Goal: Task Accomplishment & Management: Manage account settings

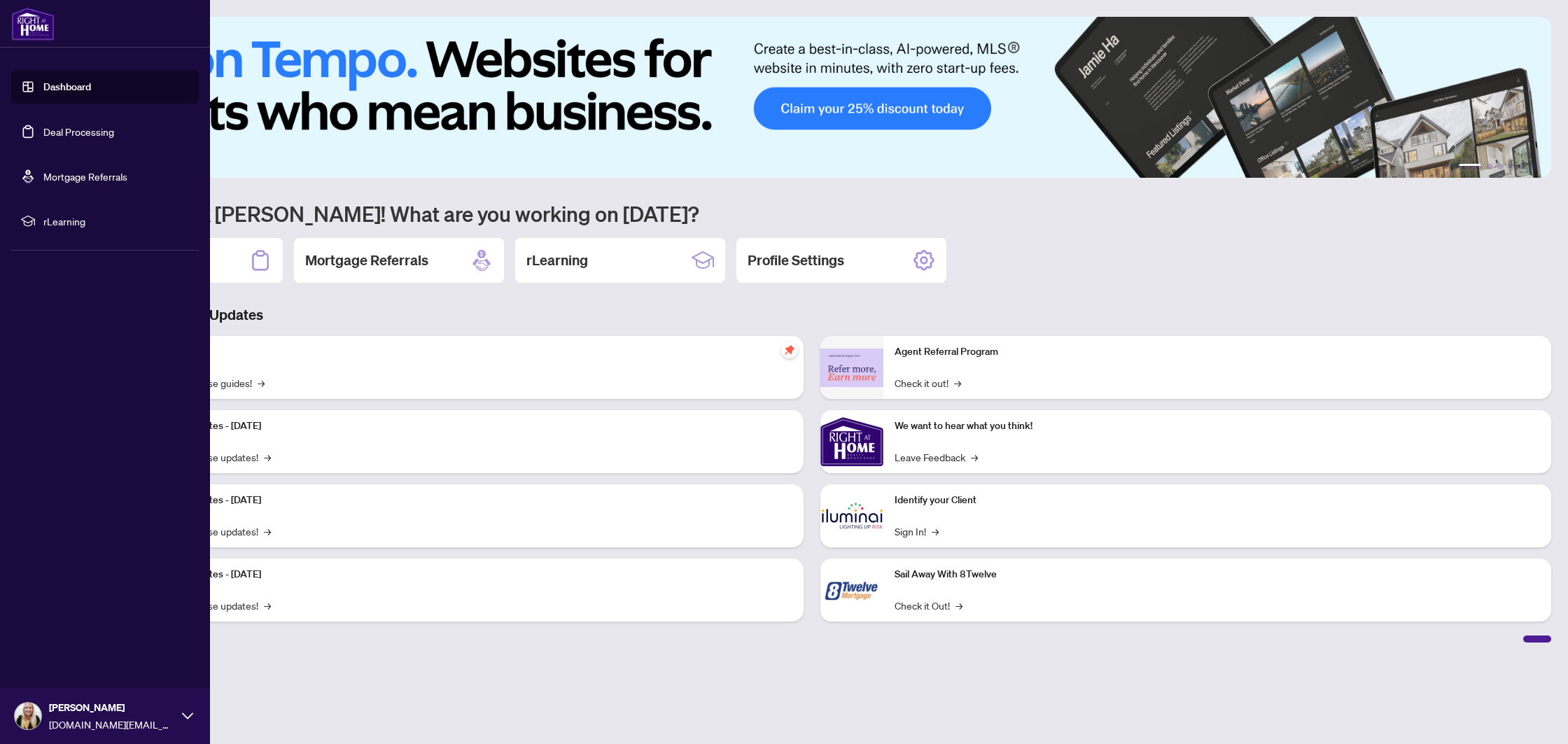
click at [43, 132] on link "Deal Processing" at bounding box center [78, 132] width 70 height 12
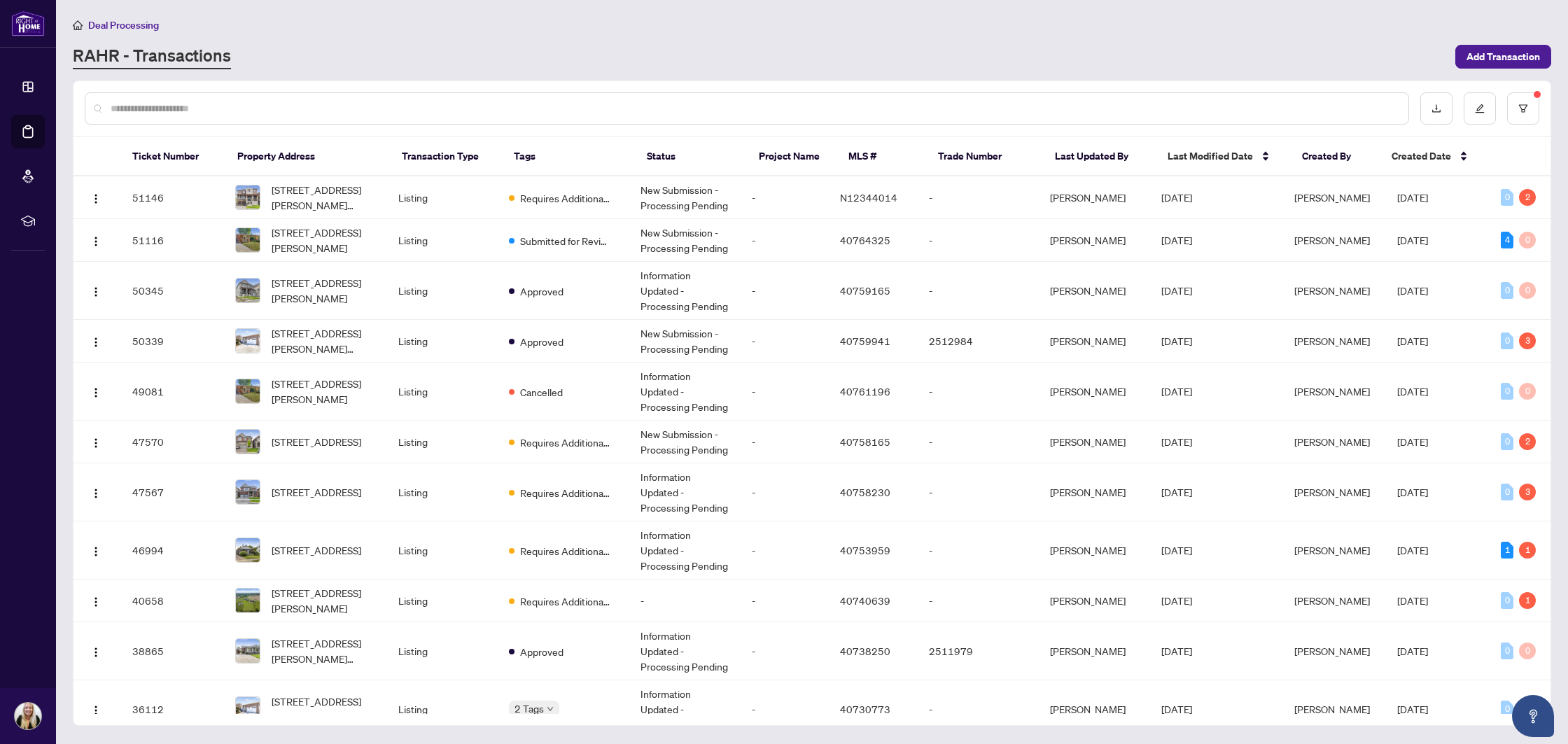
click at [281, 112] on input "text" at bounding box center [754, 109] width 1287 height 16
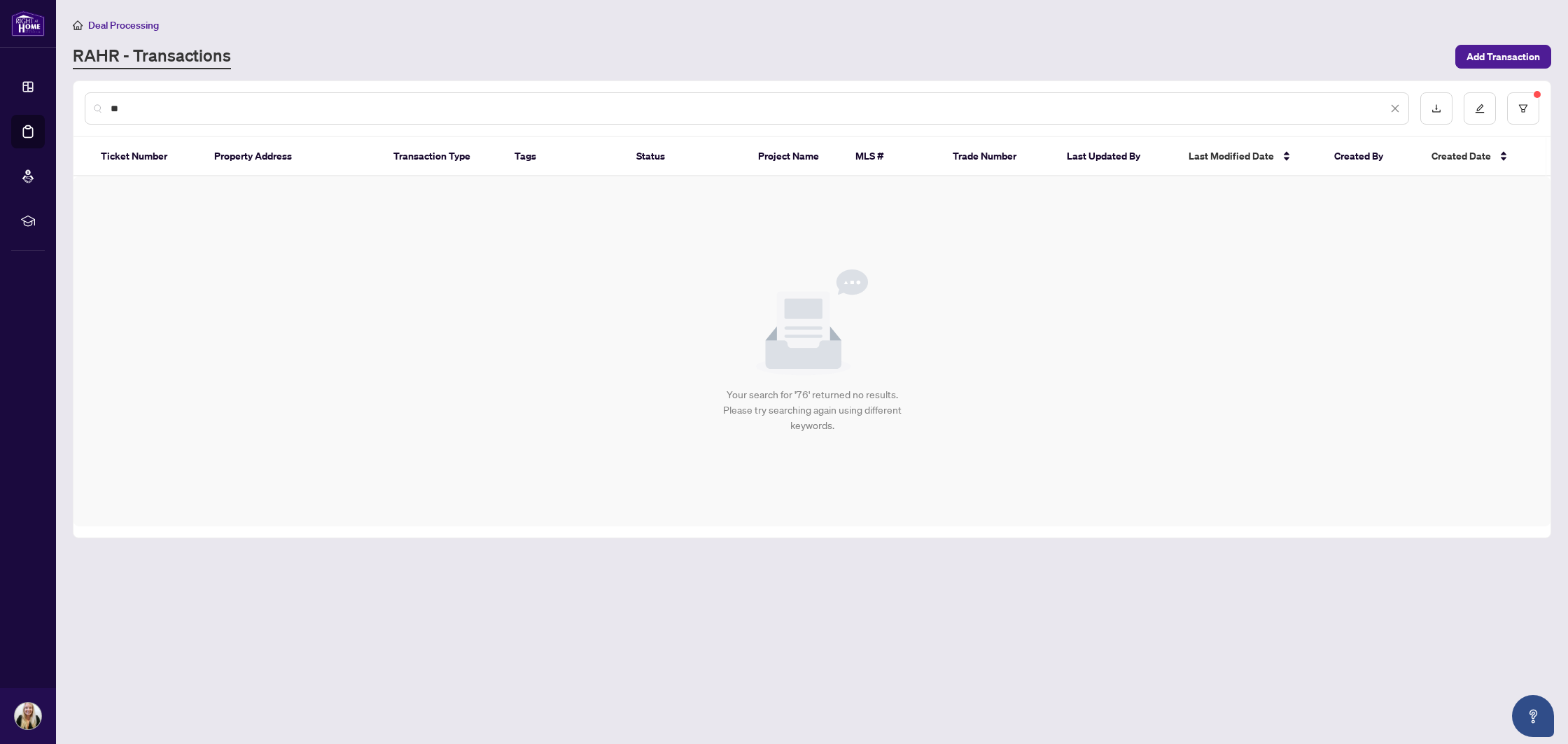
type input "*"
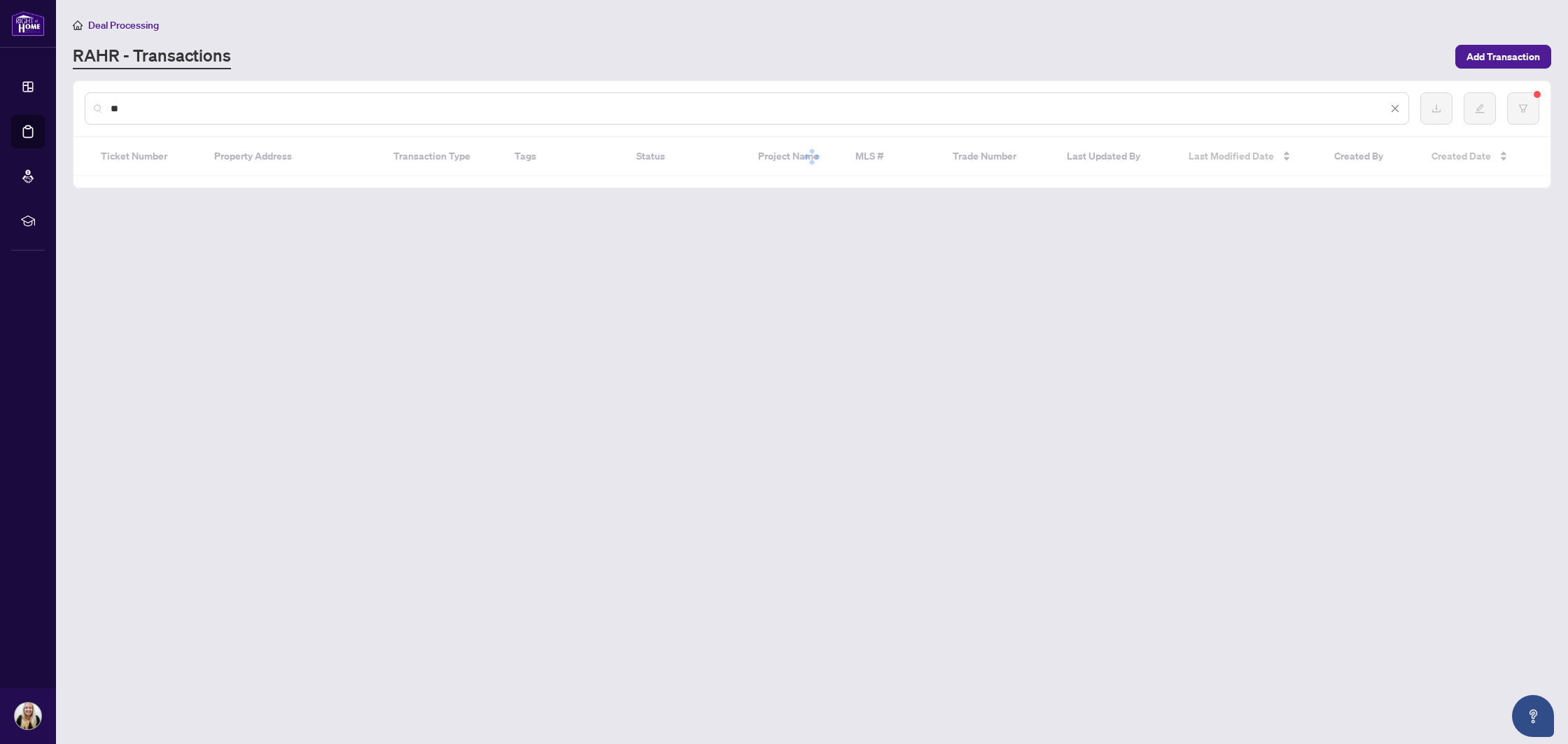
type input "**"
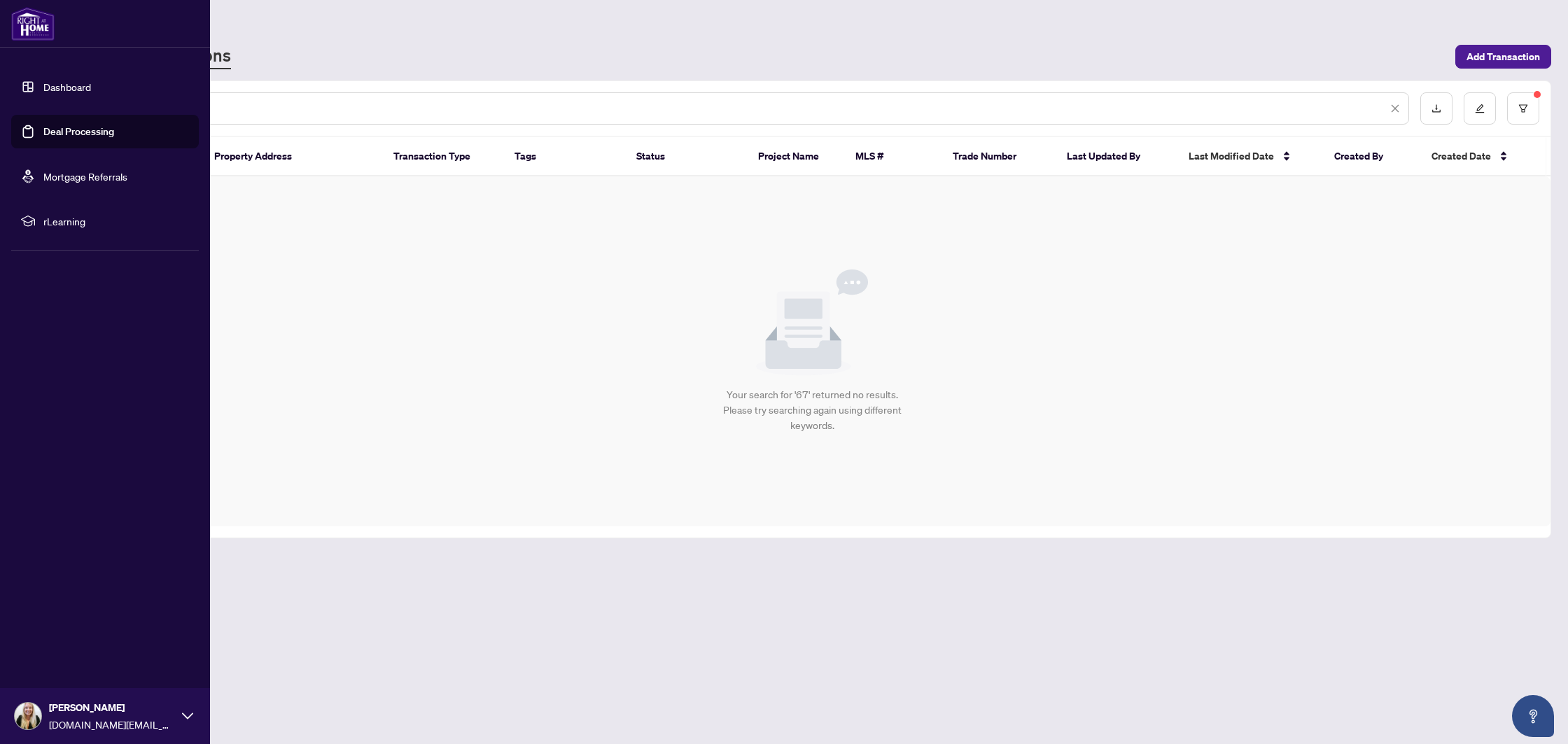
click at [90, 138] on link "Deal Processing" at bounding box center [78, 132] width 70 height 12
click at [43, 92] on link "Dashboard" at bounding box center [67, 87] width 47 height 12
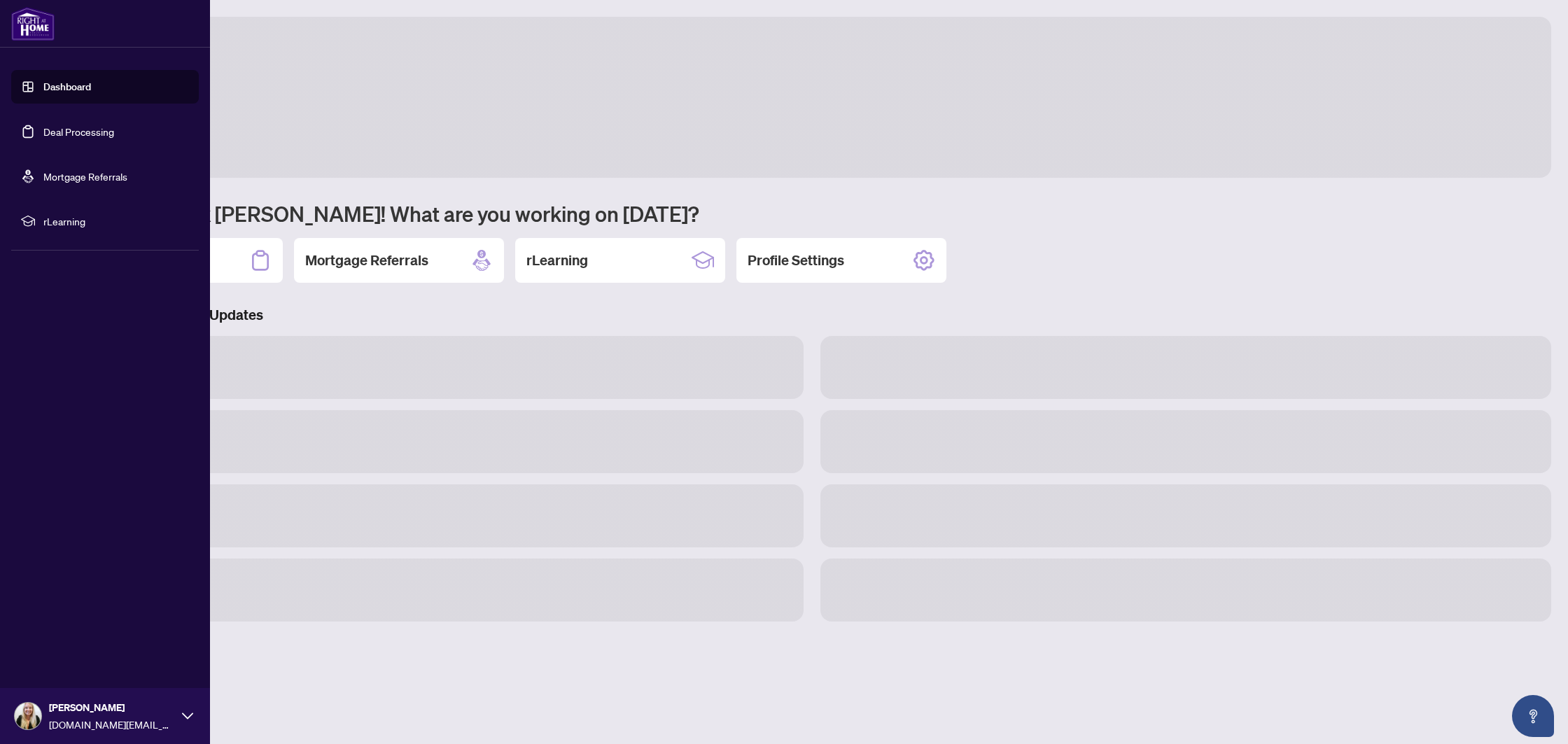
click at [69, 129] on link "Deal Processing" at bounding box center [78, 132] width 70 height 12
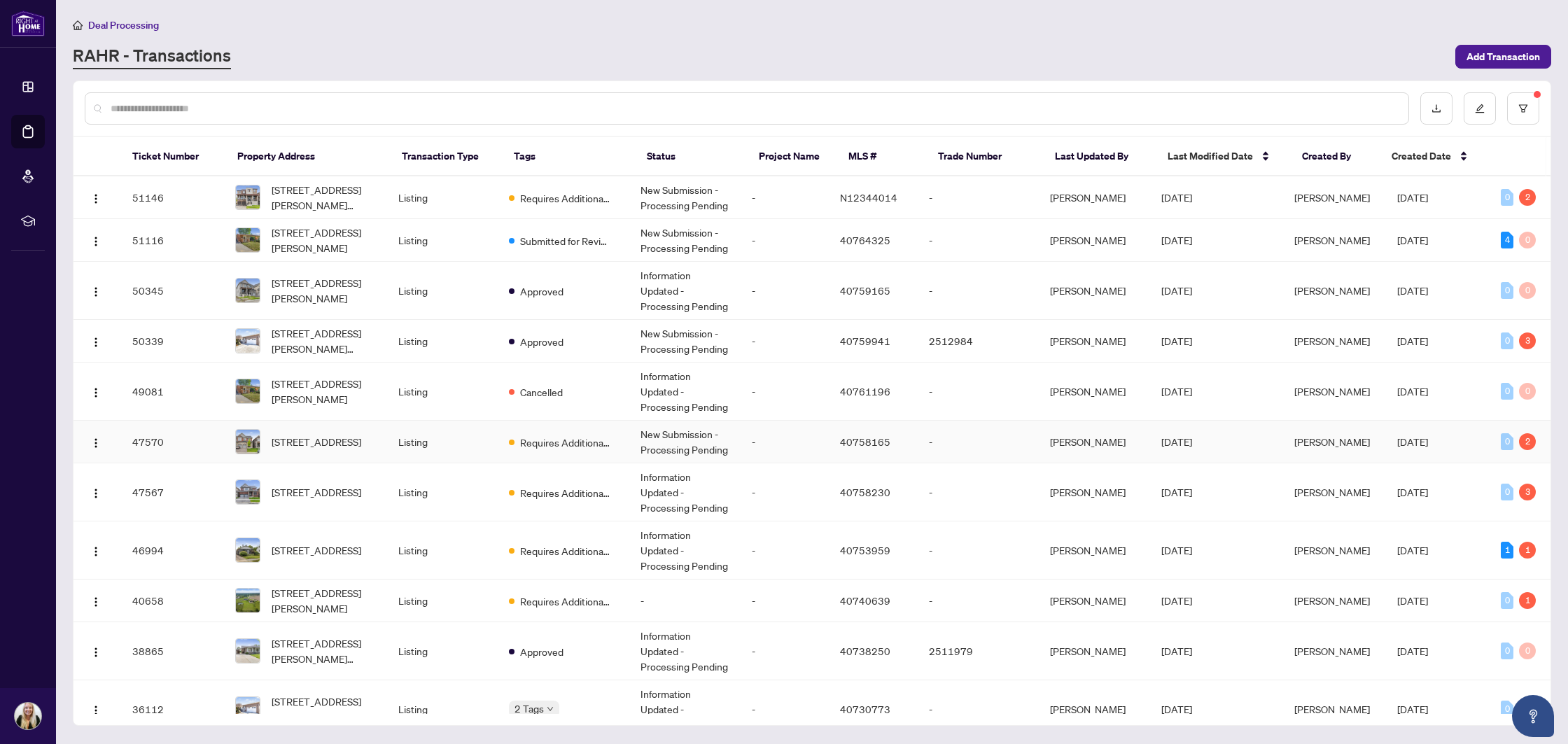
scroll to position [5, 0]
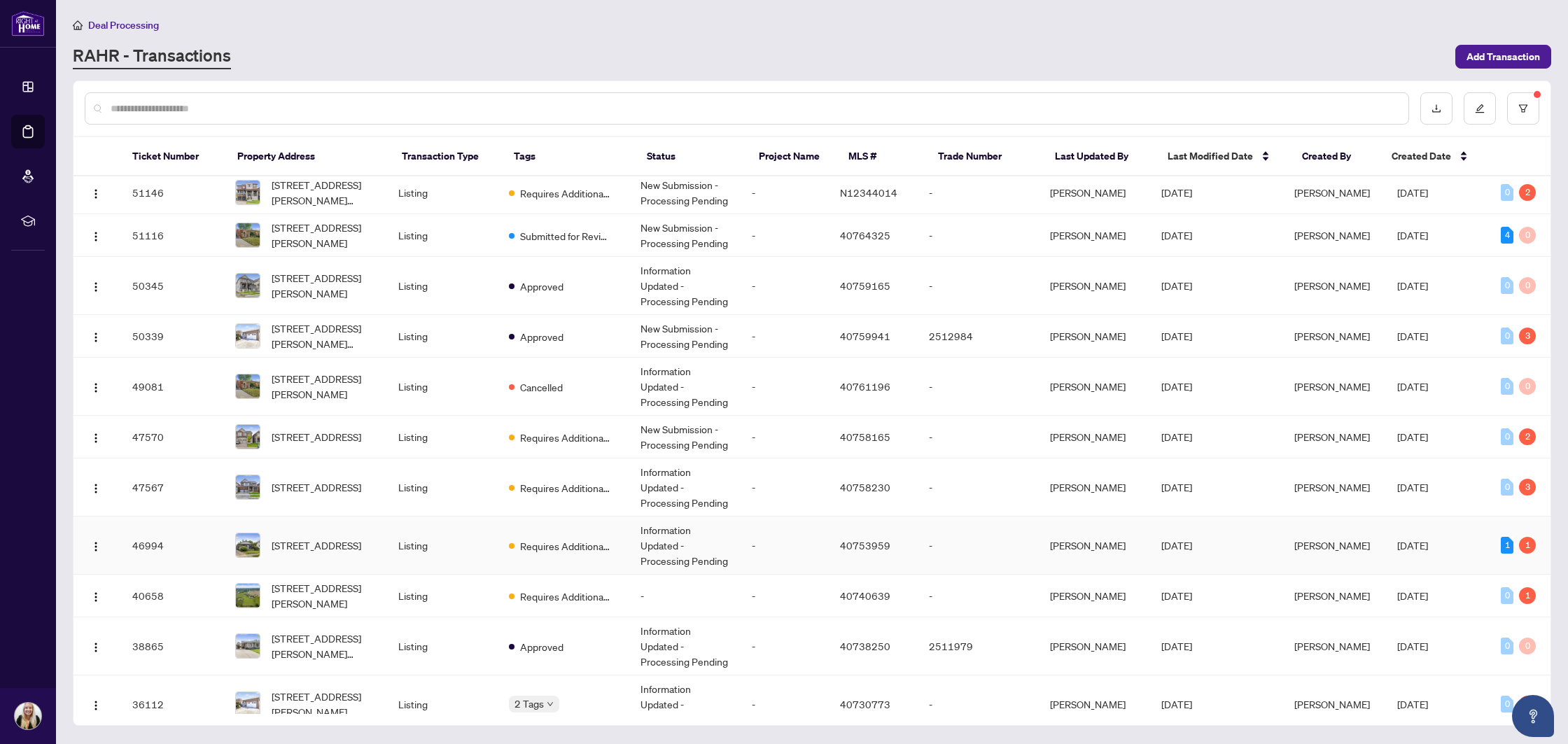
click at [638, 528] on td "Information Updated - Processing Pending" at bounding box center [685, 545] width 111 height 58
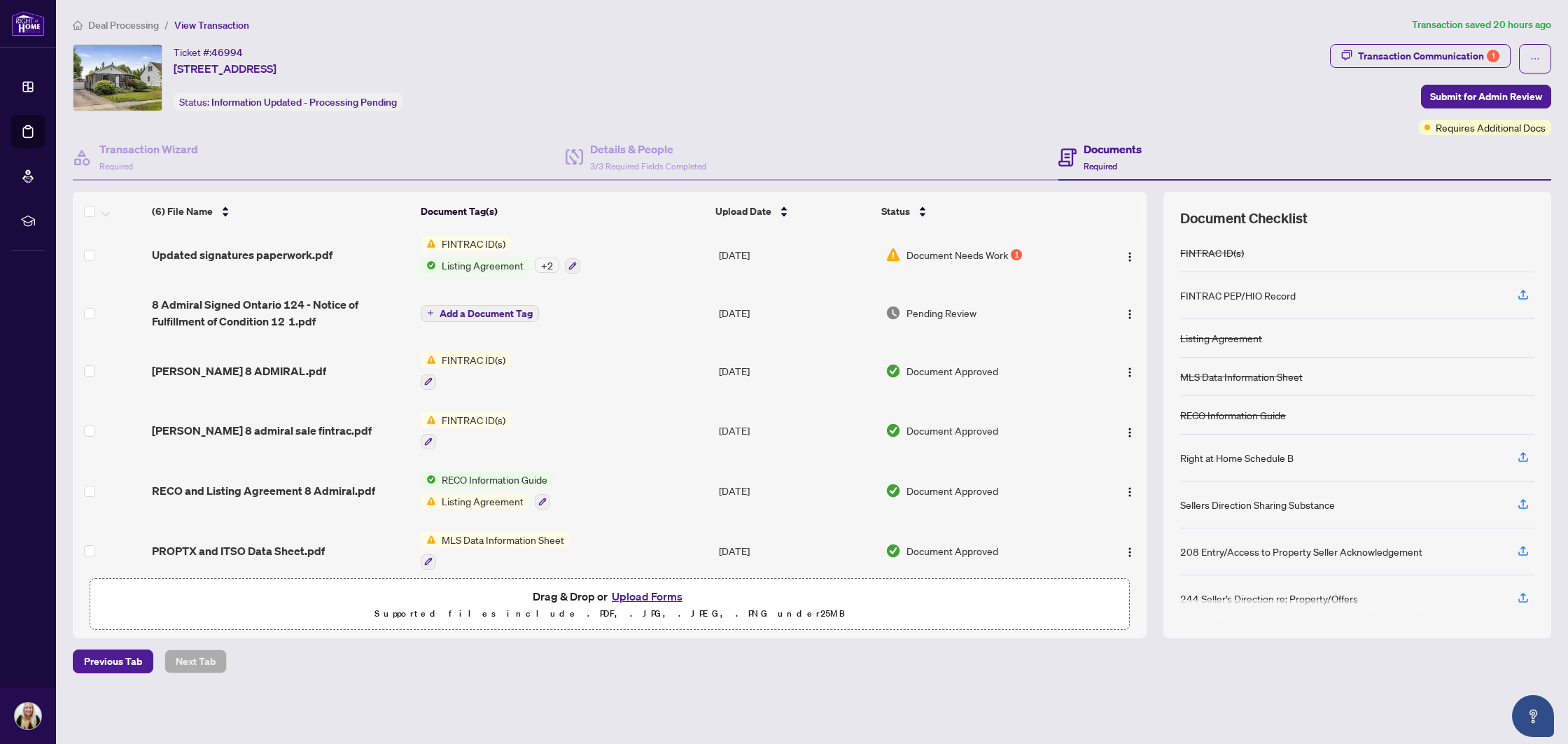
click at [475, 246] on span "FINTRAC ID(s)" at bounding box center [473, 243] width 75 height 16
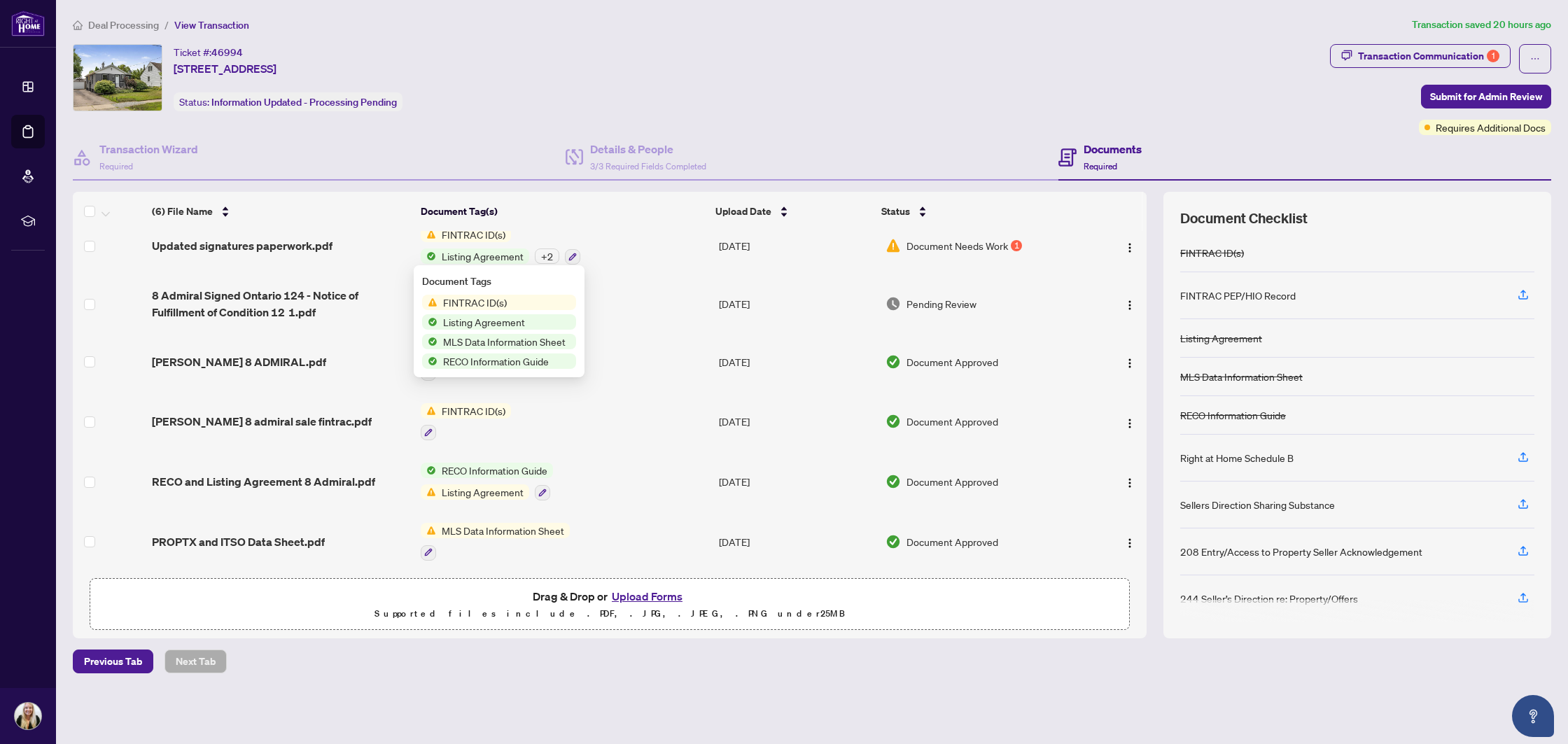
click at [479, 235] on span "FINTRAC ID(s)" at bounding box center [473, 235] width 75 height 16
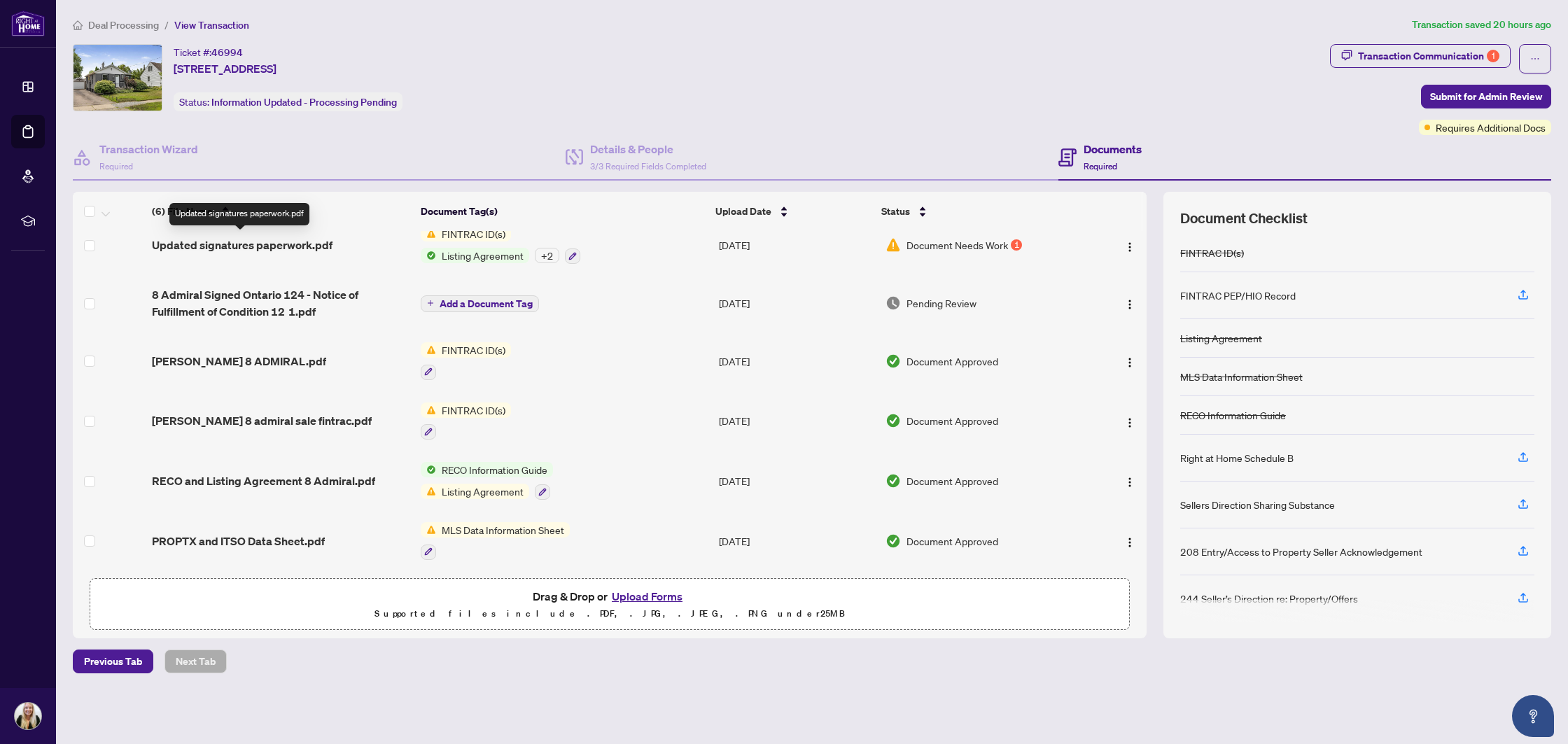
scroll to position [18, 0]
click at [277, 239] on span "Updated signatures paperwork.pdf" at bounding box center [243, 244] width 181 height 17
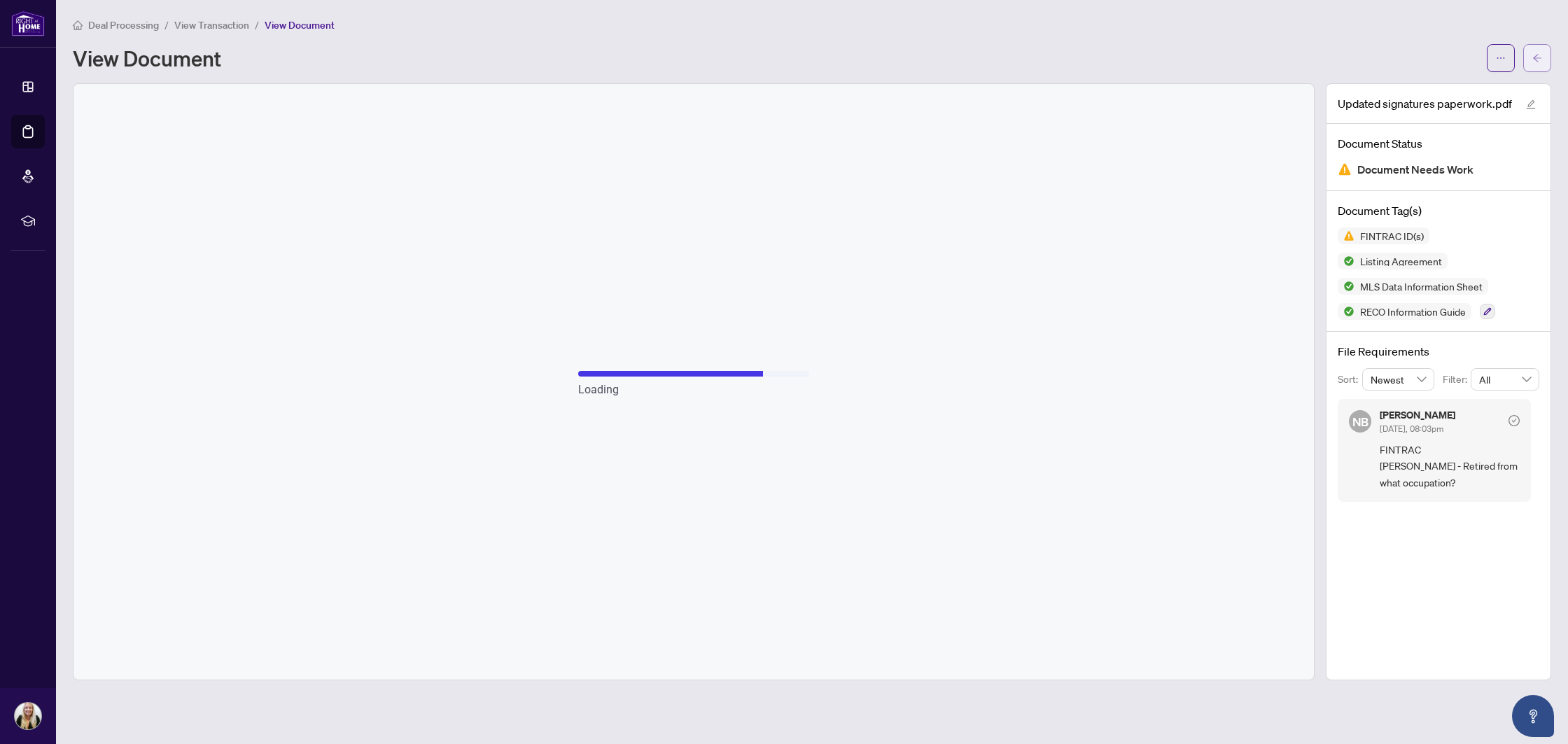
click at [1543, 56] on button "button" at bounding box center [1537, 58] width 28 height 28
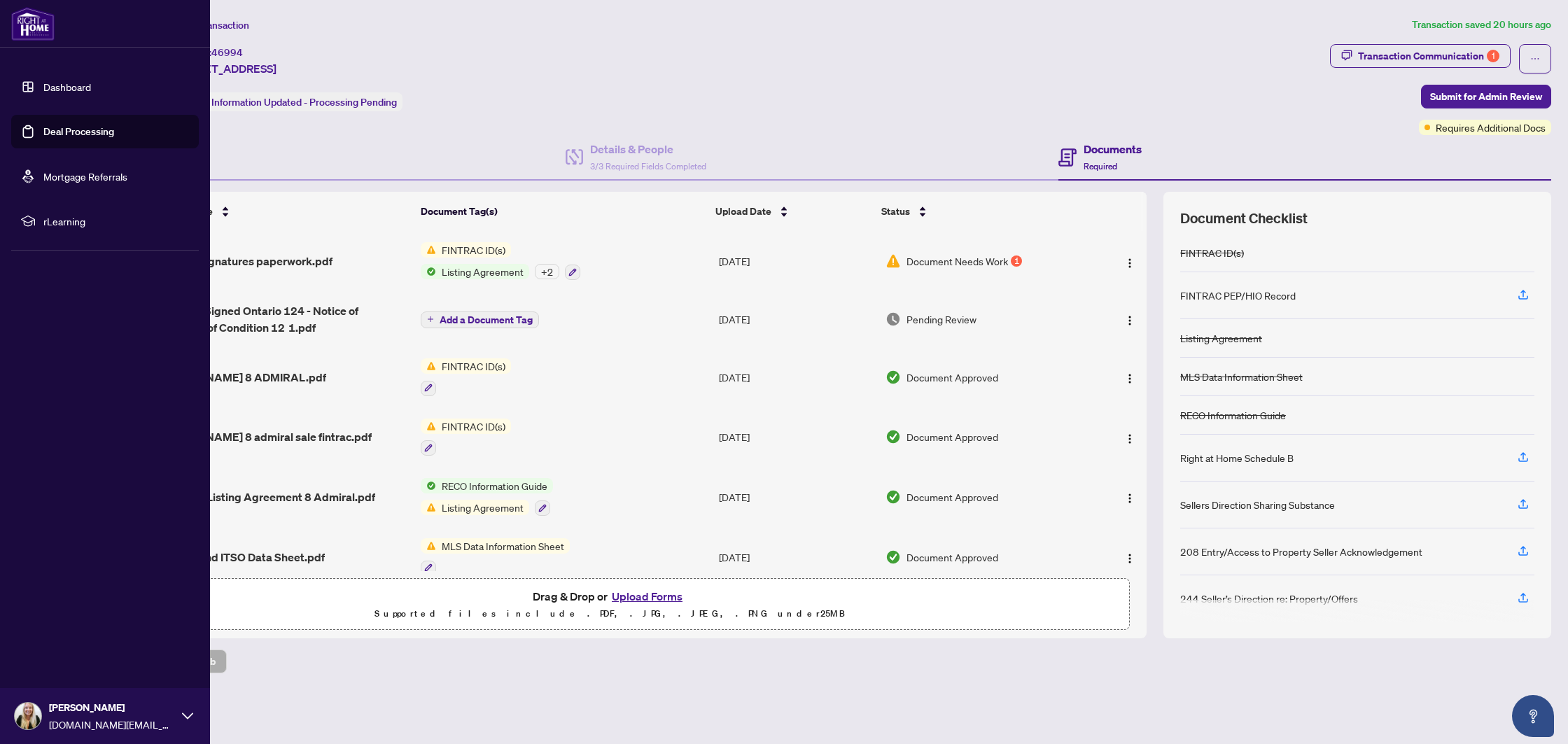
click at [57, 136] on link "Deal Processing" at bounding box center [78, 132] width 70 height 12
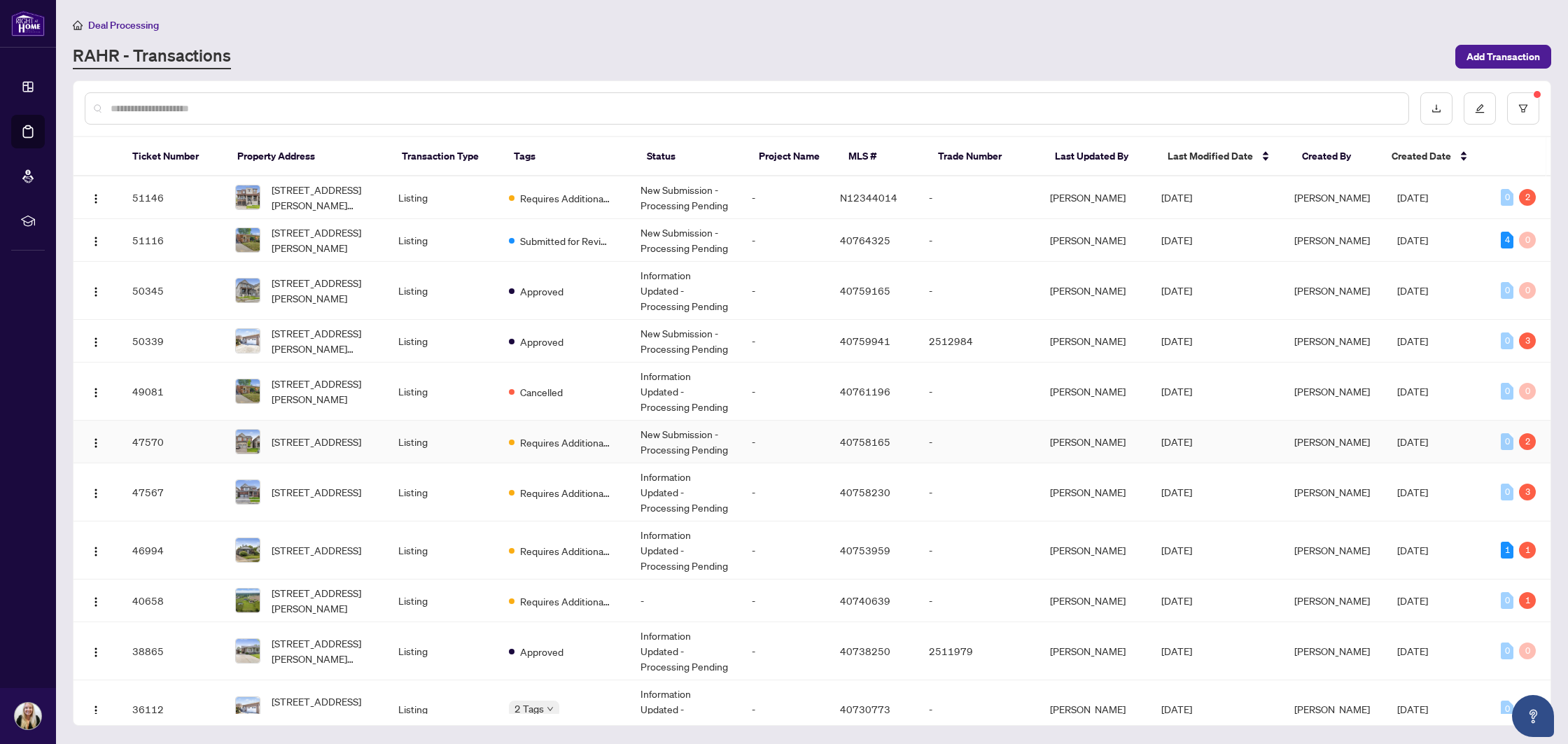
click at [616, 435] on td "Requires Additional Docs" at bounding box center [563, 442] width 132 height 43
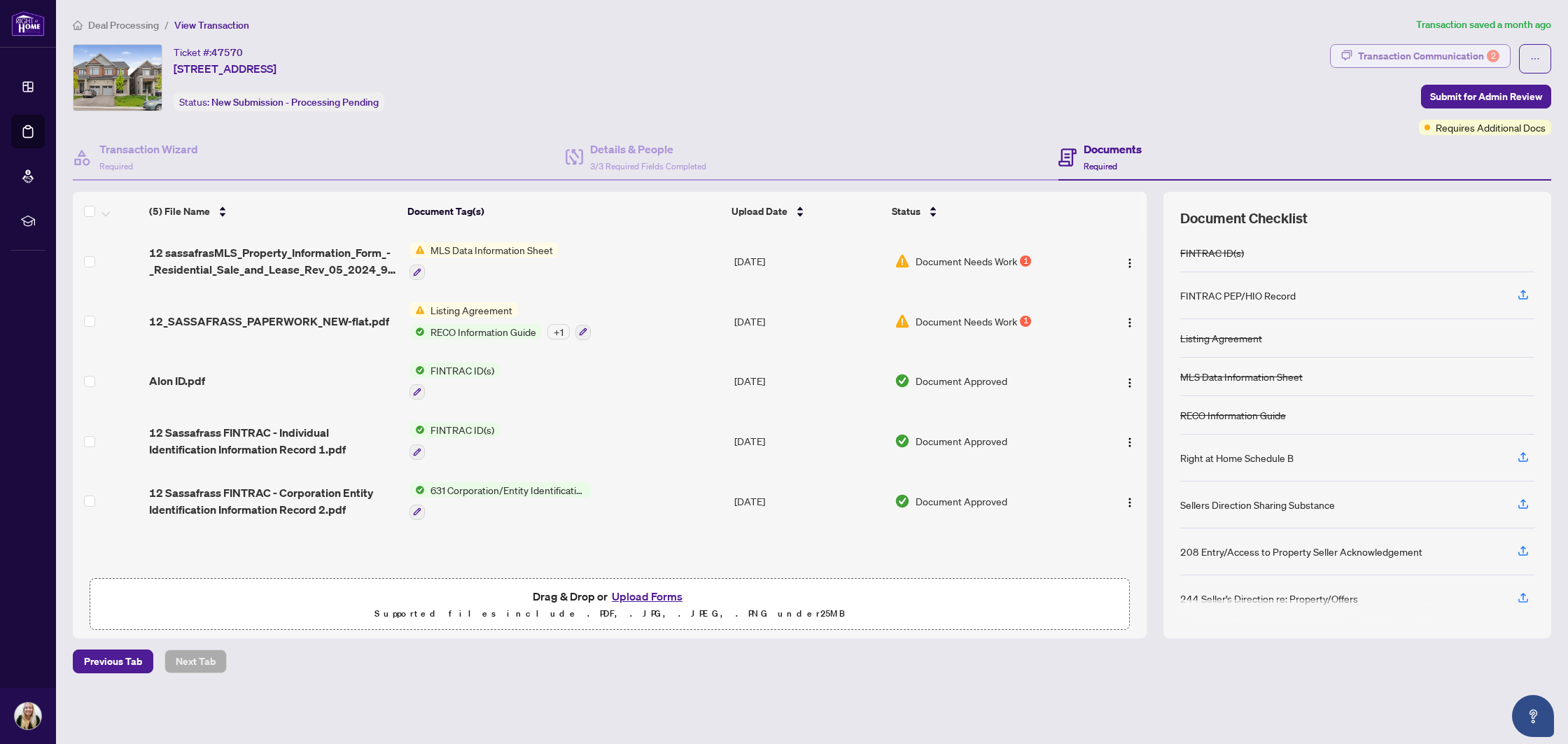
click at [1375, 57] on div "Transaction Communication 2" at bounding box center [1428, 55] width 142 height 22
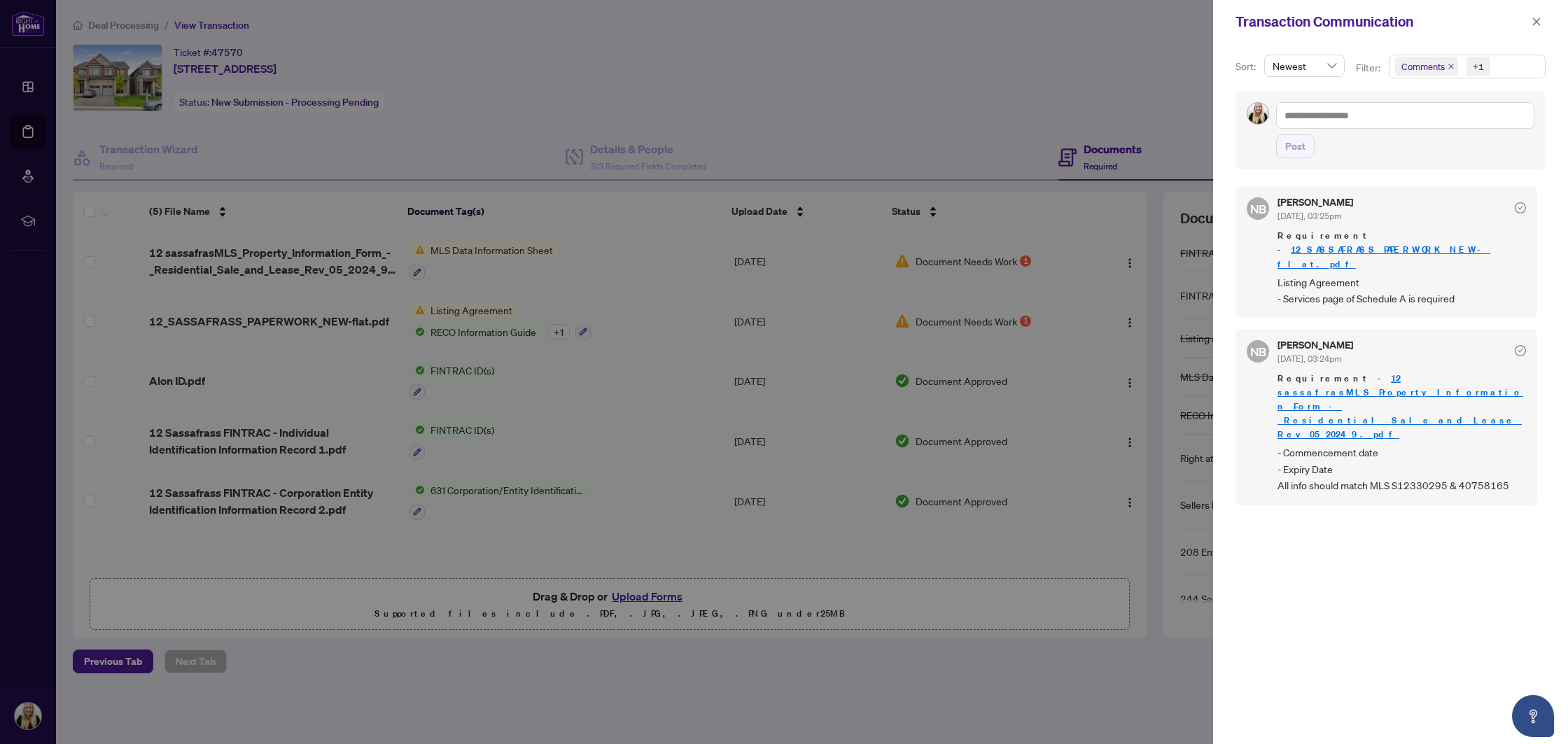
click at [1029, 235] on div at bounding box center [784, 372] width 1568 height 744
click at [1536, 19] on icon "close" at bounding box center [1536, 21] width 10 height 10
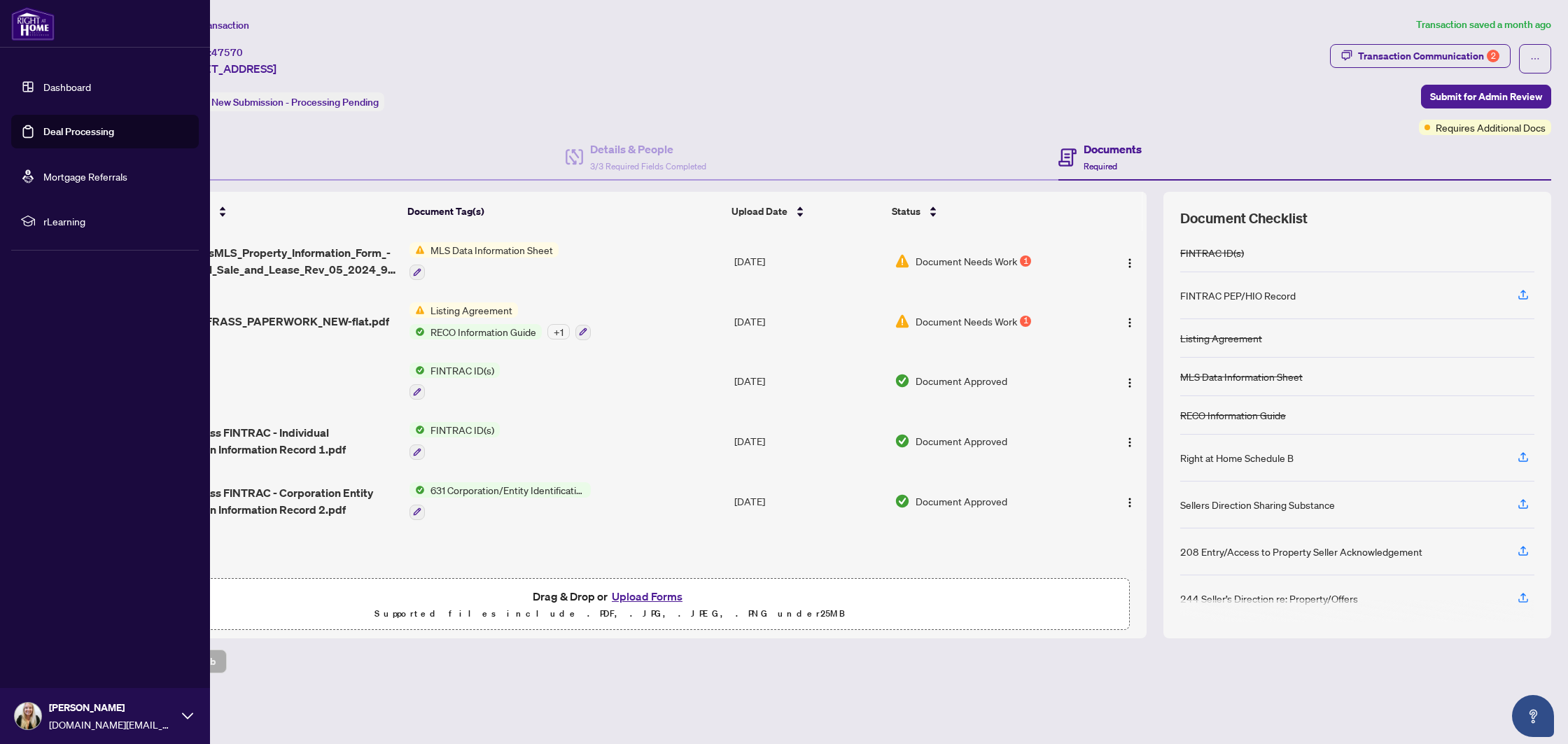
click at [97, 126] on link "Deal Processing" at bounding box center [78, 132] width 70 height 12
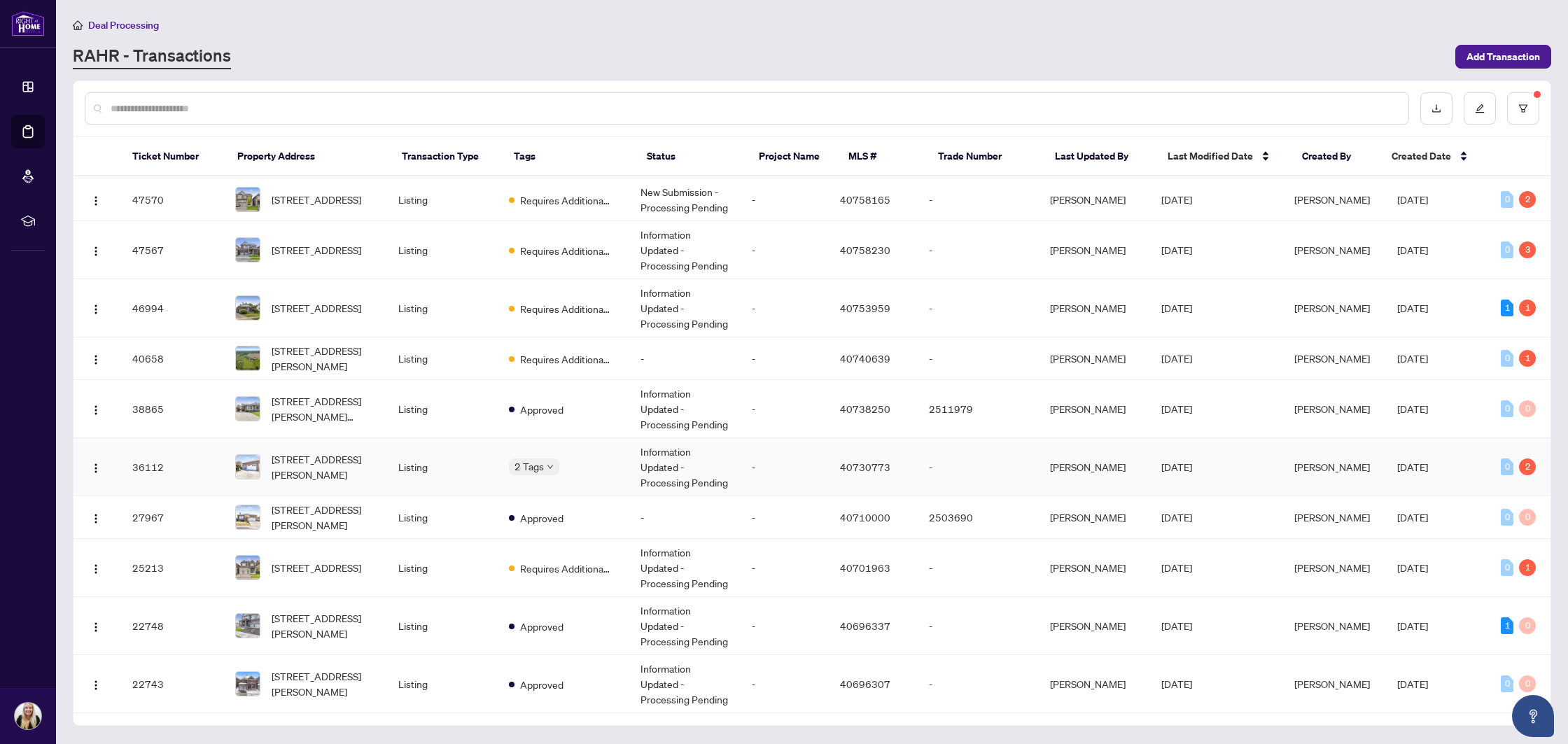
scroll to position [285, 0]
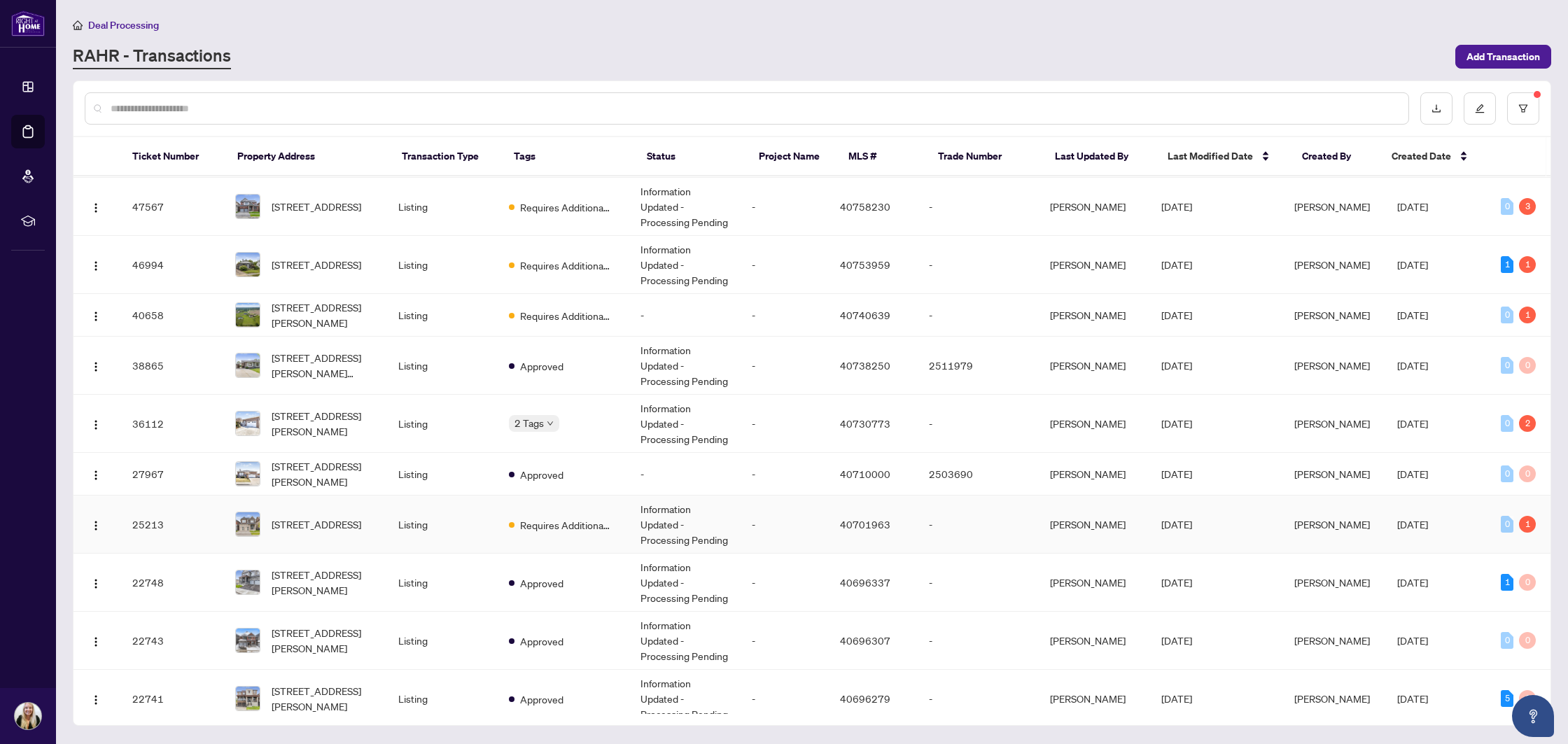
click at [454, 534] on td "Listing" at bounding box center [442, 524] width 111 height 58
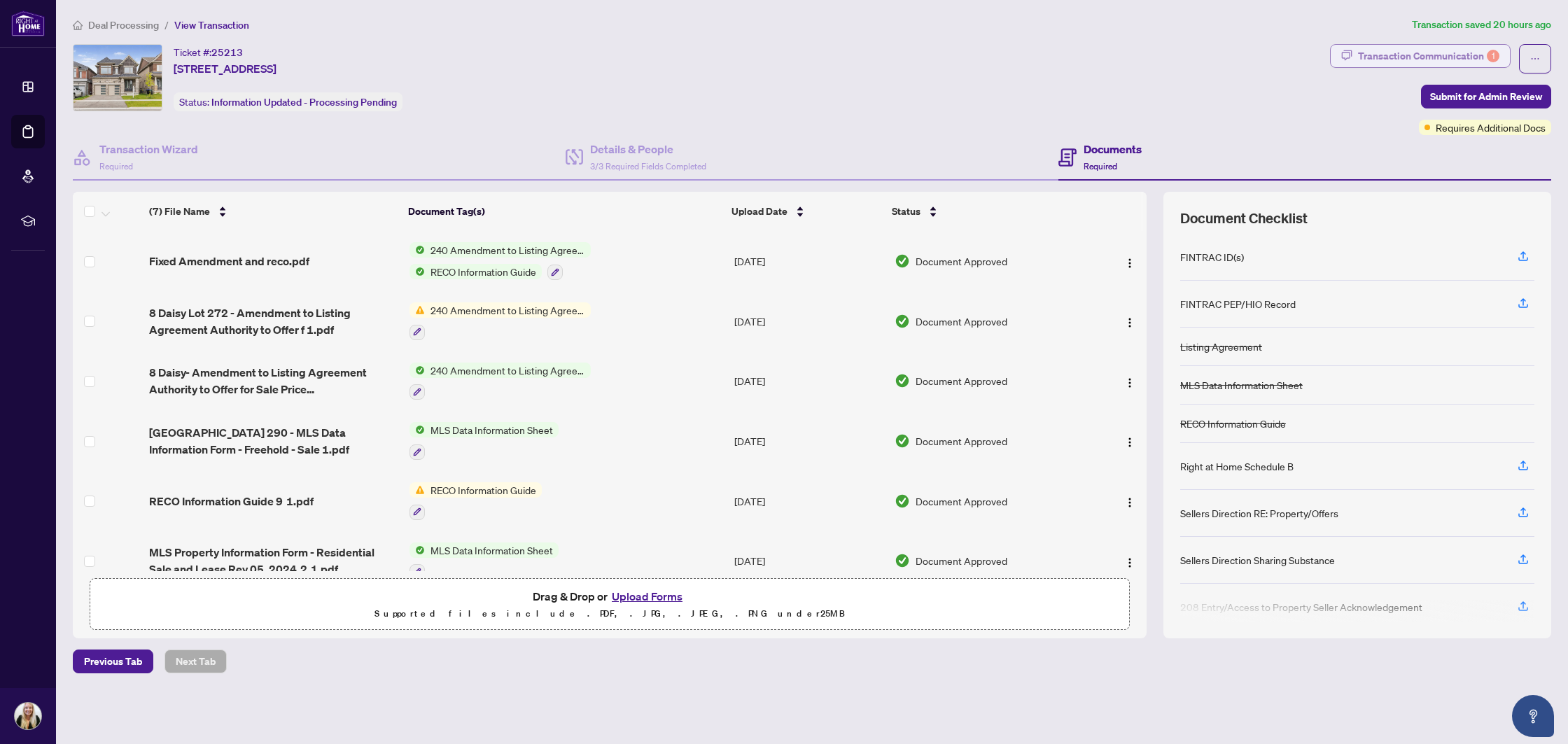
click at [1382, 54] on div "Transaction Communication 1" at bounding box center [1428, 55] width 142 height 22
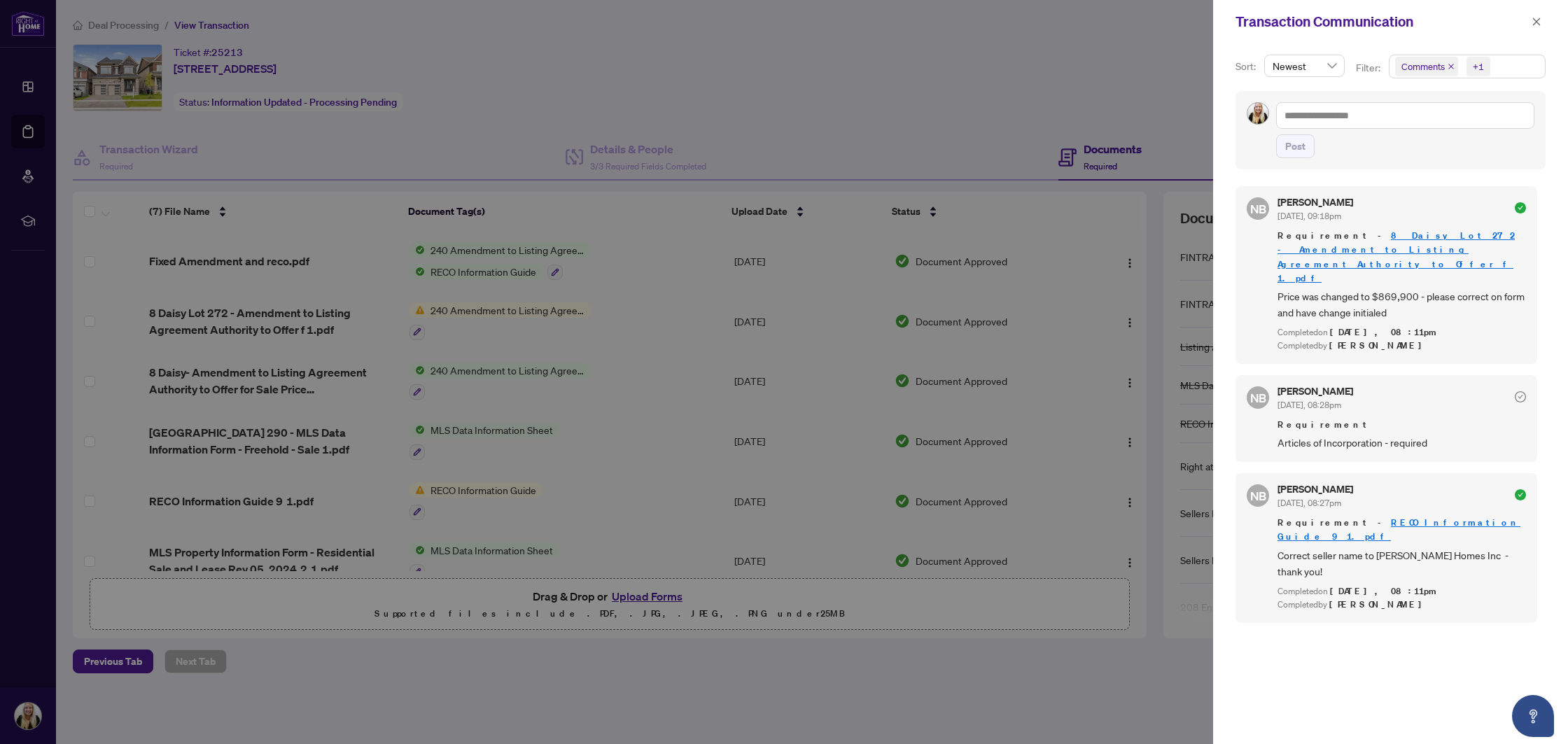
click at [862, 289] on div at bounding box center [784, 372] width 1568 height 744
click at [1535, 22] on icon "close" at bounding box center [1536, 21] width 8 height 8
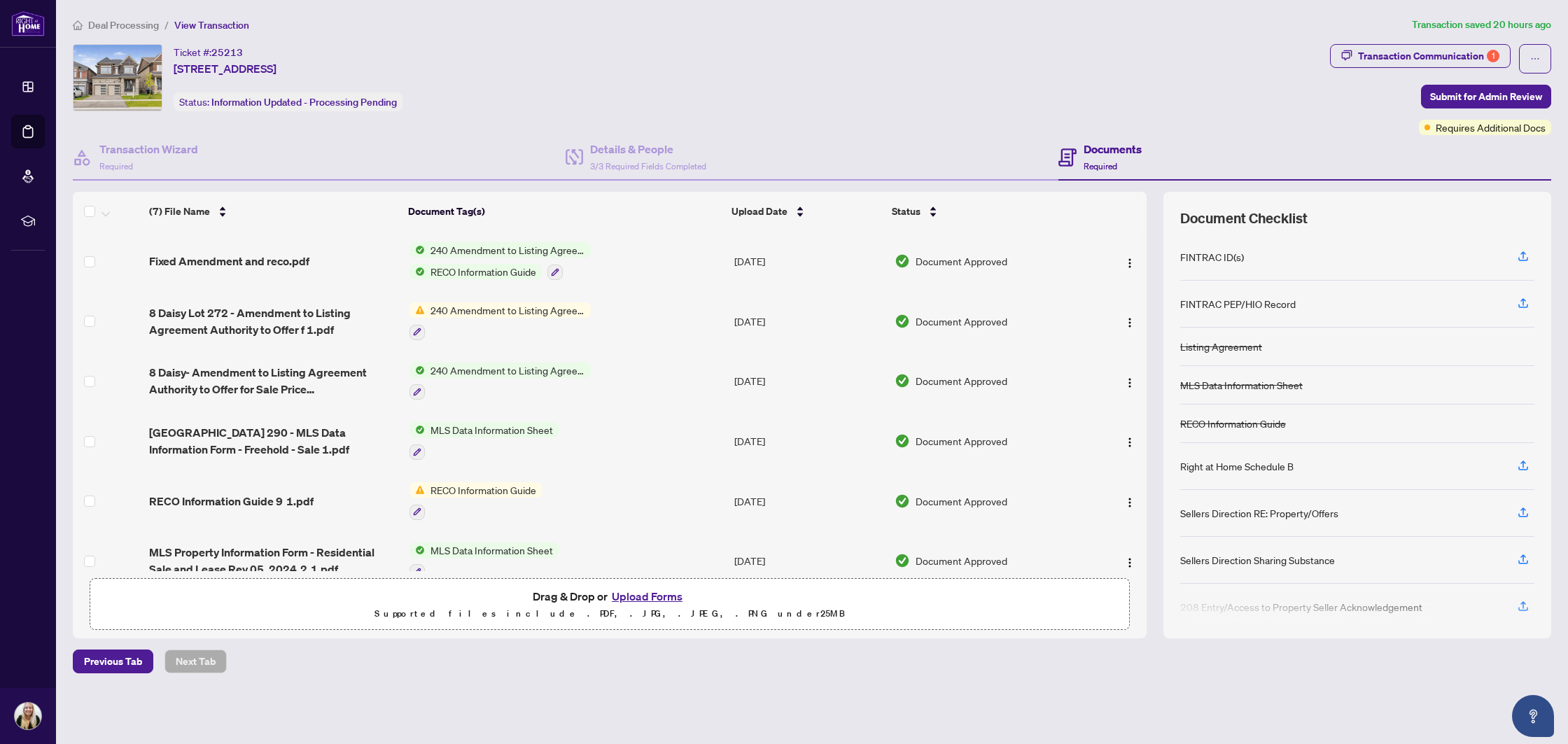
scroll to position [80, 0]
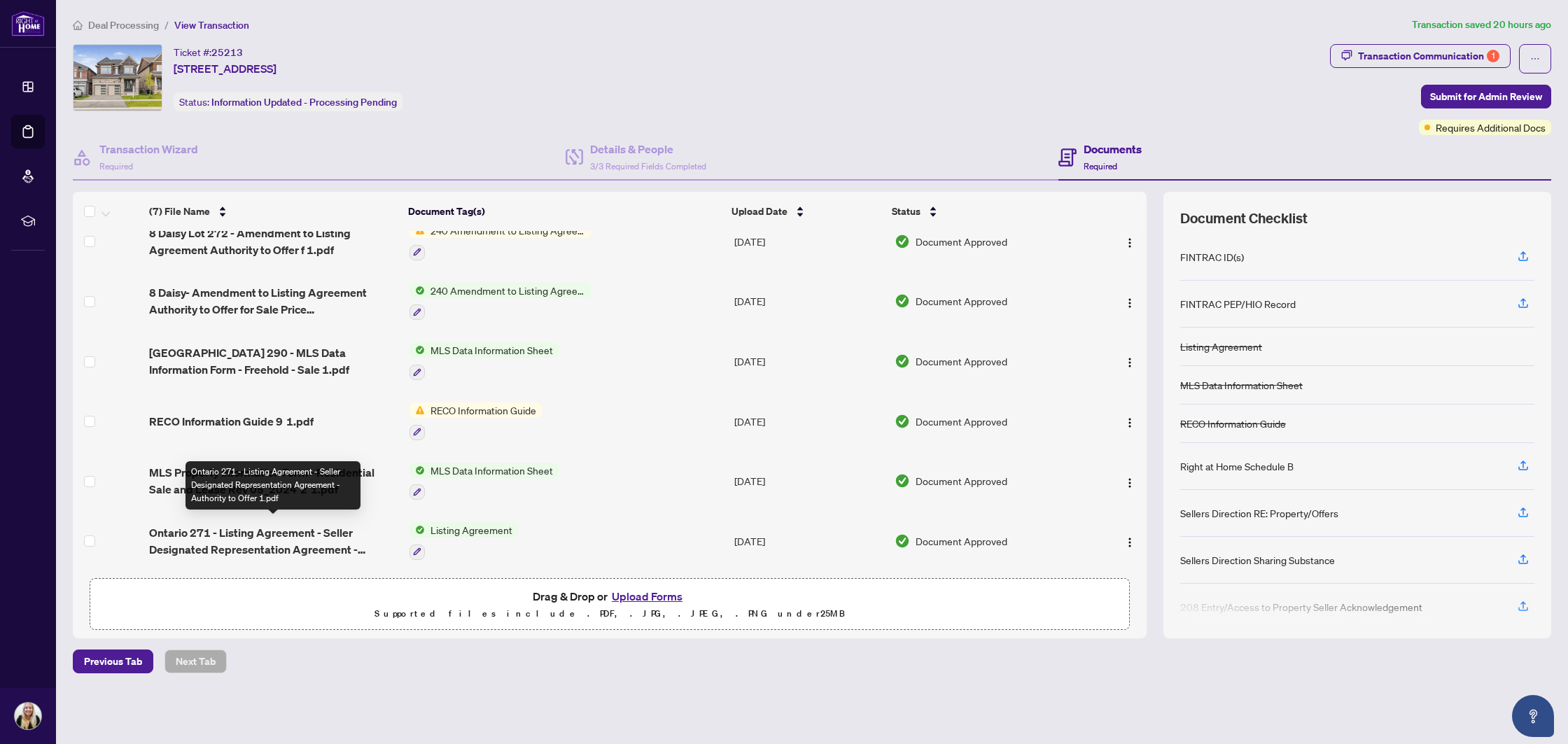
click at [292, 524] on span "Ontario 271 - Listing Agreement - Seller Designated Representation Agreement - …" at bounding box center [273, 541] width 249 height 33
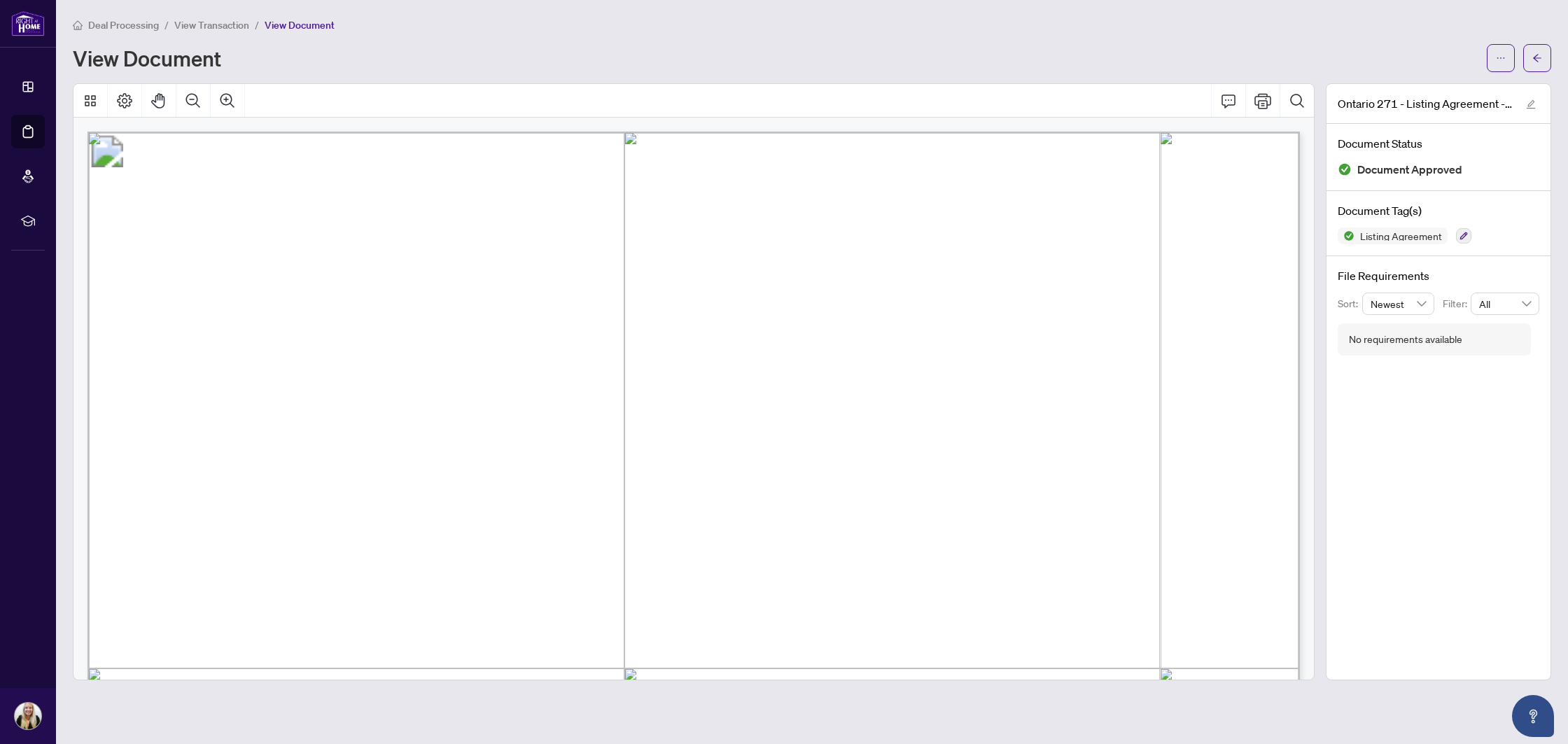
drag, startPoint x: 1542, startPoint y: 46, endPoint x: 1533, endPoint y: 12, distance: 35.2
click at [1542, 46] on button "button" at bounding box center [1537, 58] width 28 height 28
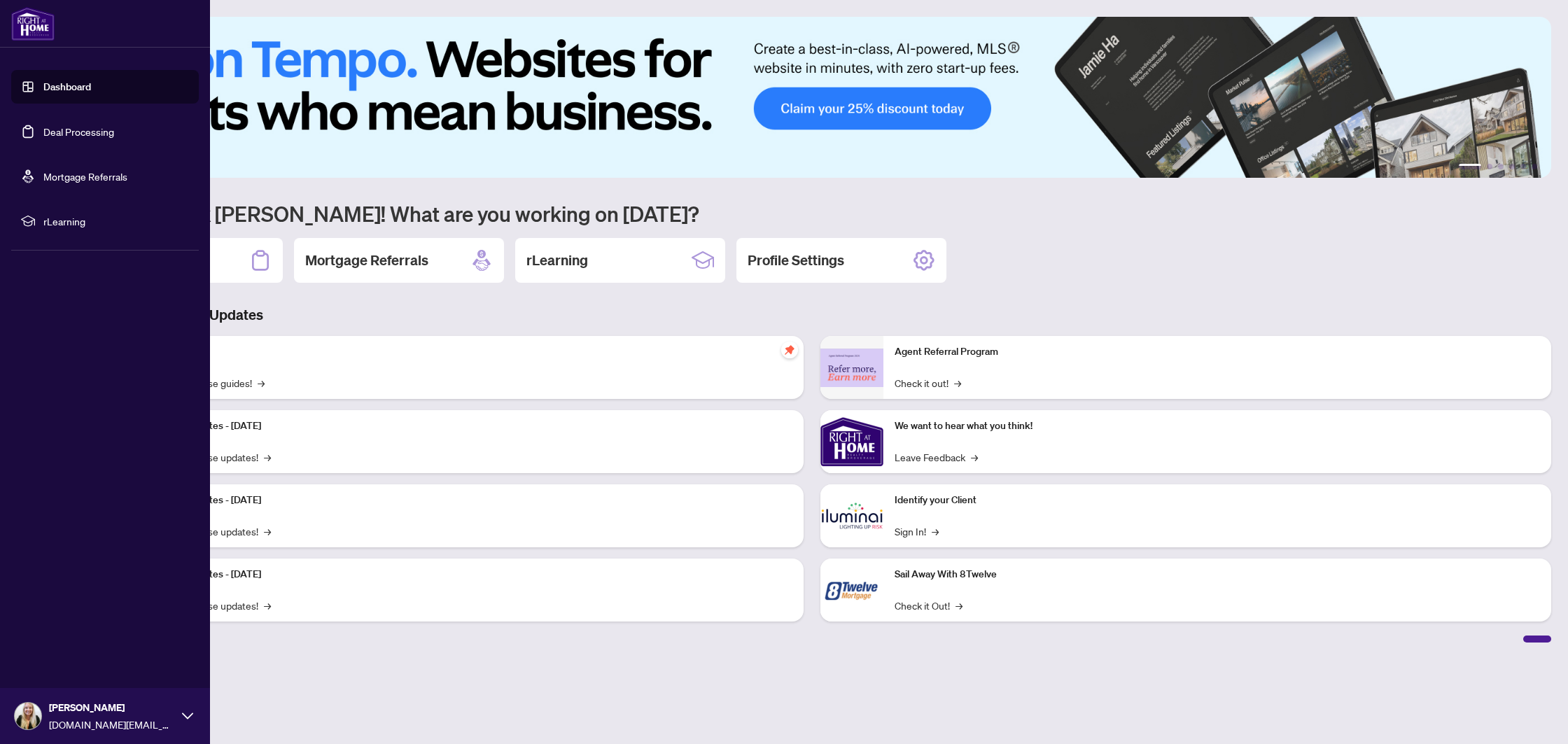
click at [68, 132] on link "Deal Processing" at bounding box center [78, 132] width 70 height 12
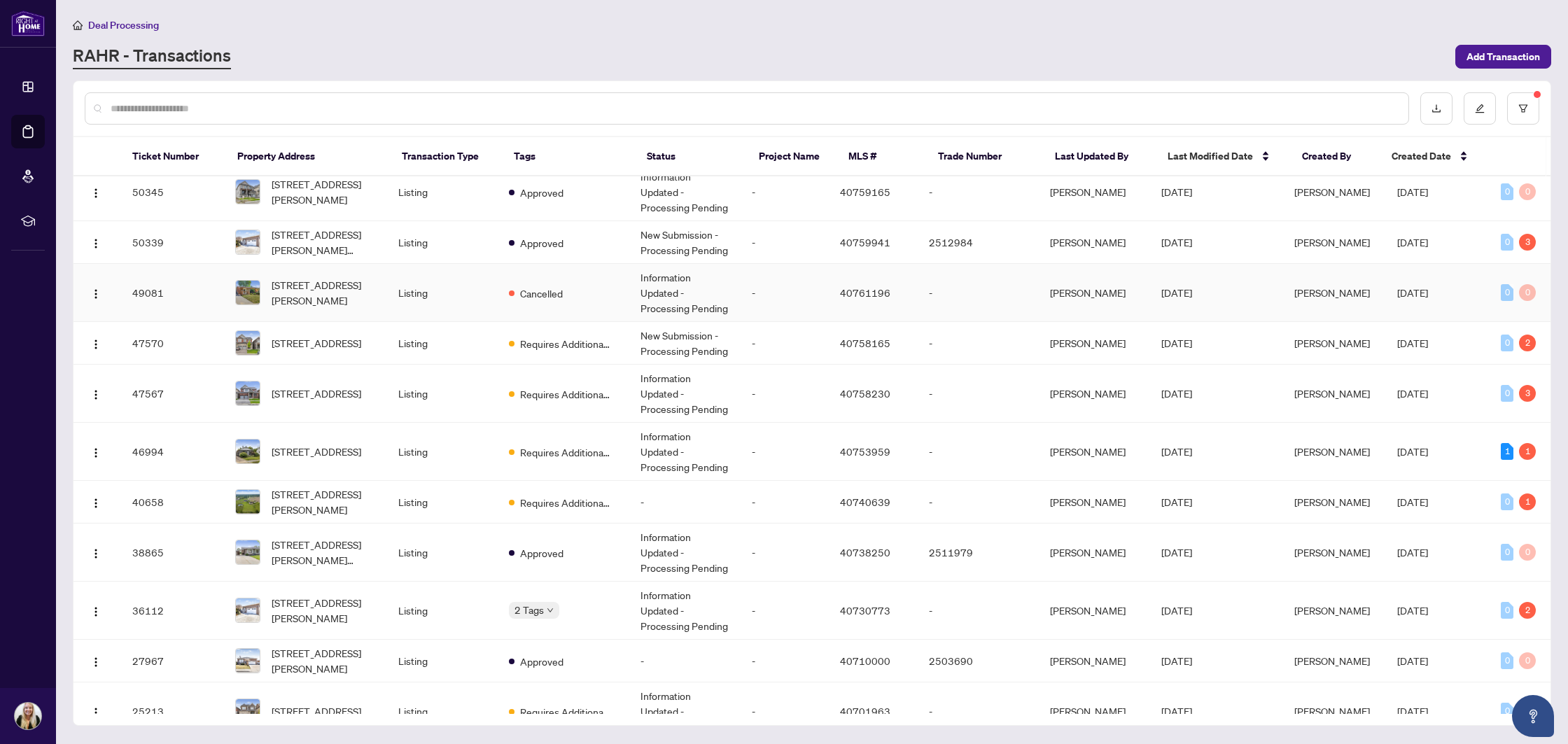
scroll to position [126, 0]
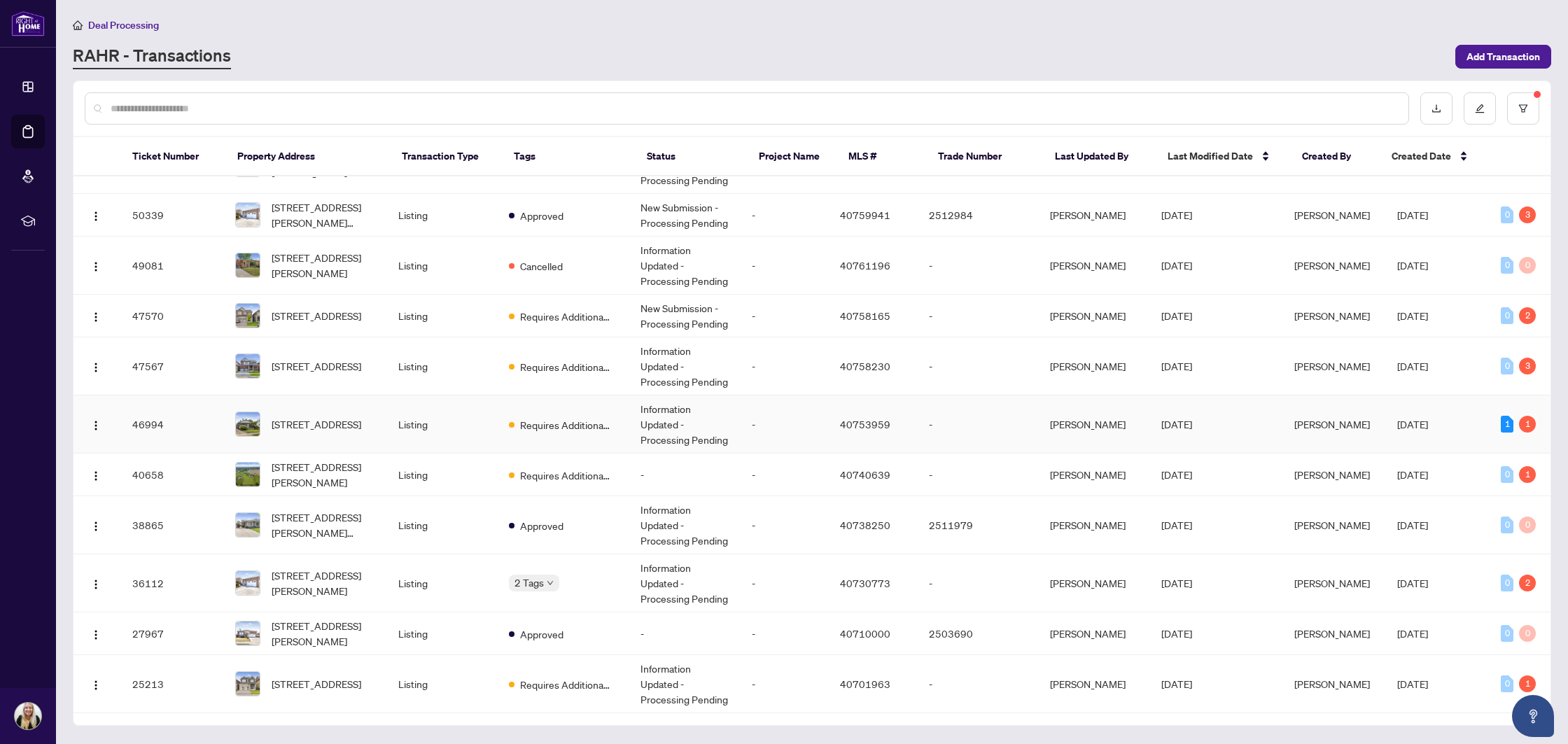
click at [625, 431] on td "Requires Additional Docs" at bounding box center [563, 424] width 132 height 58
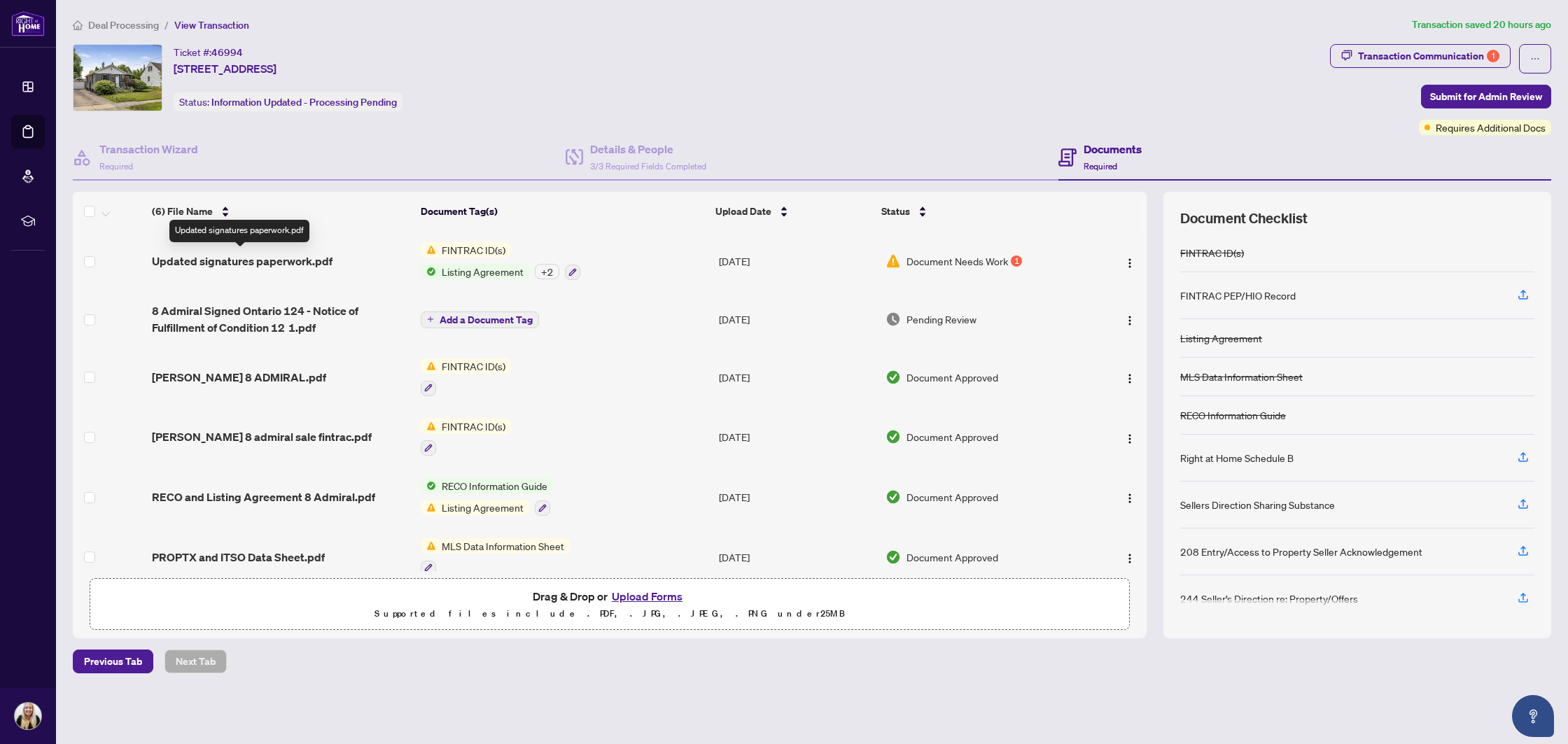
click at [271, 257] on span "Updated signatures paperwork.pdf" at bounding box center [243, 261] width 181 height 17
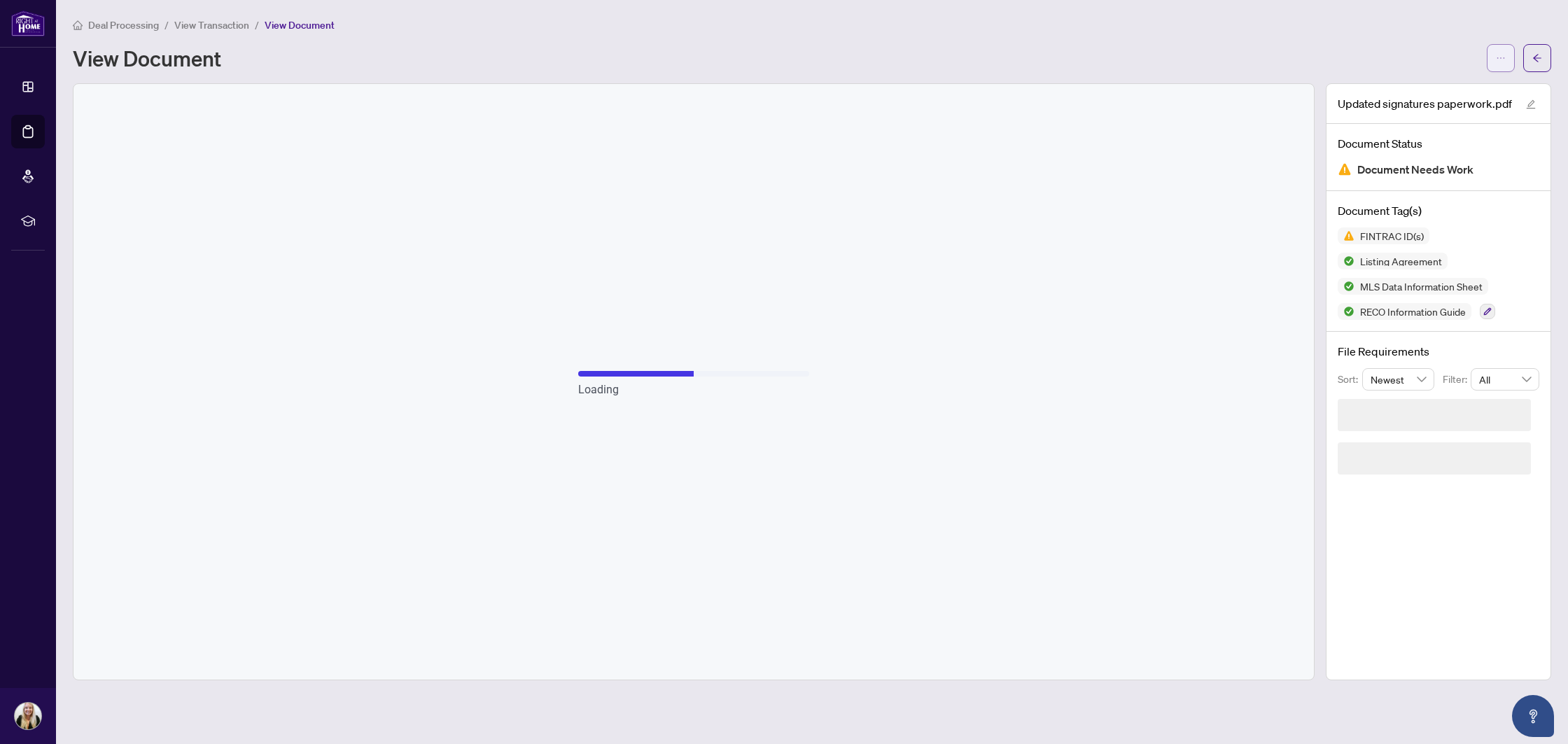
click at [1499, 61] on icon "ellipsis" at bounding box center [1500, 58] width 10 height 10
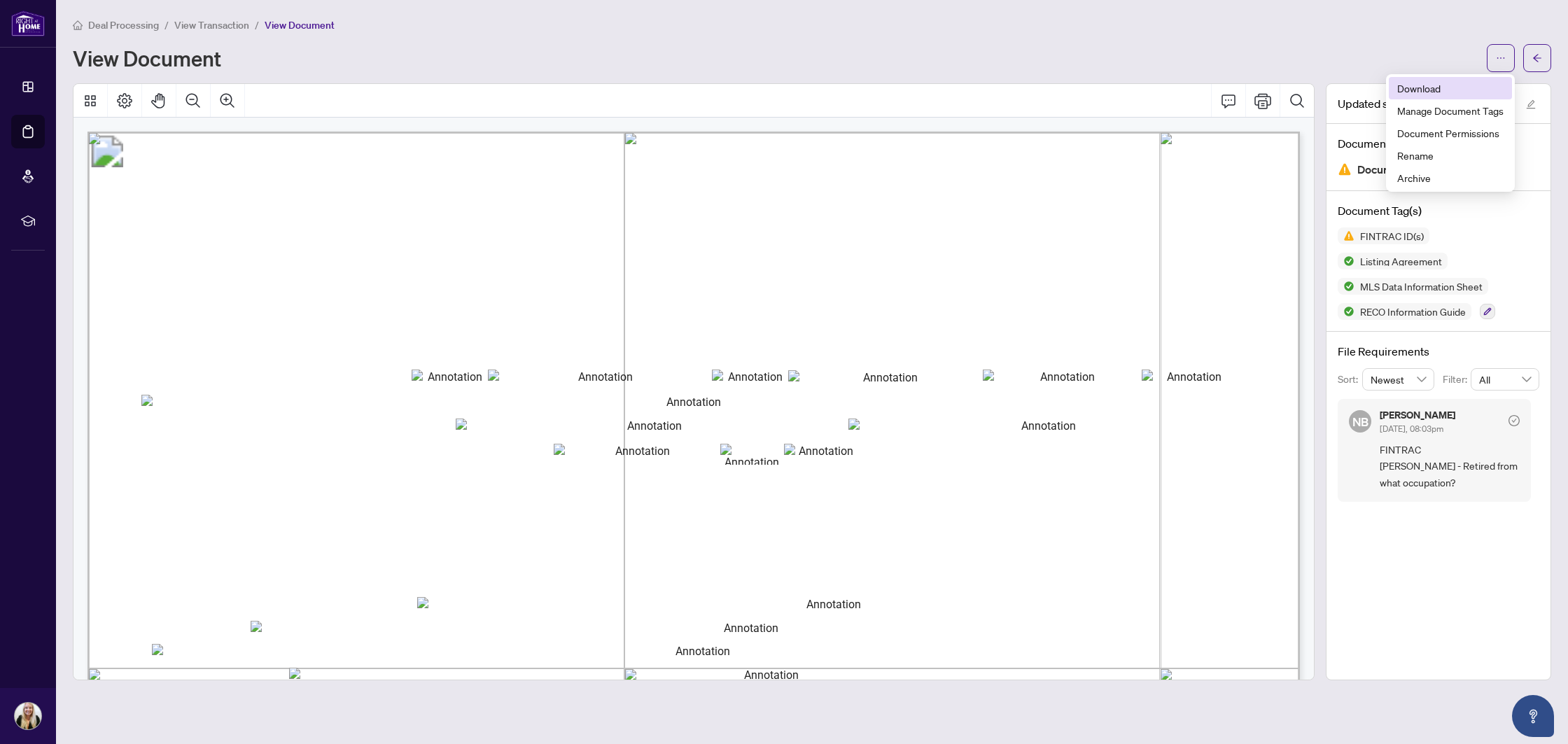
click at [1428, 94] on span "Download" at bounding box center [1450, 89] width 106 height 16
click at [1543, 67] on button "button" at bounding box center [1537, 58] width 28 height 28
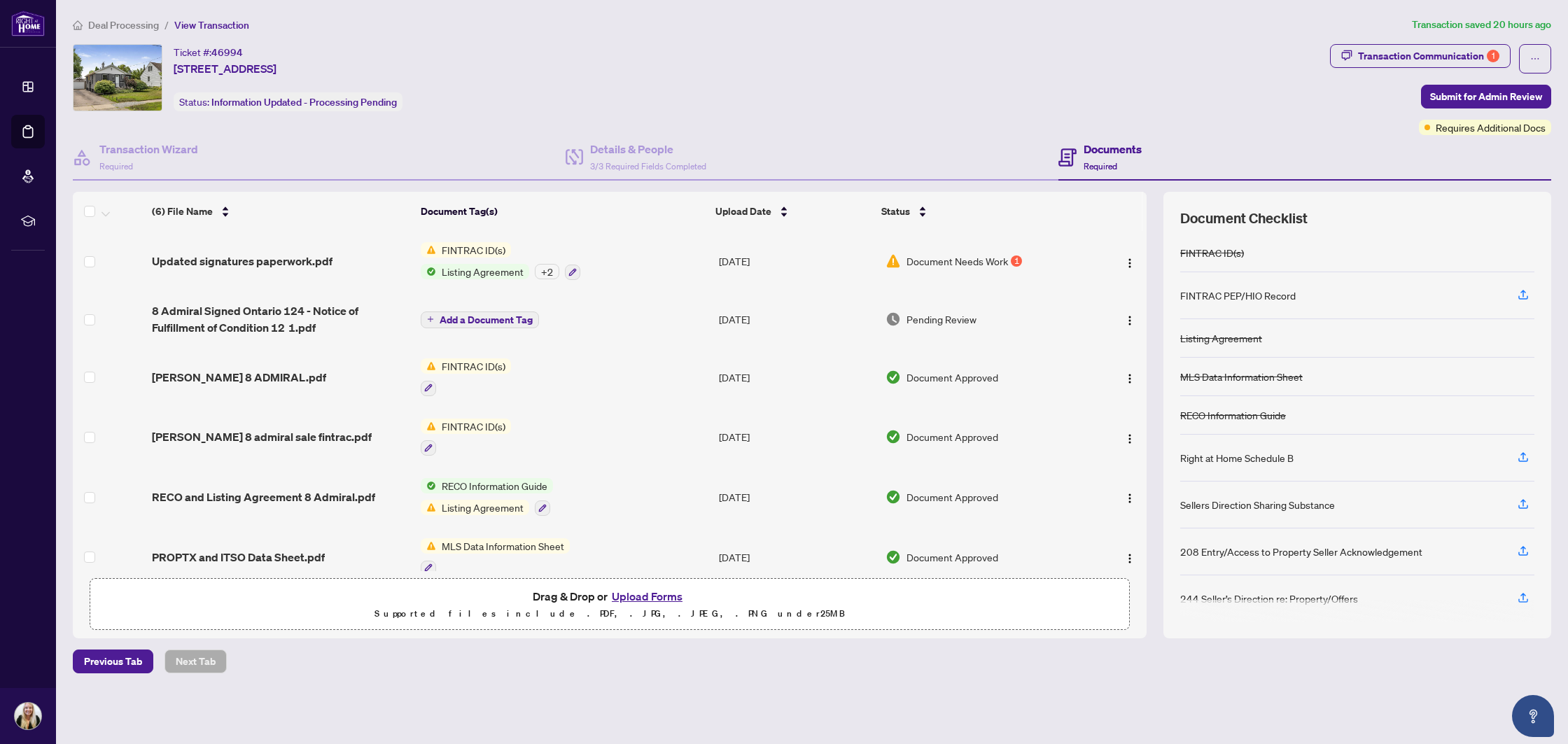
click at [625, 593] on button "Upload Forms" at bounding box center [647, 596] width 79 height 18
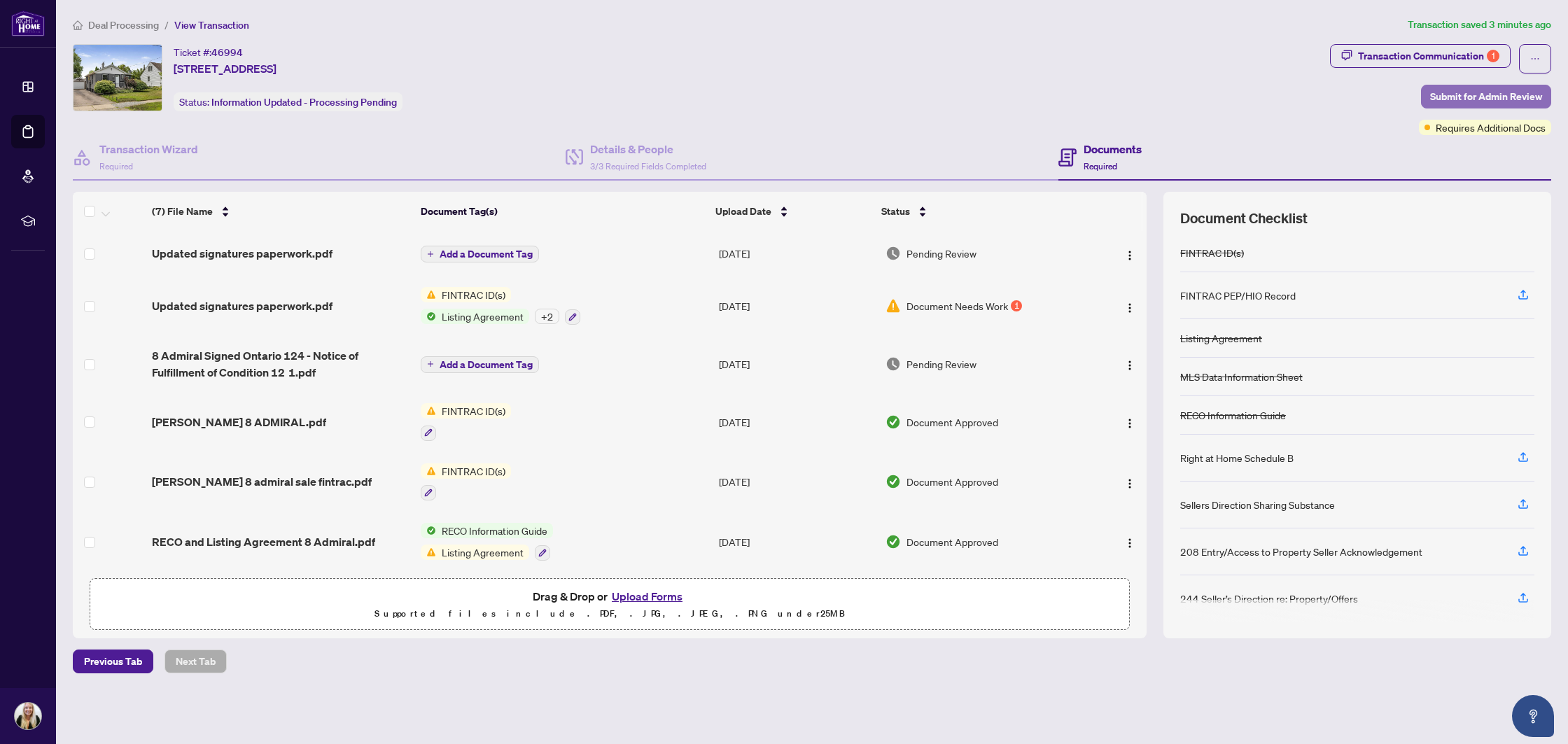
click at [1453, 98] on span "Submit for Admin Review" at bounding box center [1485, 96] width 112 height 22
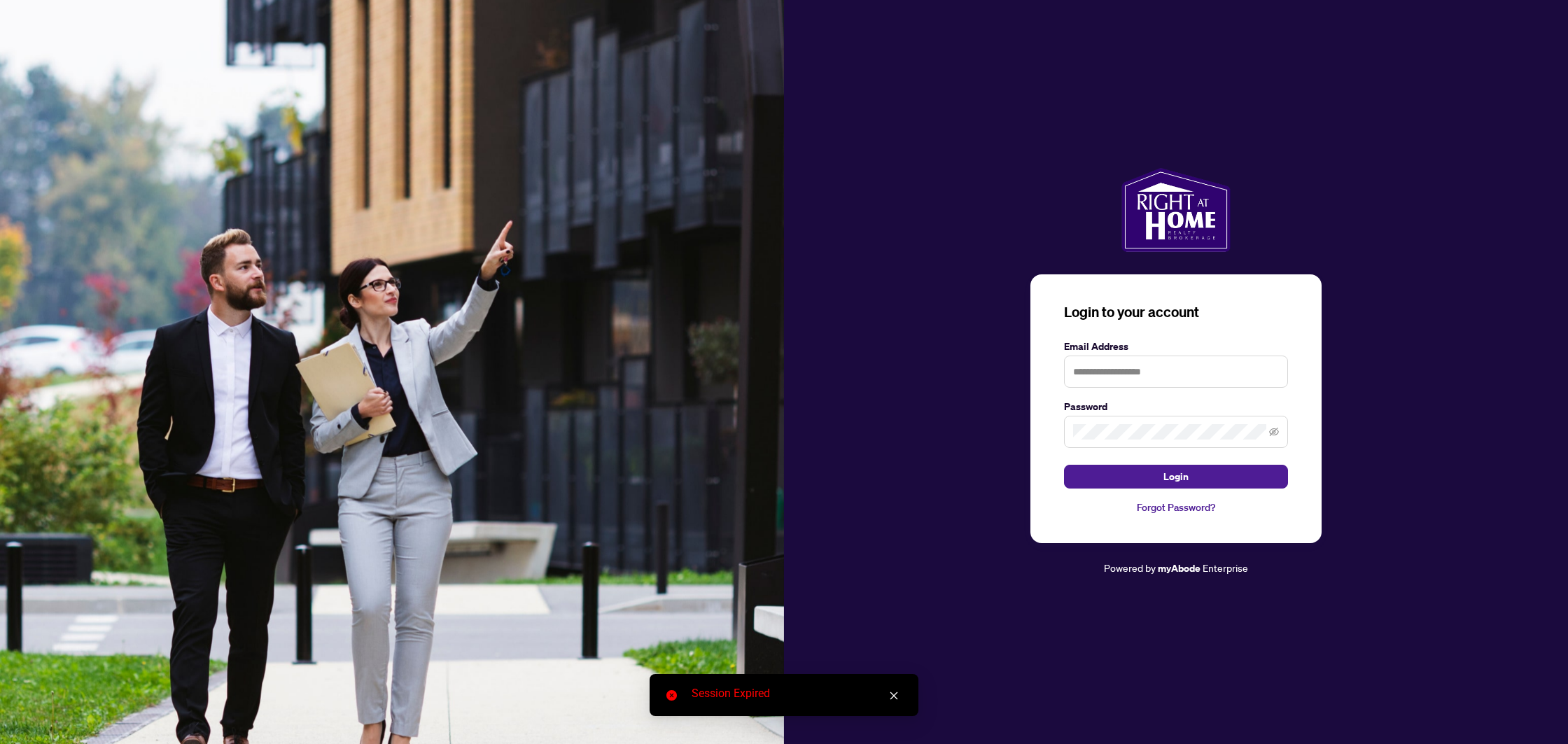
click at [721, 450] on img at bounding box center [392, 372] width 784 height 744
type input "**********"
click at [1114, 480] on button "Login" at bounding box center [1176, 476] width 224 height 24
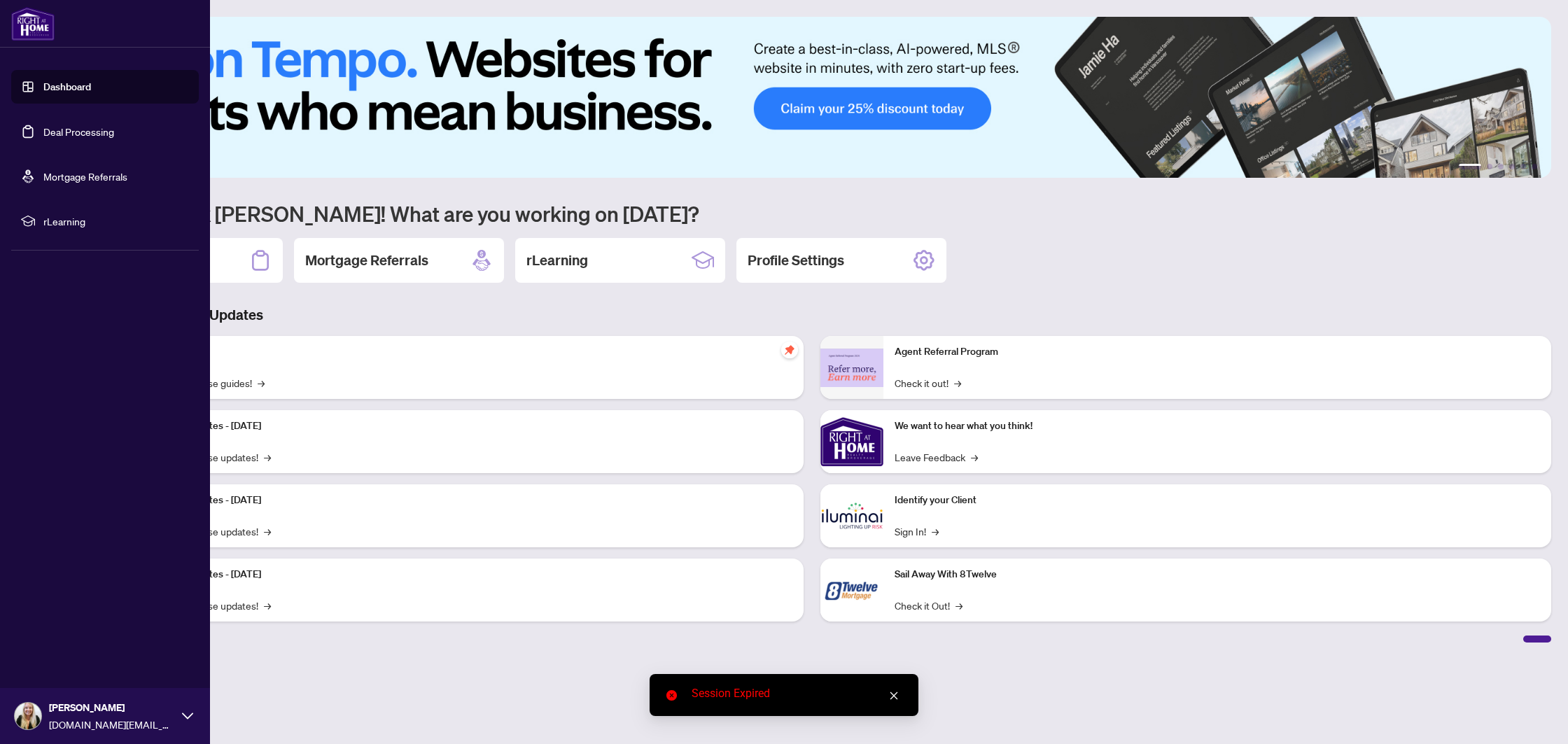
click at [67, 131] on link "Deal Processing" at bounding box center [78, 132] width 70 height 12
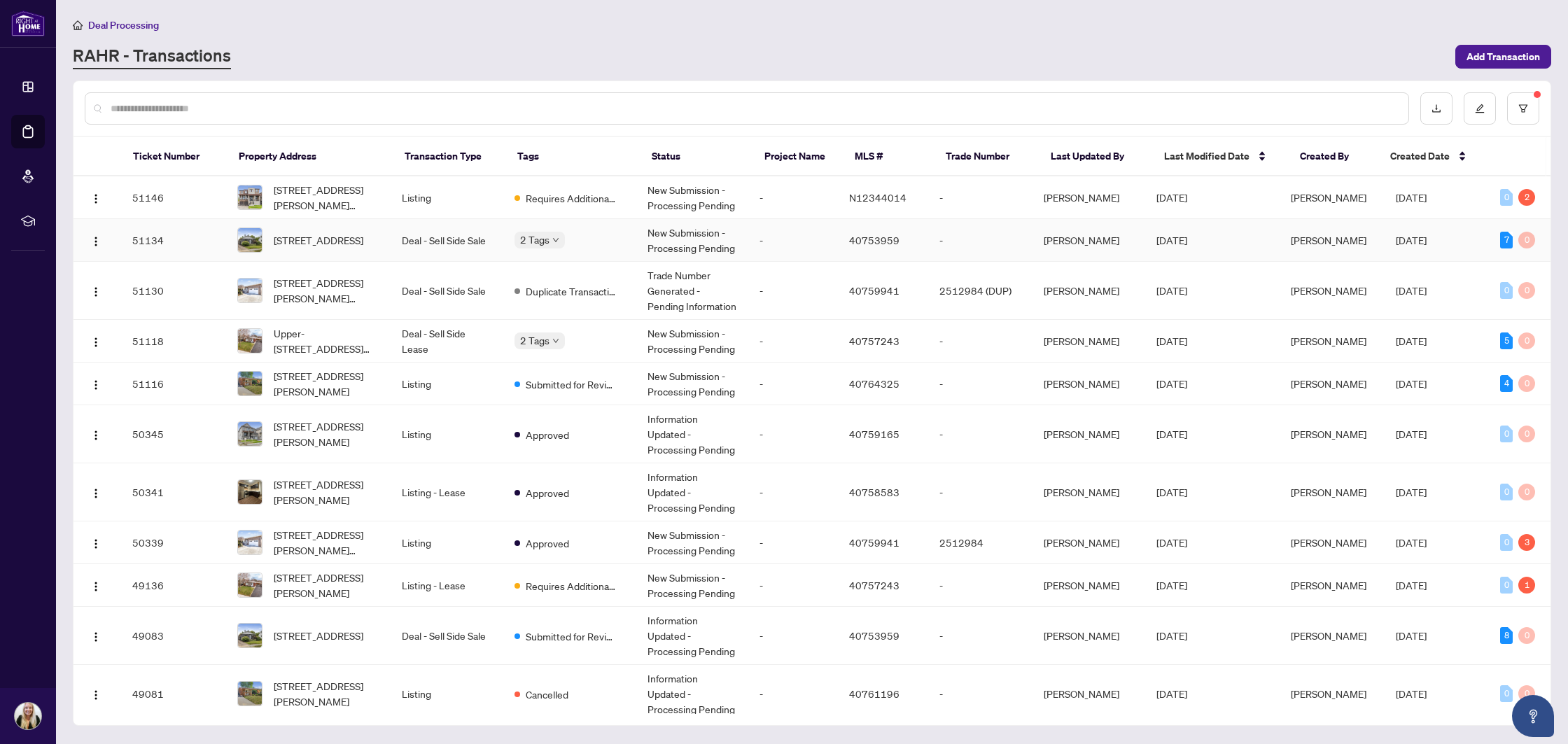
click at [600, 242] on div "2 Tags" at bounding box center [570, 240] width 111 height 16
click at [801, 235] on td "-" at bounding box center [794, 240] width 90 height 43
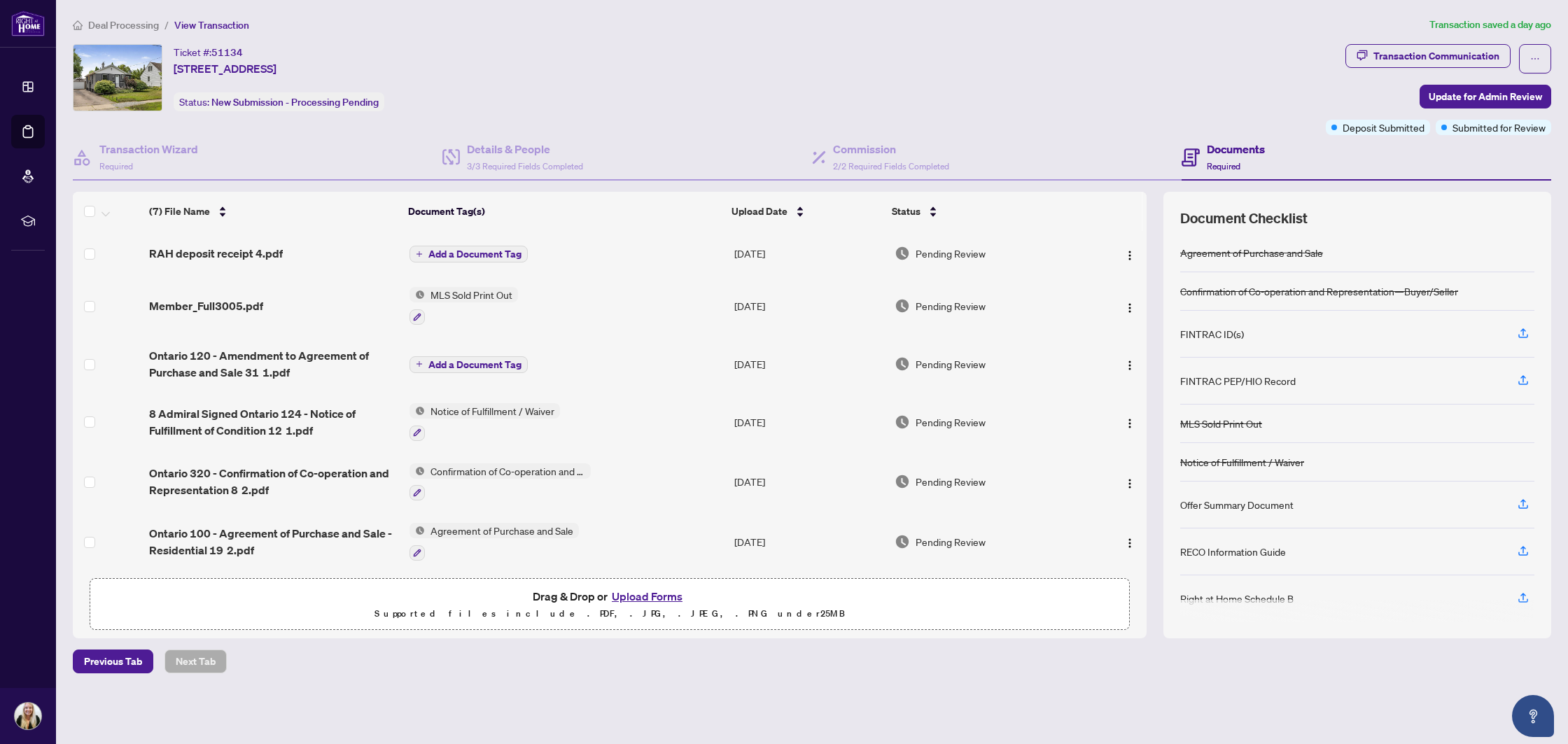
scroll to position [47, 0]
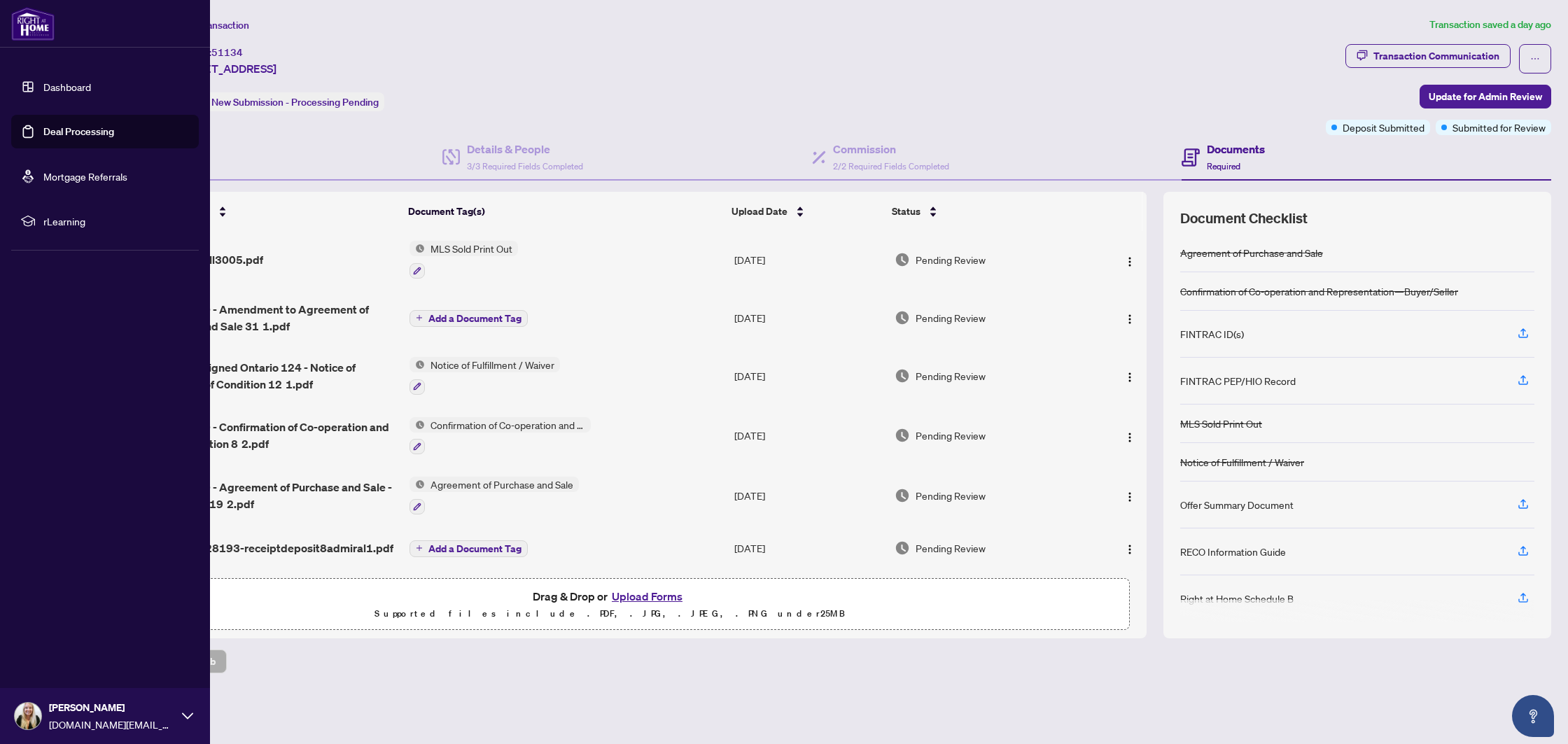
click at [43, 127] on link "Deal Processing" at bounding box center [78, 132] width 70 height 12
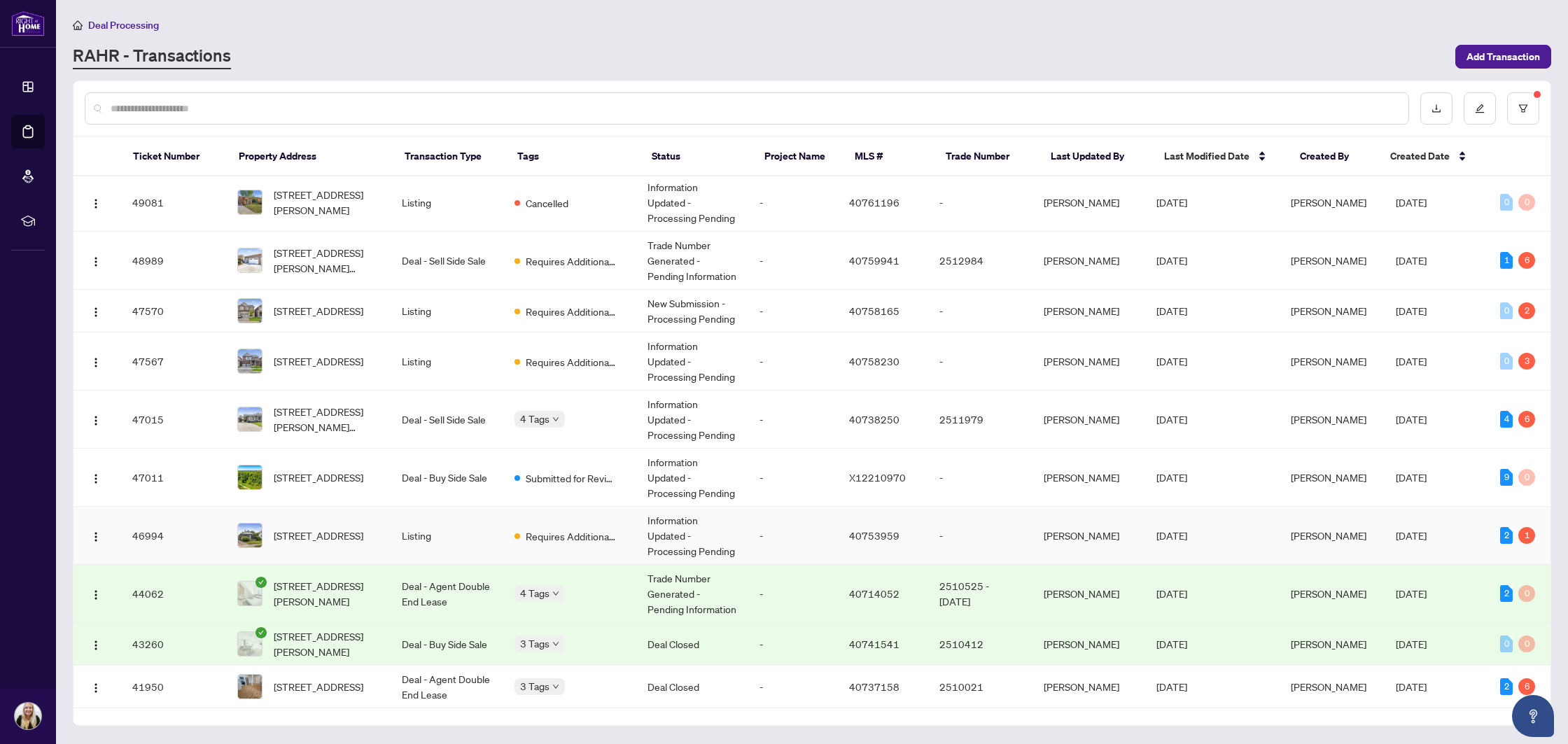
scroll to position [483, 0]
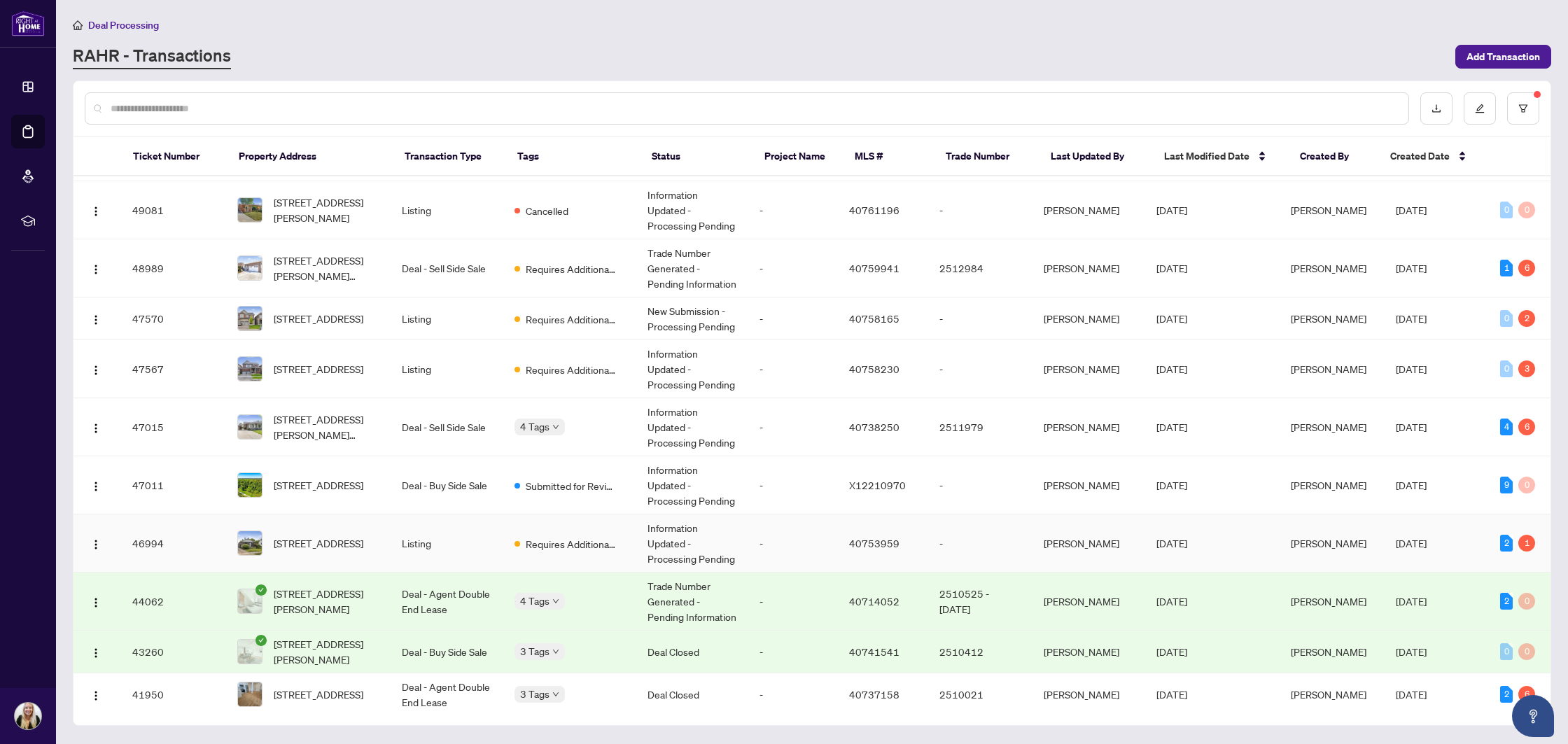
click at [452, 539] on td "Listing" at bounding box center [446, 543] width 112 height 58
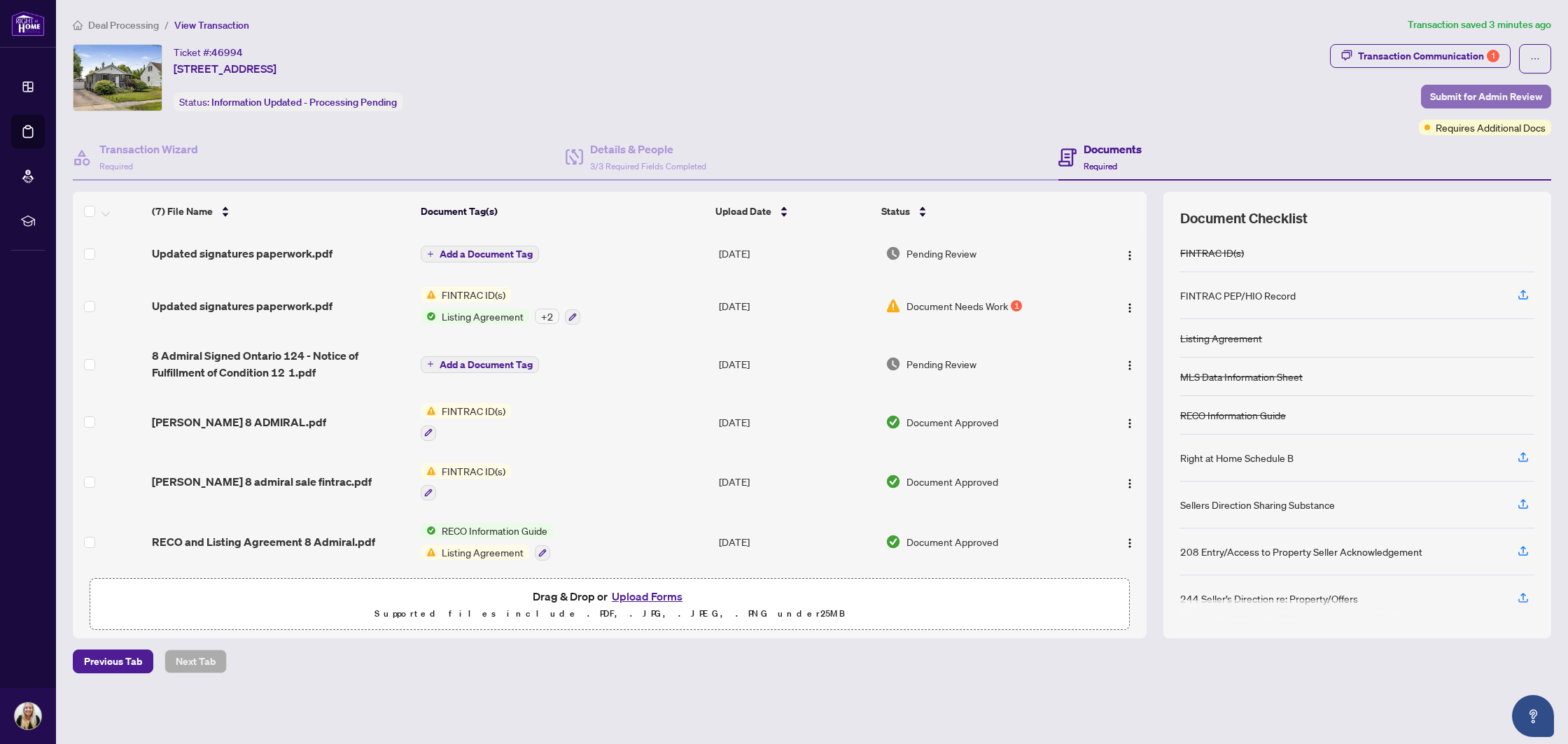
click at [1455, 96] on span "Submit for Admin Review" at bounding box center [1485, 96] width 112 height 22
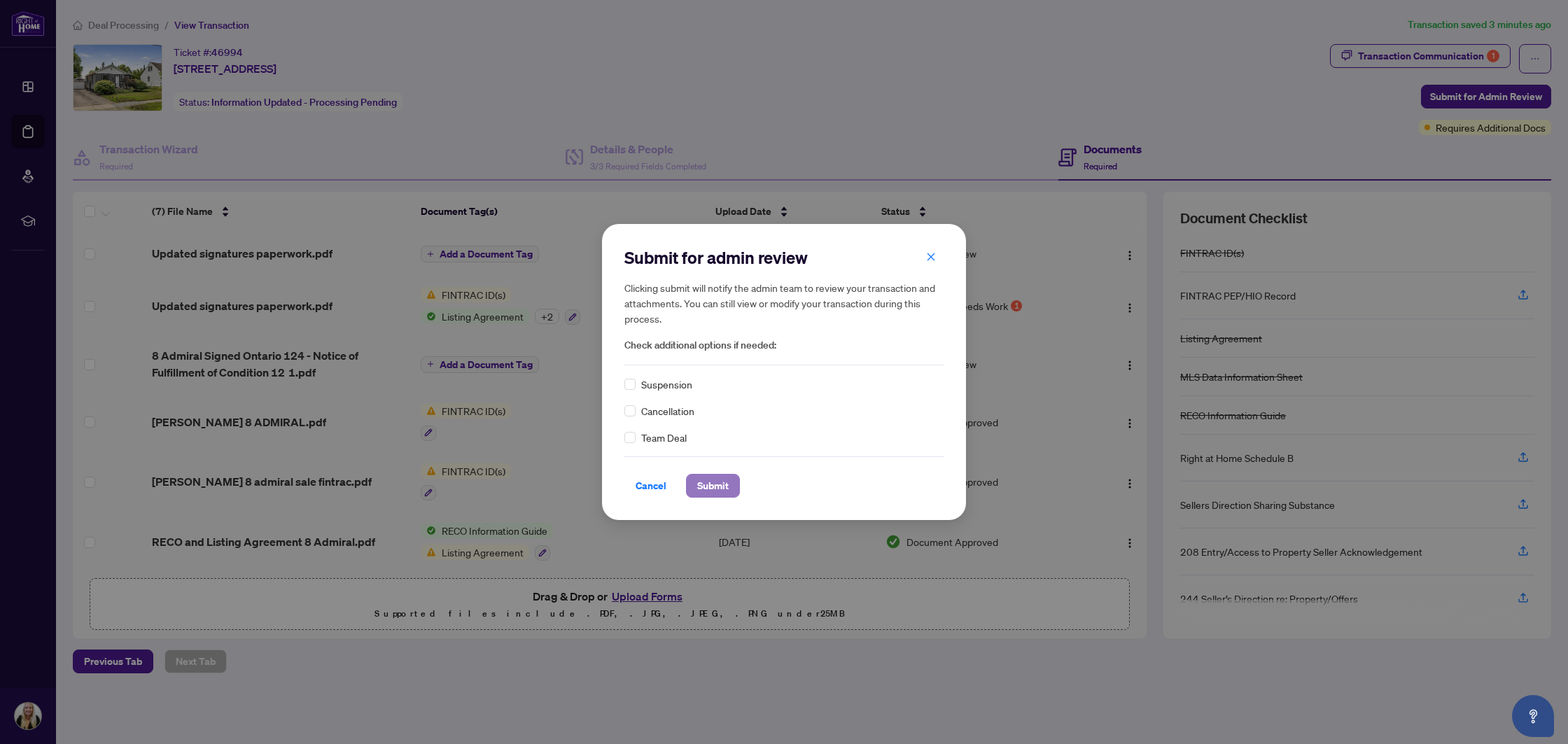
click at [715, 488] on span "Submit" at bounding box center [713, 485] width 32 height 22
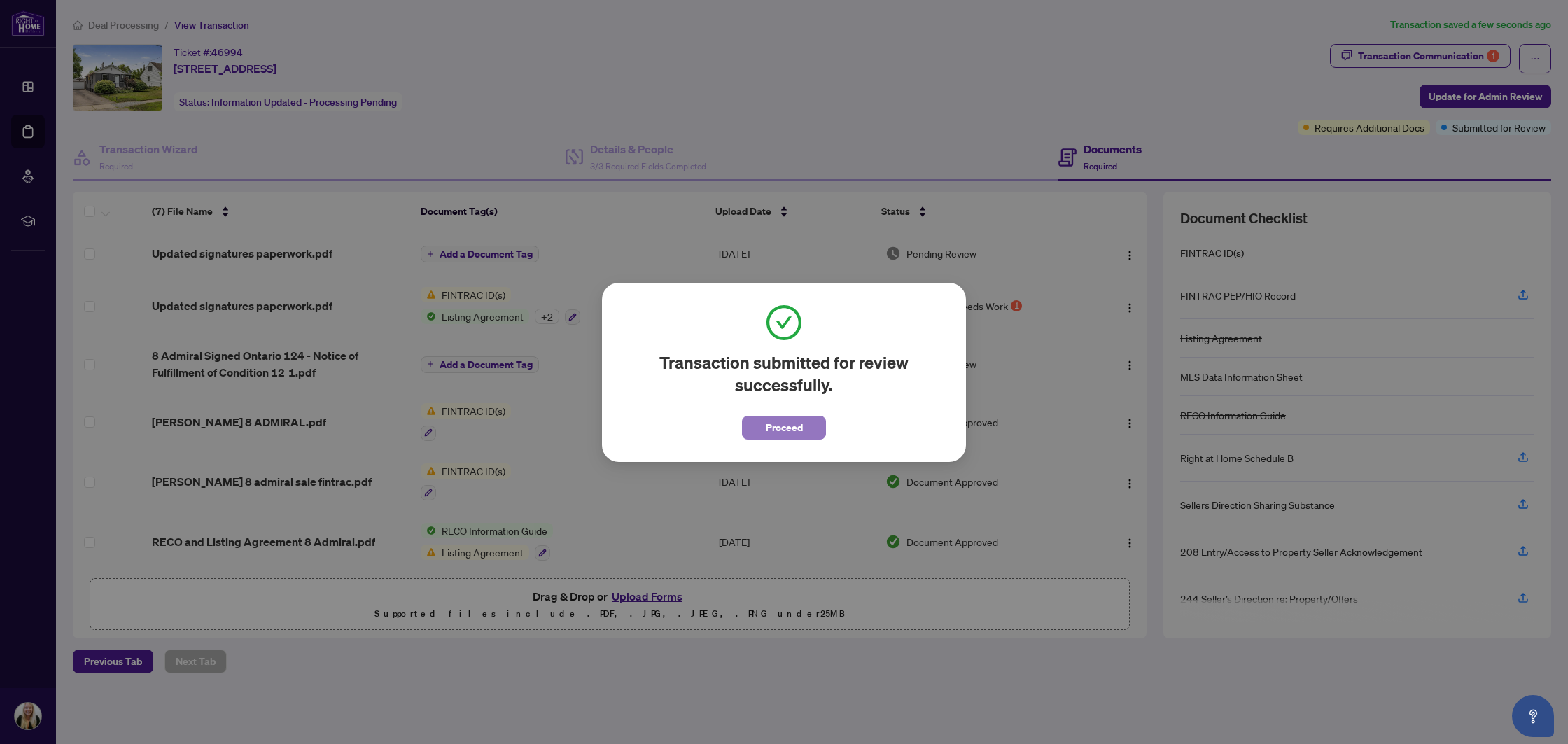
click at [776, 427] on span "Proceed" at bounding box center [784, 427] width 37 height 22
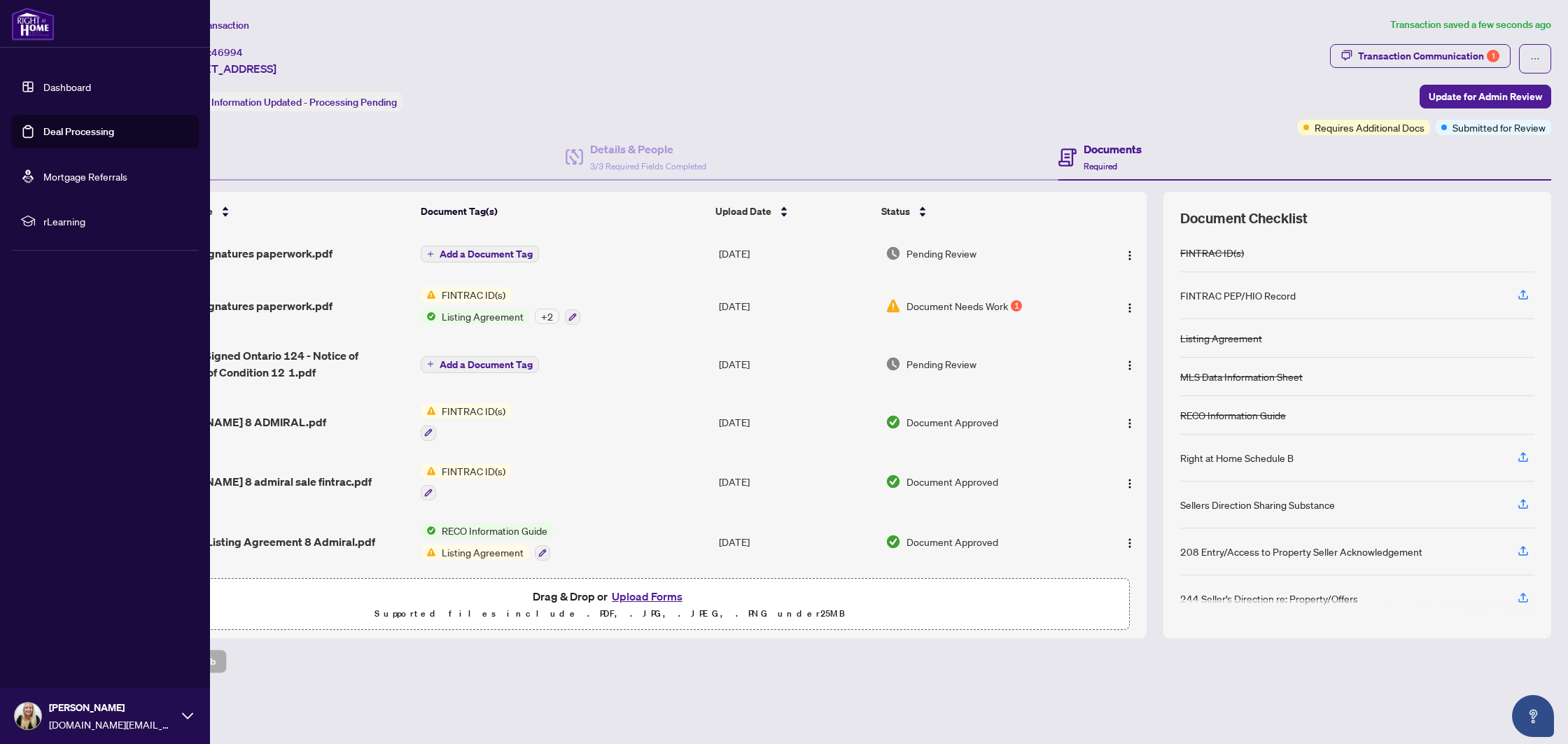
click at [69, 131] on link "Deal Processing" at bounding box center [78, 132] width 70 height 12
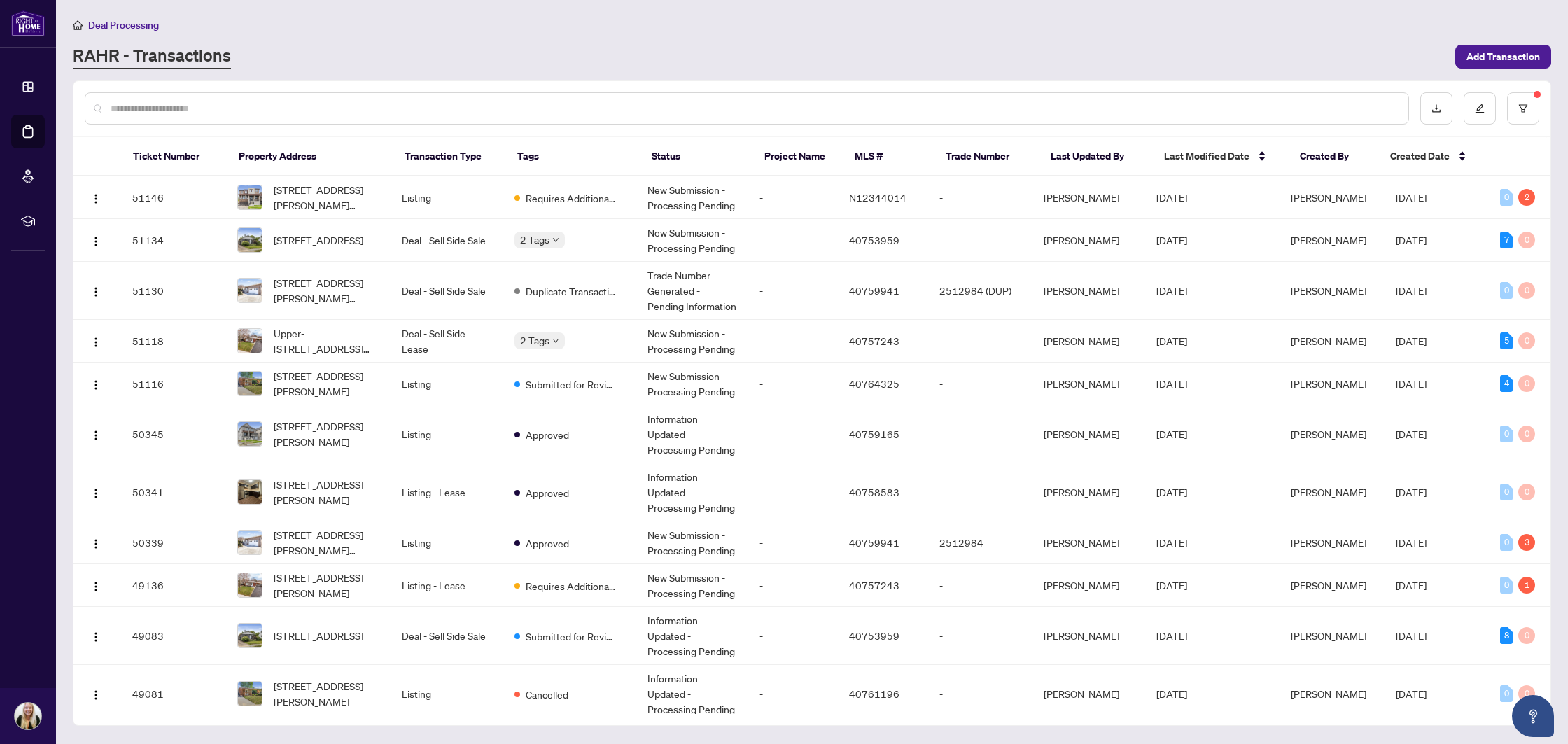
click at [254, 112] on input "text" at bounding box center [754, 109] width 1287 height 16
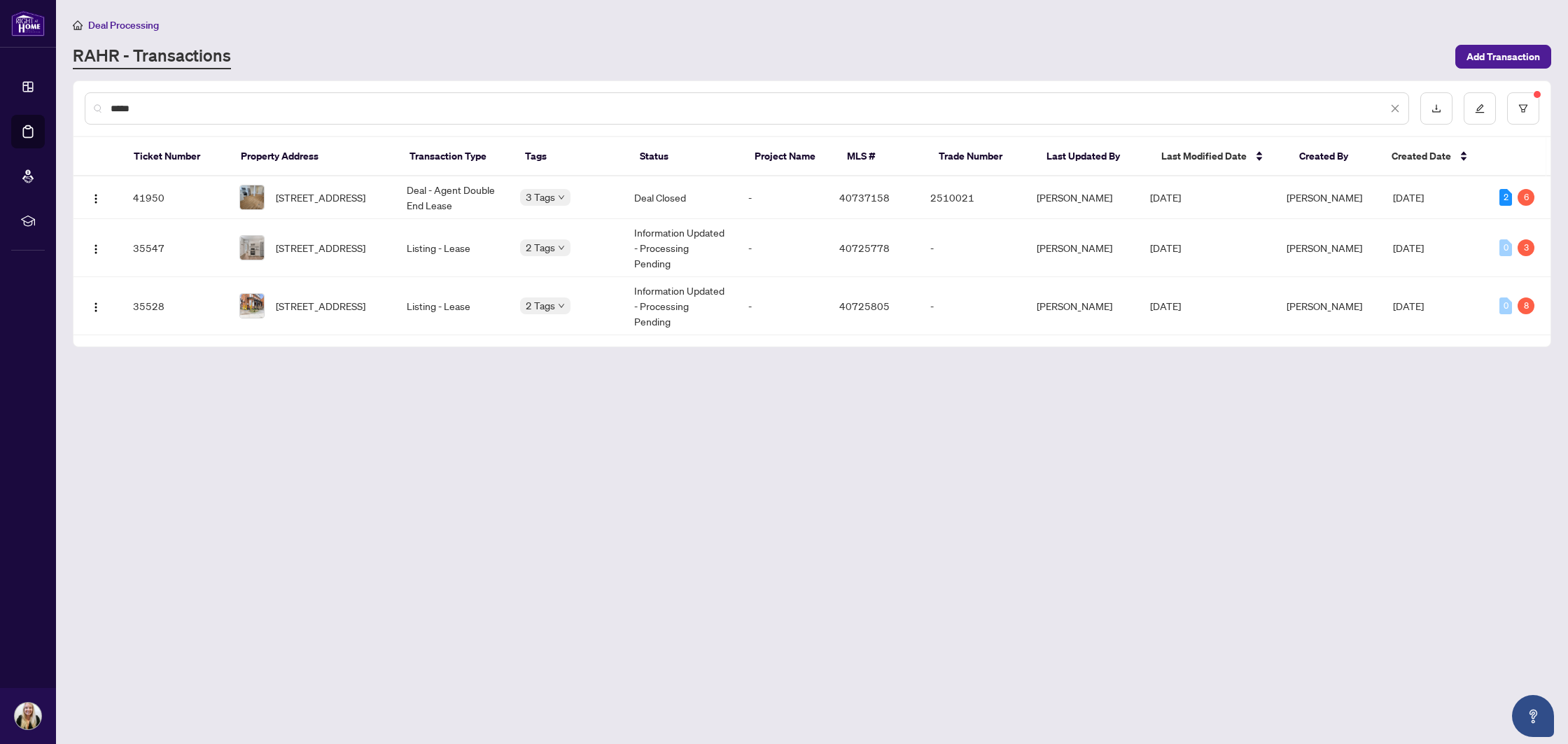
type input "*****"
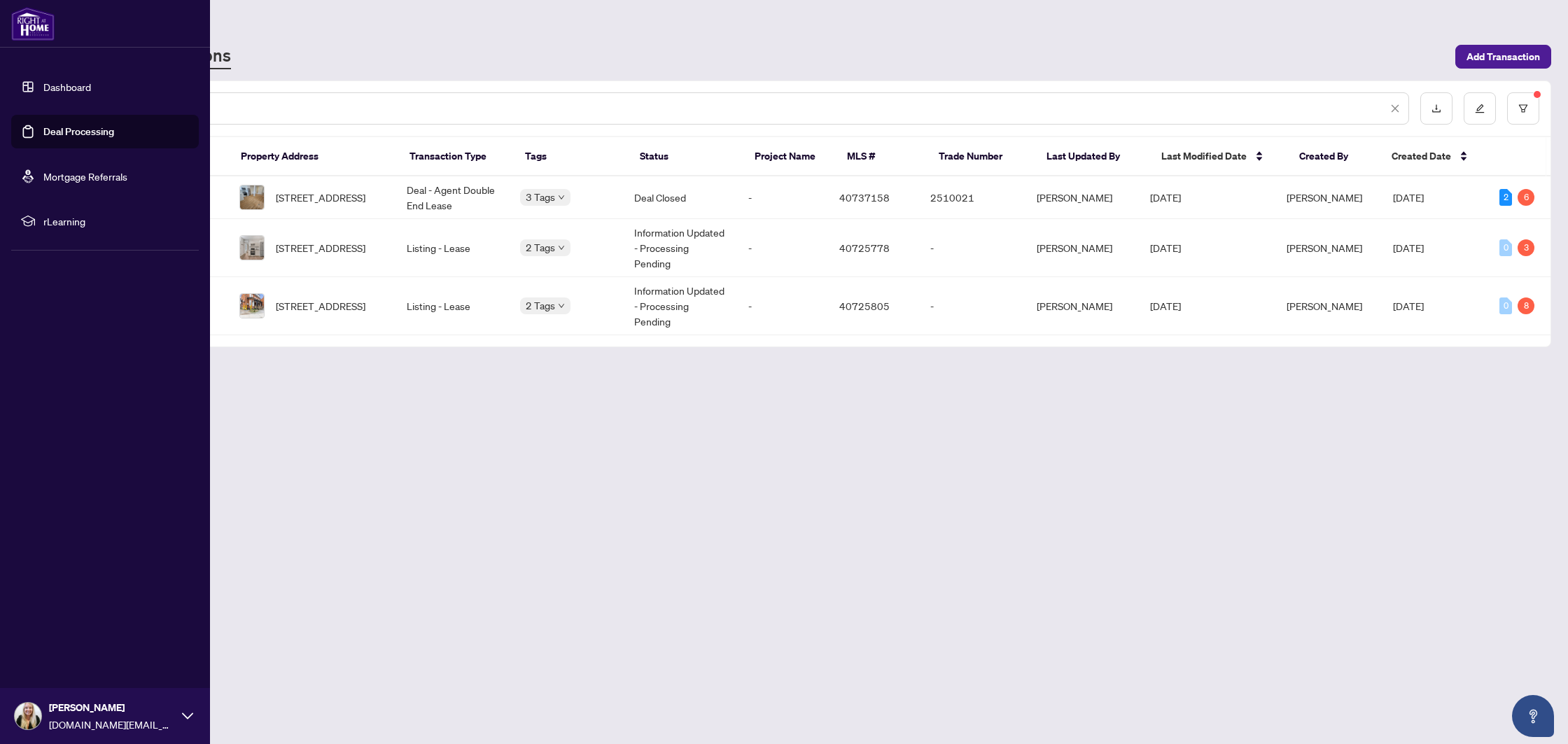
click at [64, 138] on link "Deal Processing" at bounding box center [78, 132] width 70 height 12
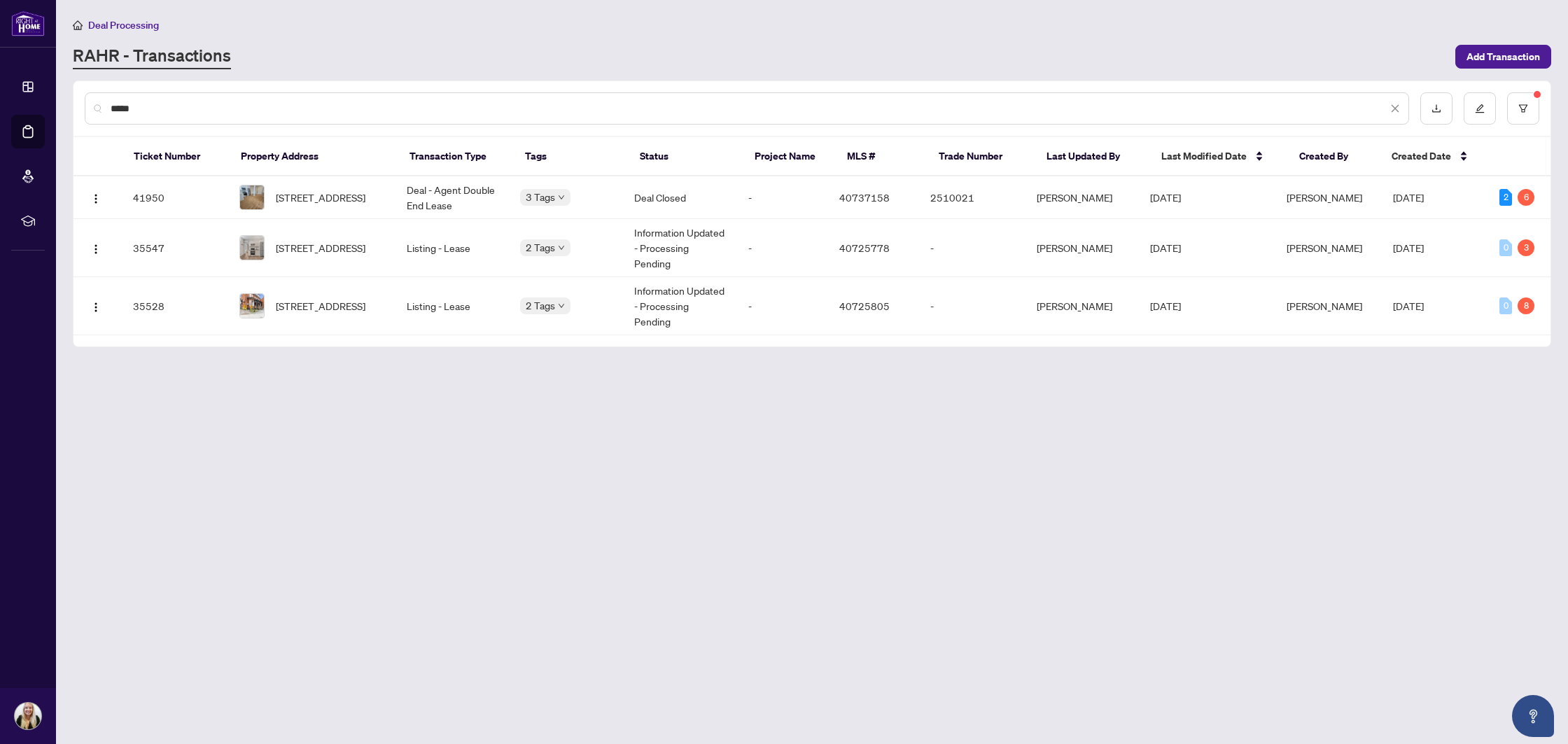
click at [1392, 107] on icon "close" at bounding box center [1395, 108] width 10 height 10
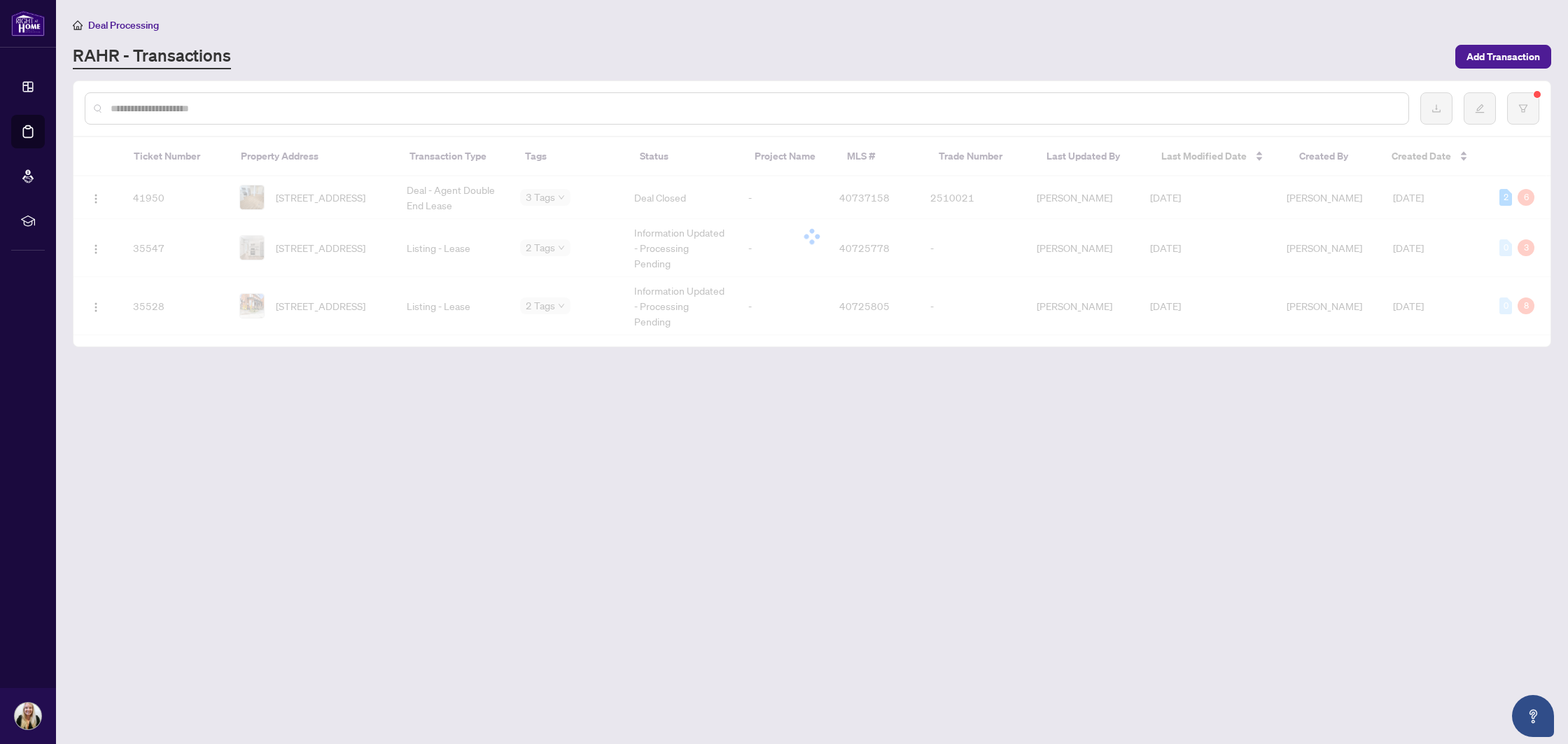
click at [966, 60] on div "RAHR - Transactions" at bounding box center [760, 56] width 1375 height 25
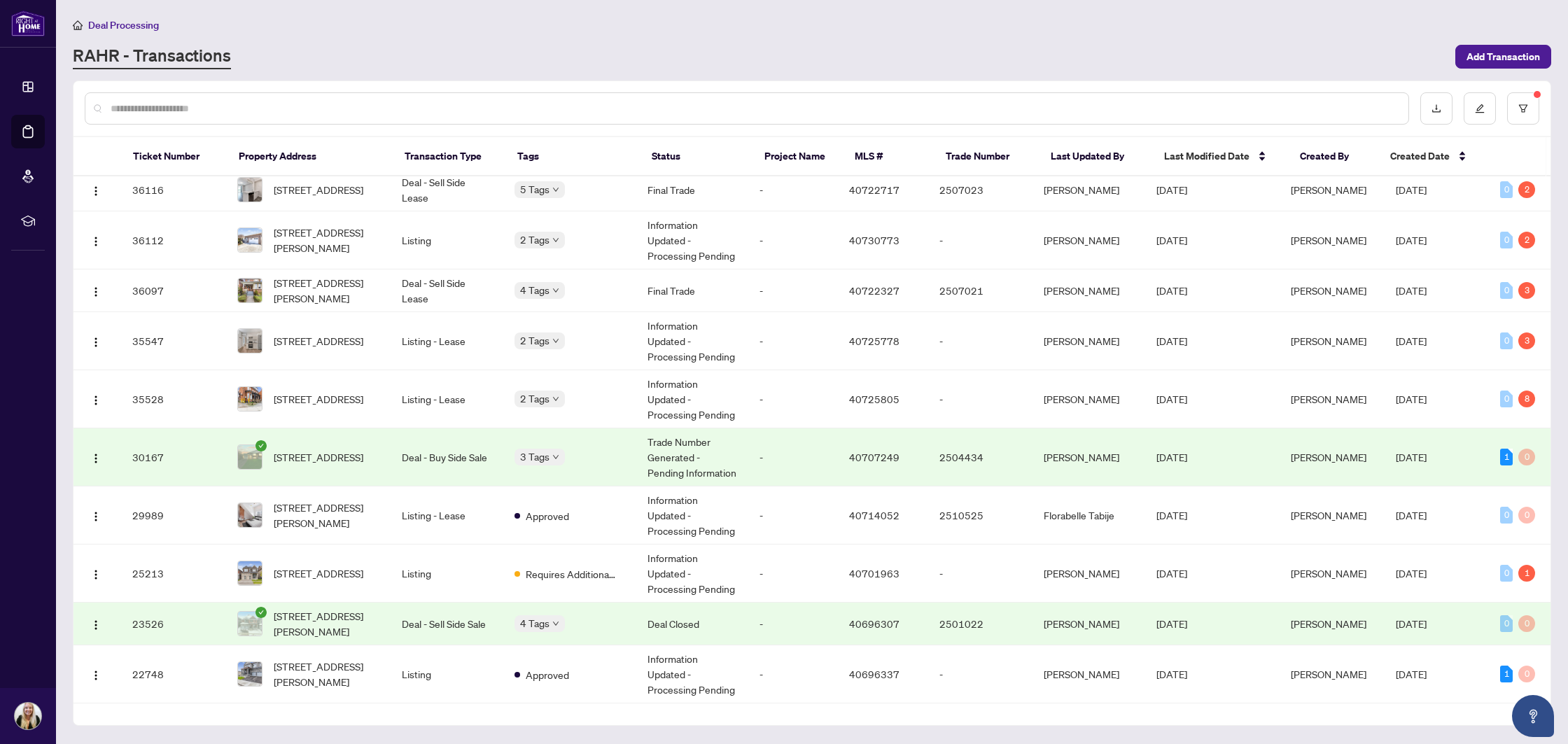
scroll to position [1528, 0]
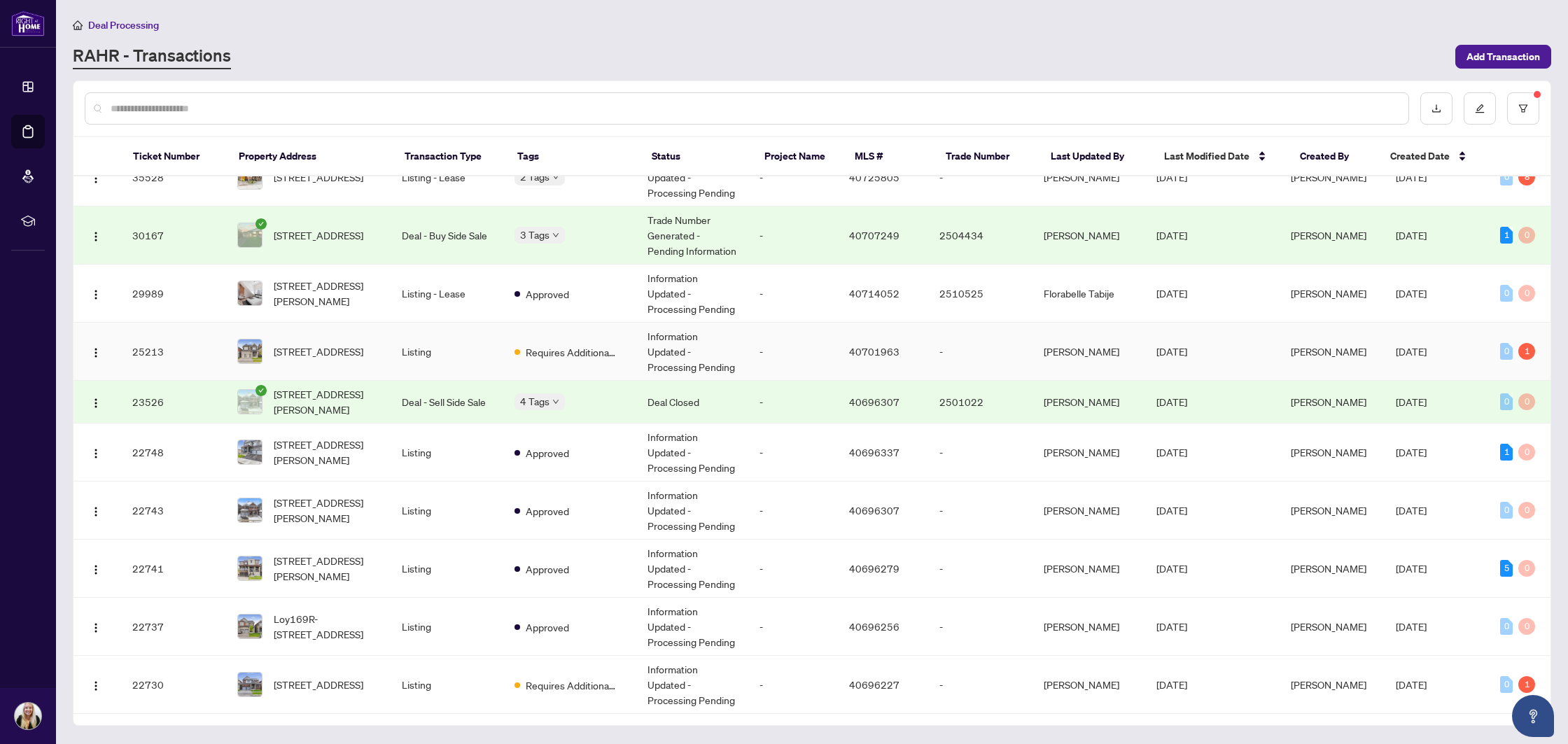
click at [478, 349] on td "Listing" at bounding box center [446, 351] width 112 height 58
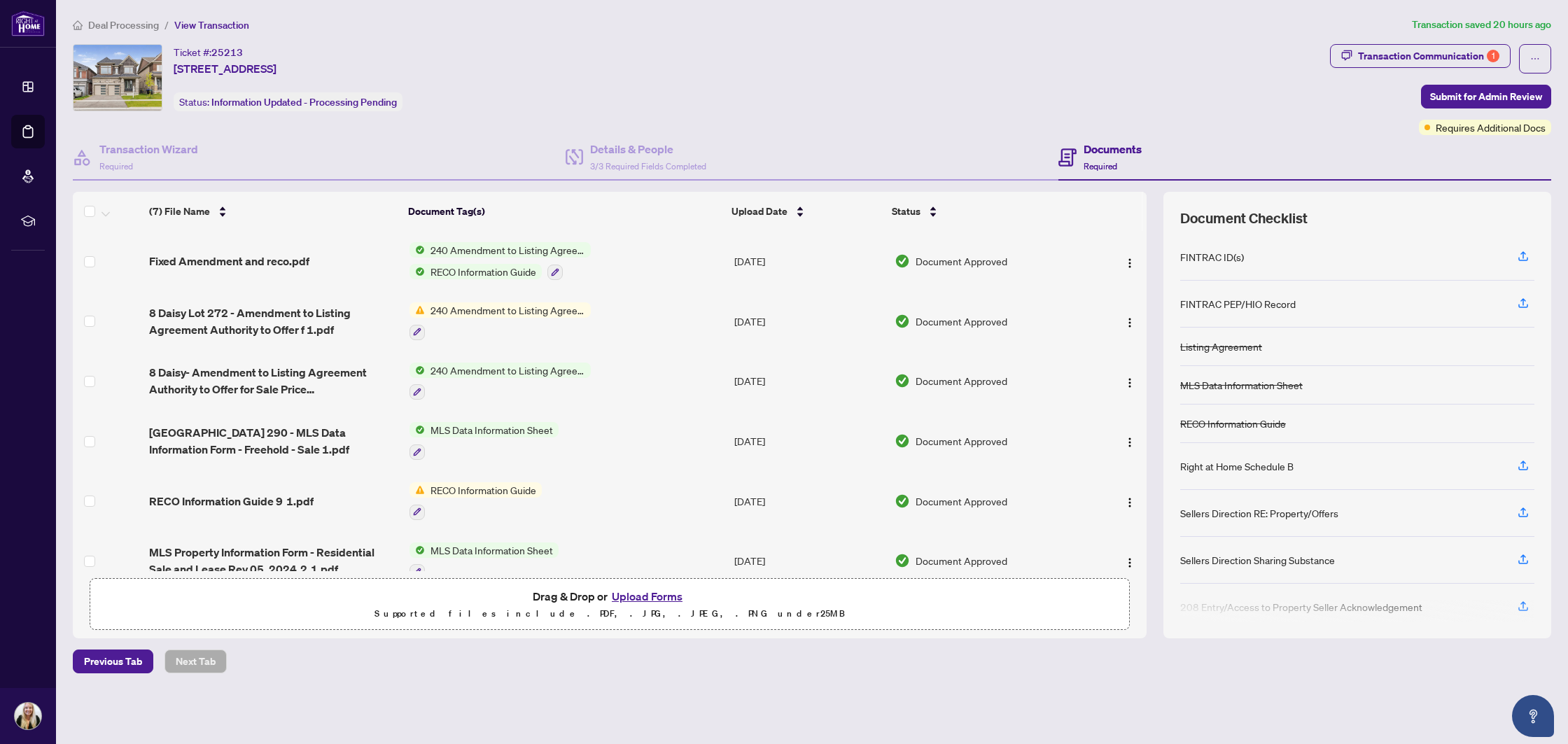
click at [631, 596] on button "Upload Forms" at bounding box center [647, 596] width 79 height 18
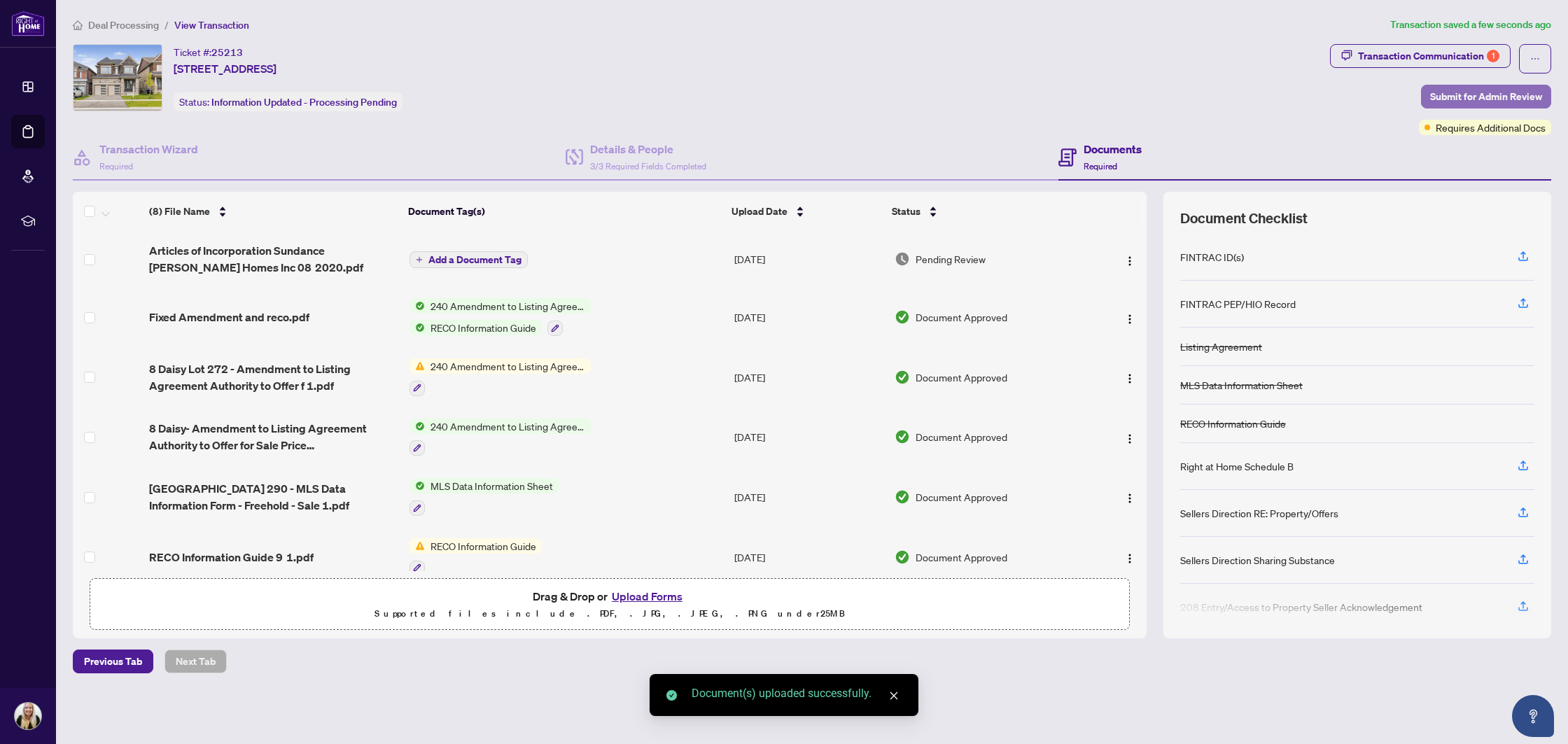
click at [1457, 96] on span "Submit for Admin Review" at bounding box center [1485, 96] width 112 height 22
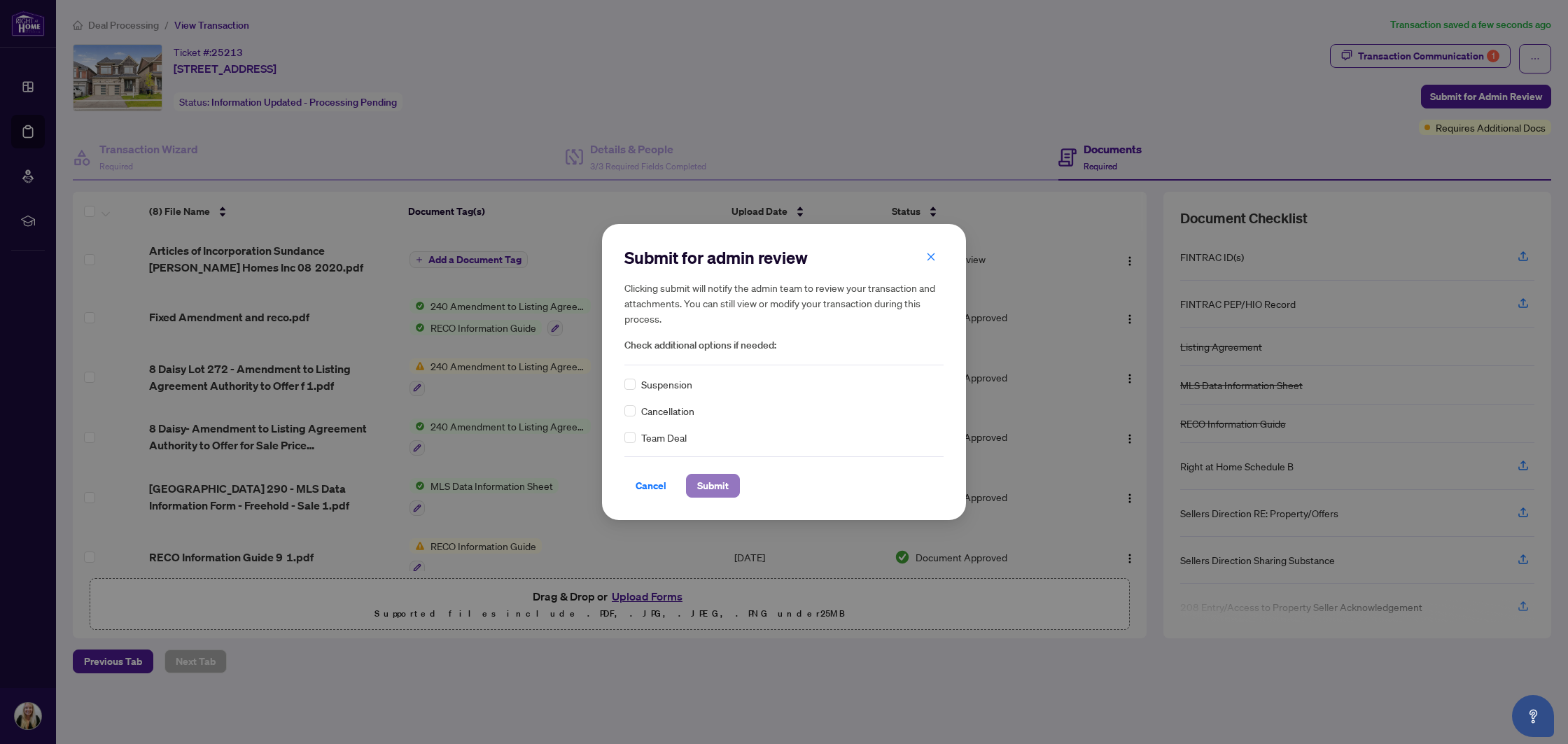
click at [712, 488] on span "Submit" at bounding box center [713, 485] width 32 height 22
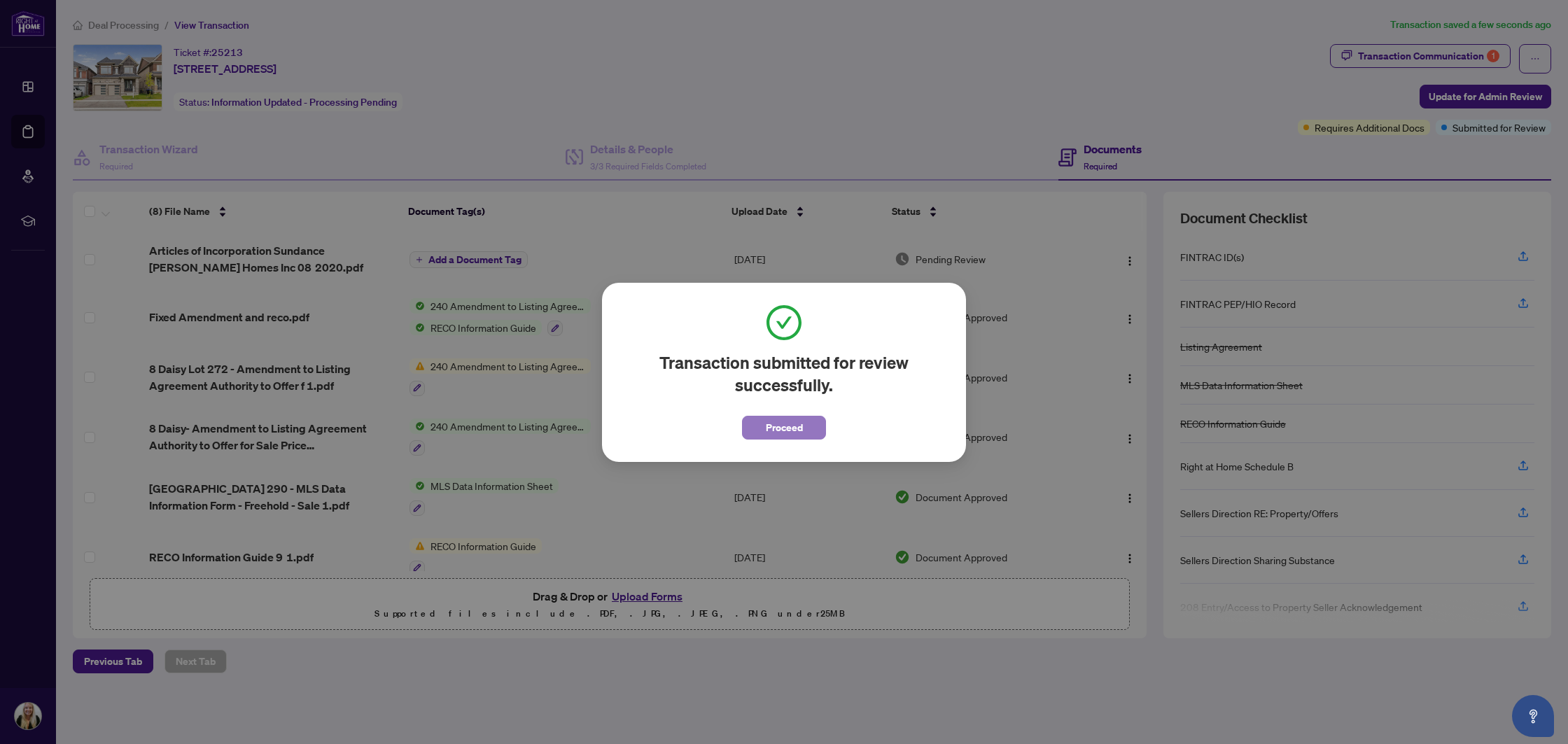
click at [793, 425] on span "Proceed" at bounding box center [784, 427] width 37 height 22
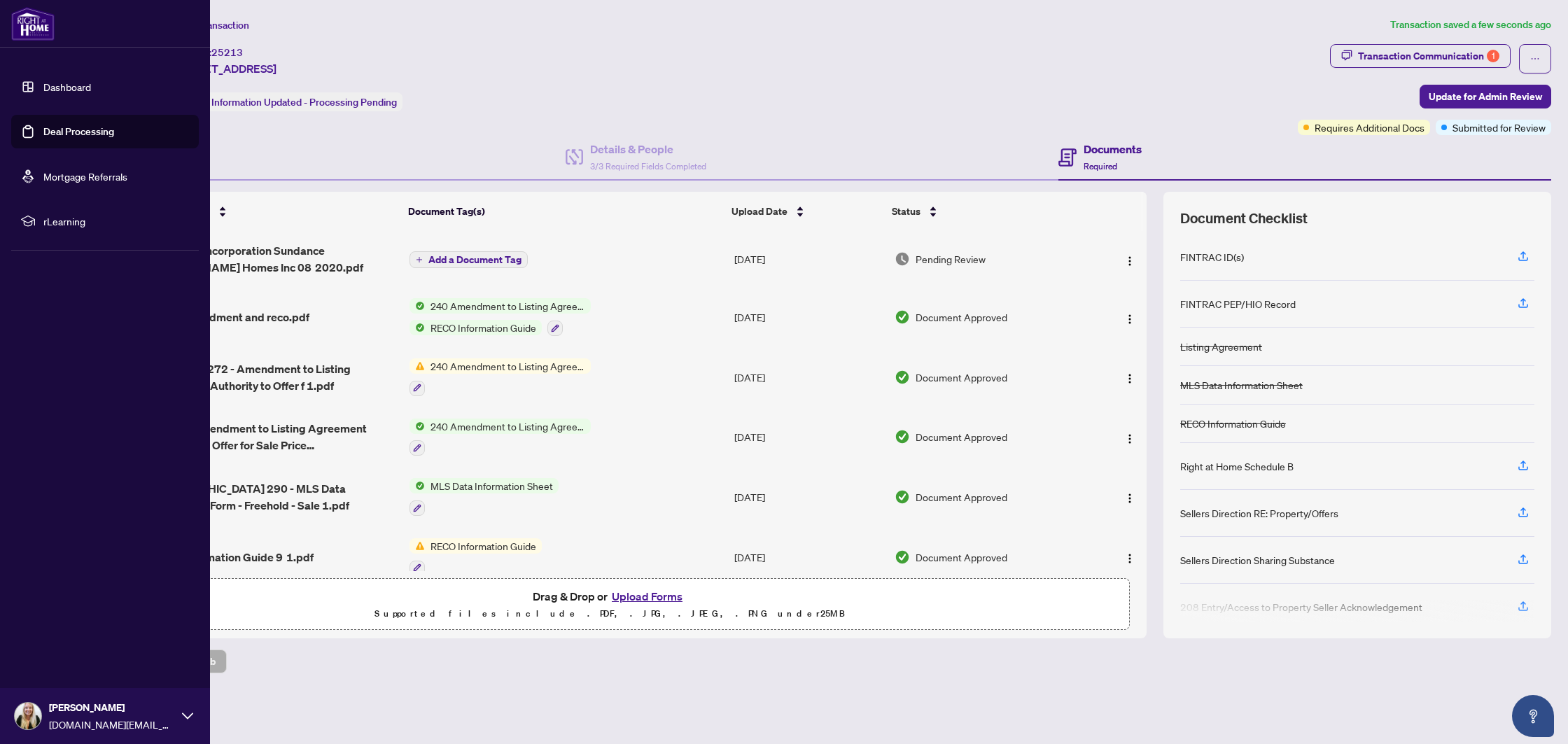
click at [69, 134] on link "Deal Processing" at bounding box center [78, 132] width 70 height 12
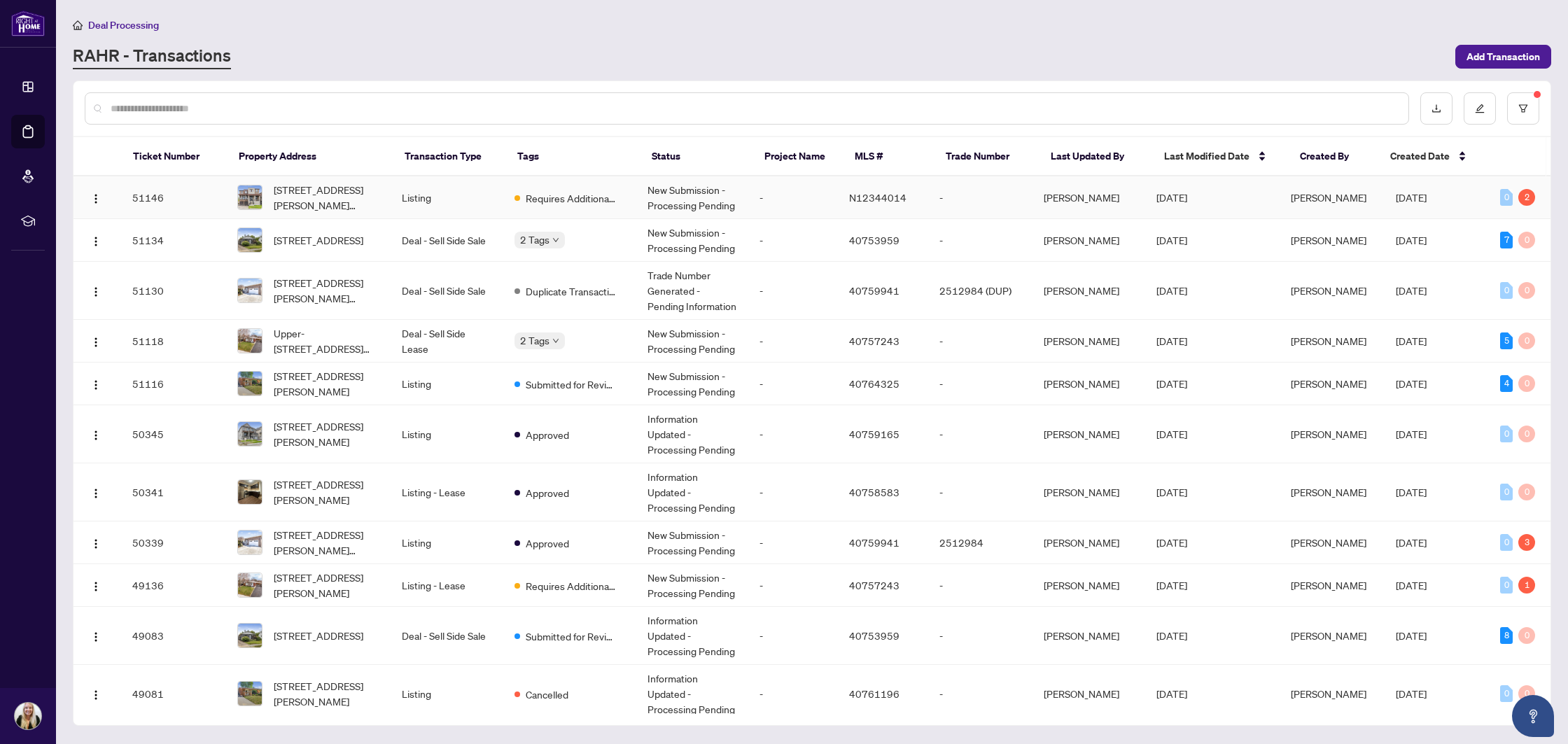
click at [497, 189] on td "Listing" at bounding box center [446, 198] width 112 height 43
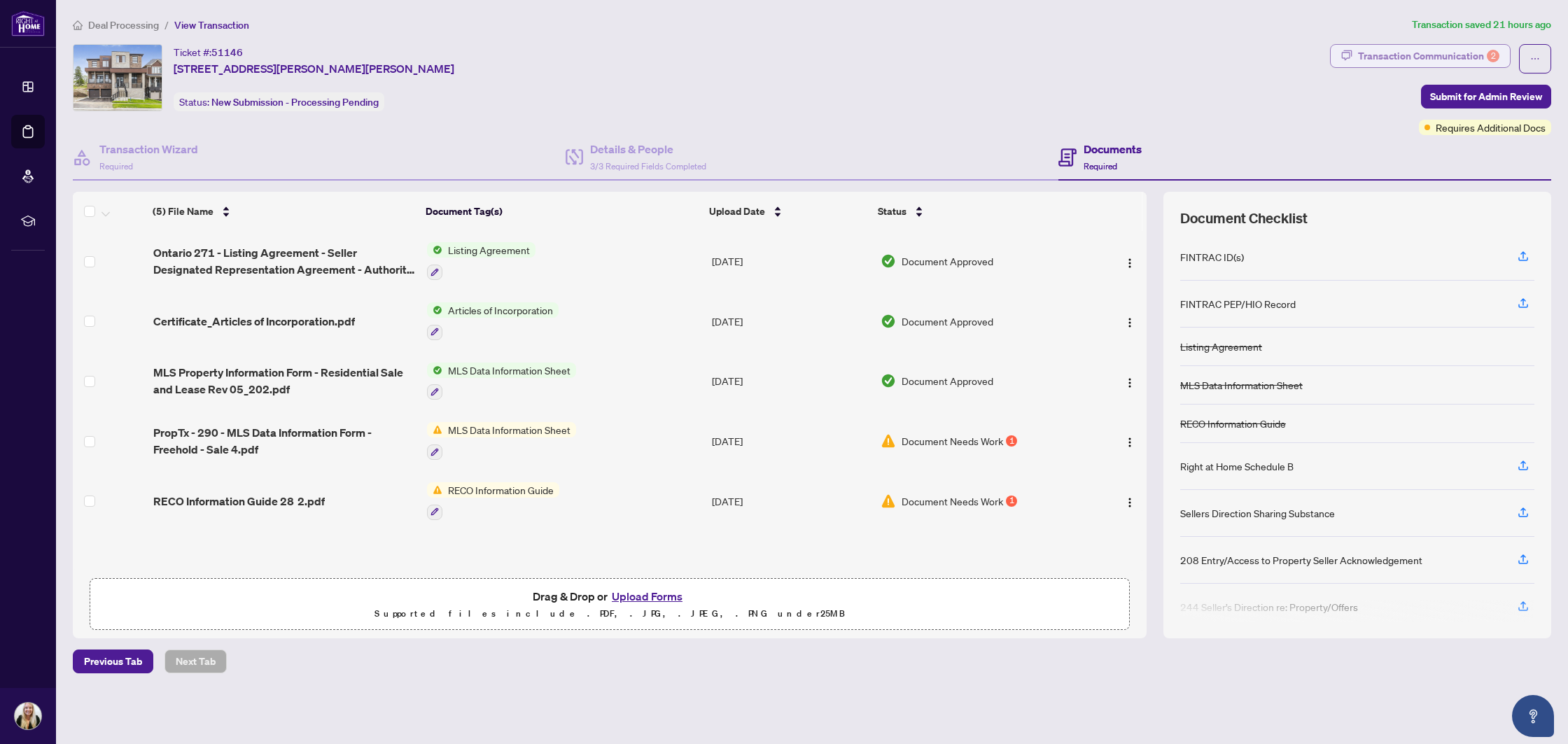
click at [1440, 50] on div "Transaction Communication 2" at bounding box center [1428, 55] width 142 height 22
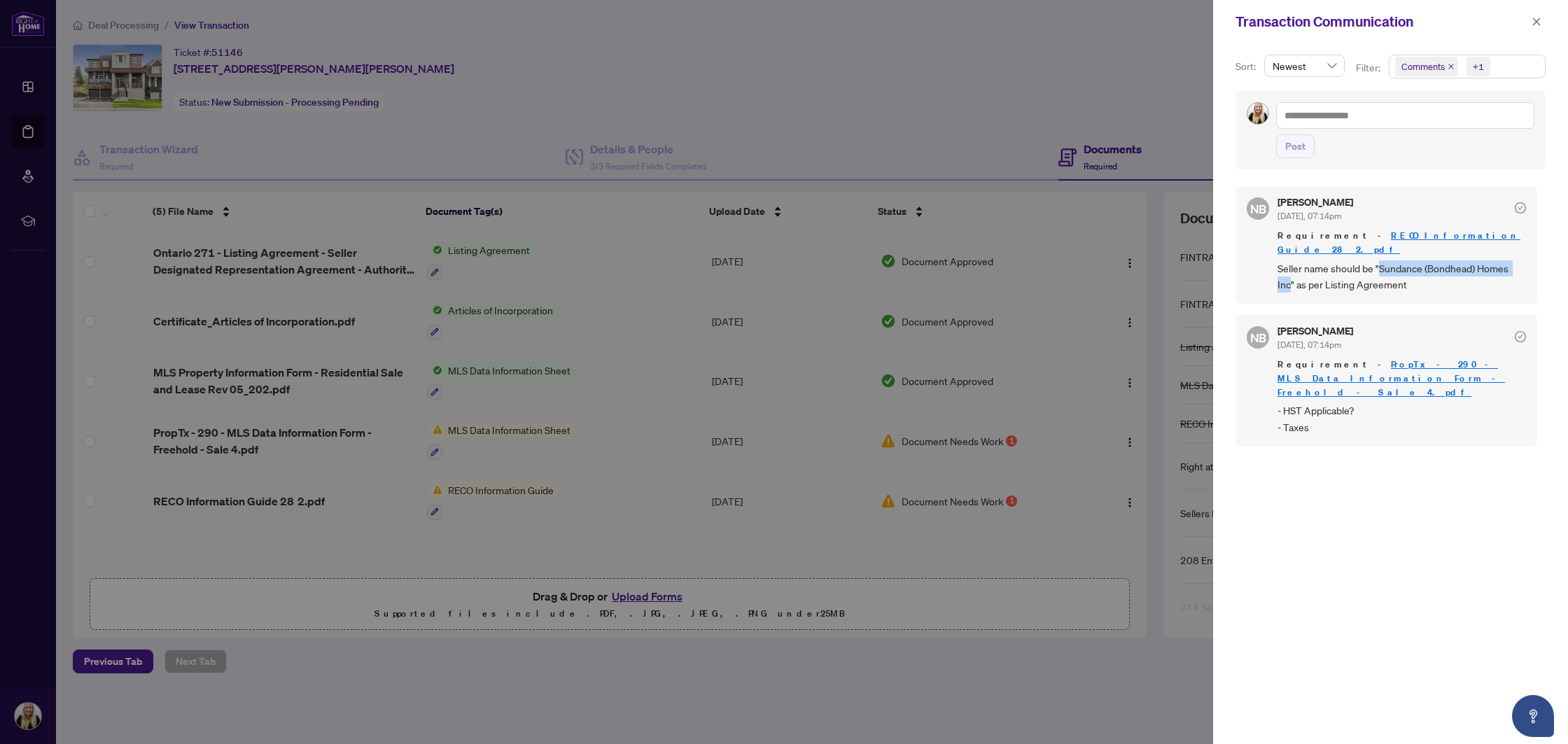
drag, startPoint x: 1382, startPoint y: 253, endPoint x: 1292, endPoint y: 277, distance: 93.1
click at [1292, 277] on span "Seller name should be "Sundance (Bondhead) Homes Inc" as per Listing Agreement" at bounding box center [1402, 276] width 249 height 33
copy span "Sundance (Bondhead) Homes Inc"
click at [454, 364] on div at bounding box center [784, 372] width 1568 height 744
click at [1538, 25] on icon "close" at bounding box center [1536, 21] width 10 height 10
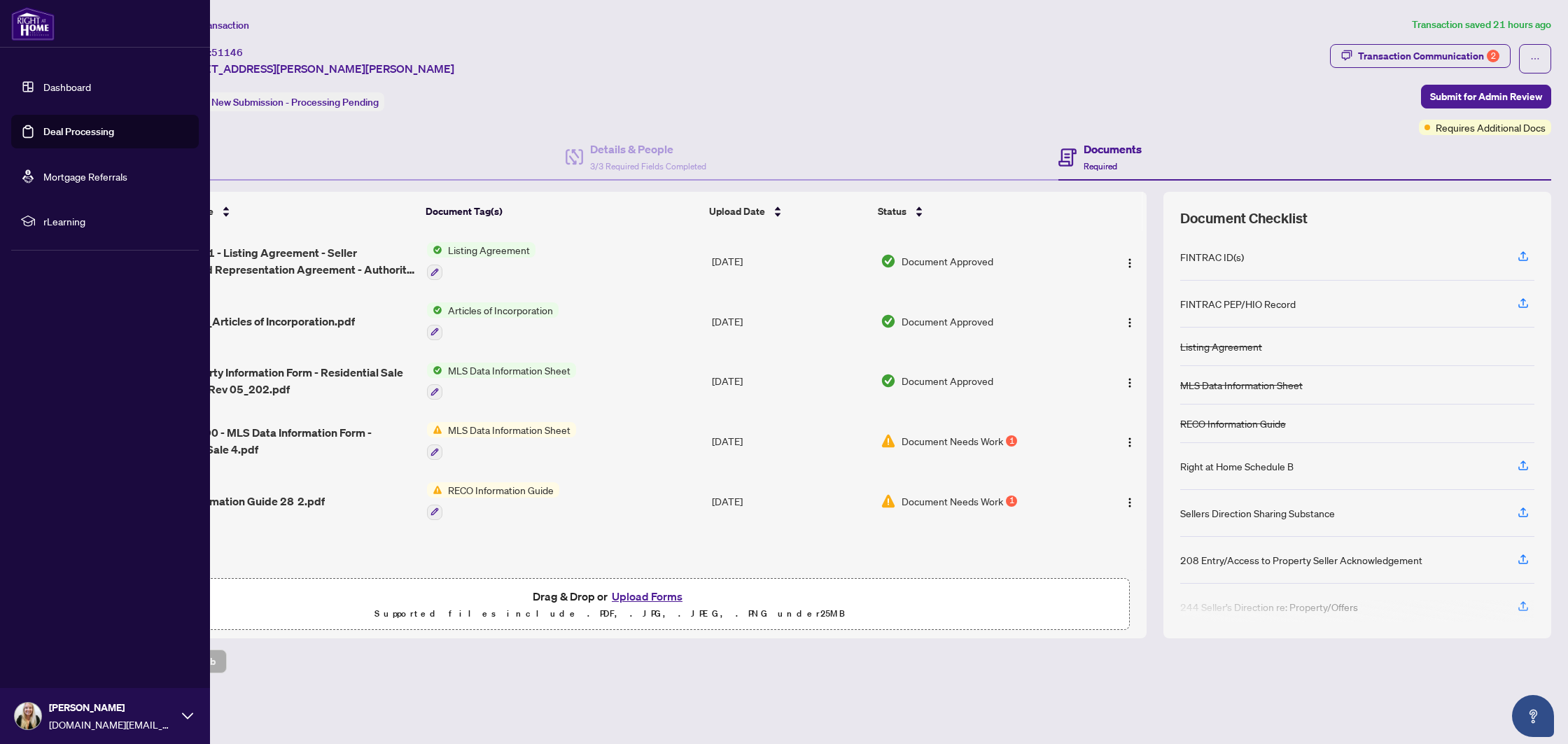
click at [43, 126] on link "Deal Processing" at bounding box center [78, 132] width 70 height 12
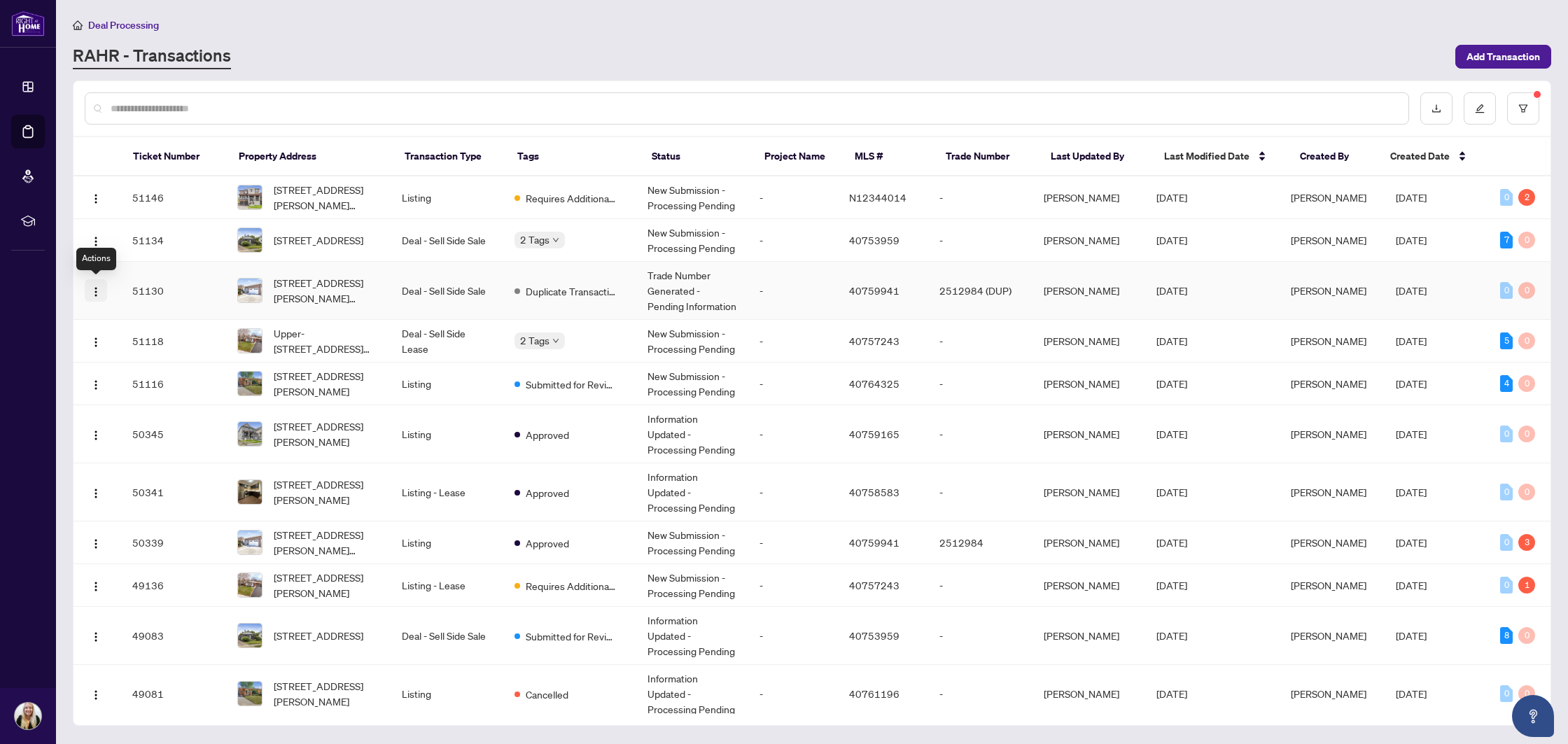
click at [98, 293] on img "button" at bounding box center [96, 292] width 11 height 11
